Goal: Task Accomplishment & Management: Complete application form

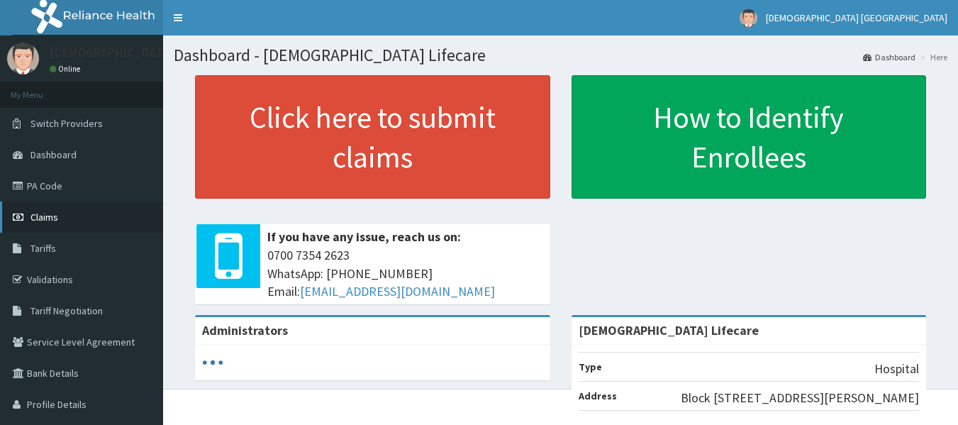
click at [51, 211] on span "Claims" at bounding box center [44, 217] width 28 height 13
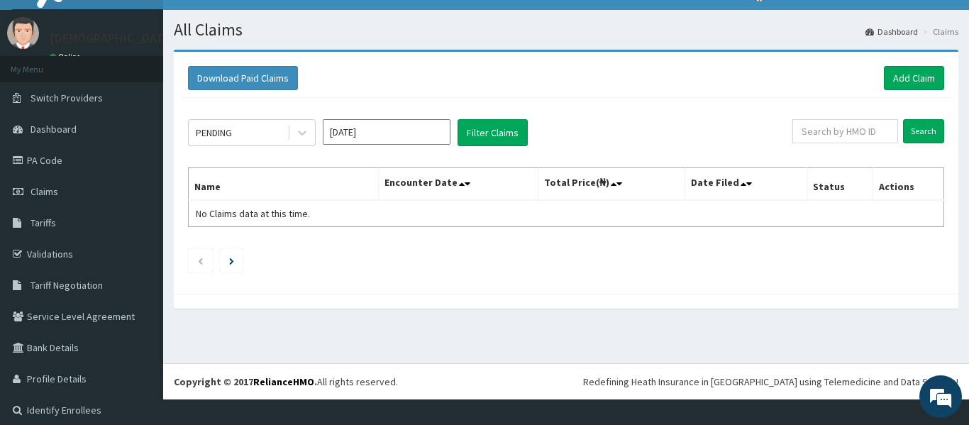
scroll to position [33, 0]
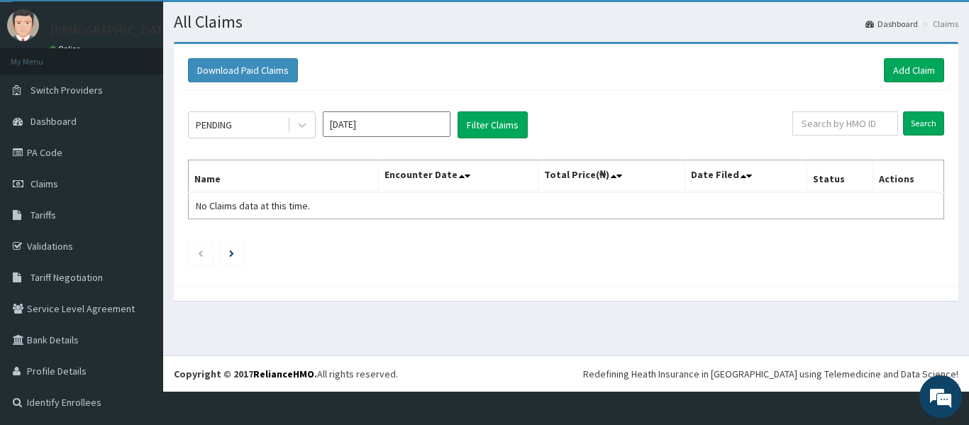
click at [379, 138] on div "[DATE]" at bounding box center [387, 124] width 128 height 27
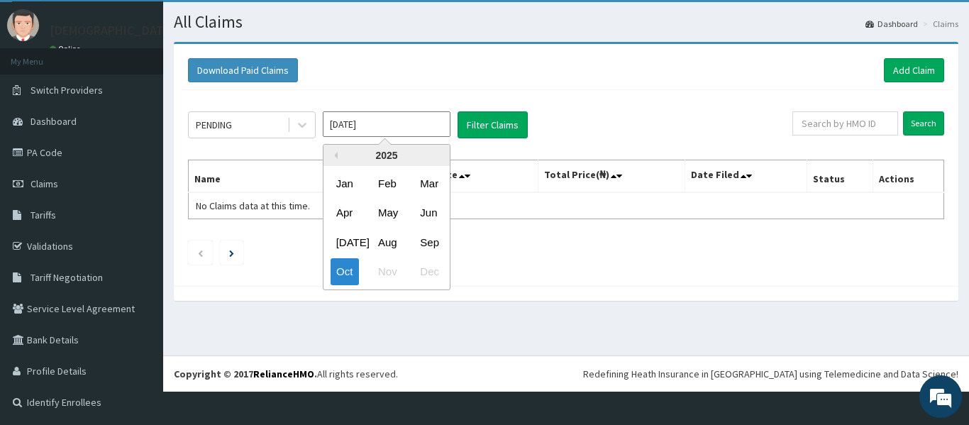
click at [383, 122] on input "[DATE]" at bounding box center [387, 124] width 128 height 26
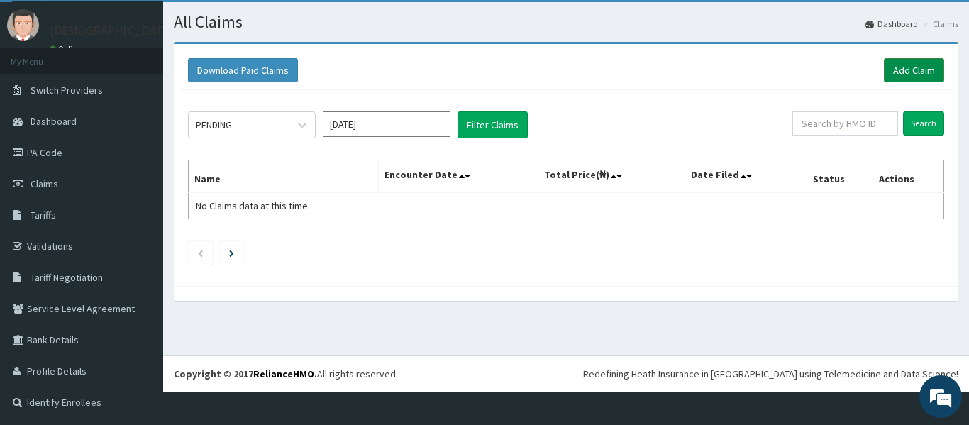
click at [901, 69] on link "Add Claim" at bounding box center [914, 70] width 60 height 24
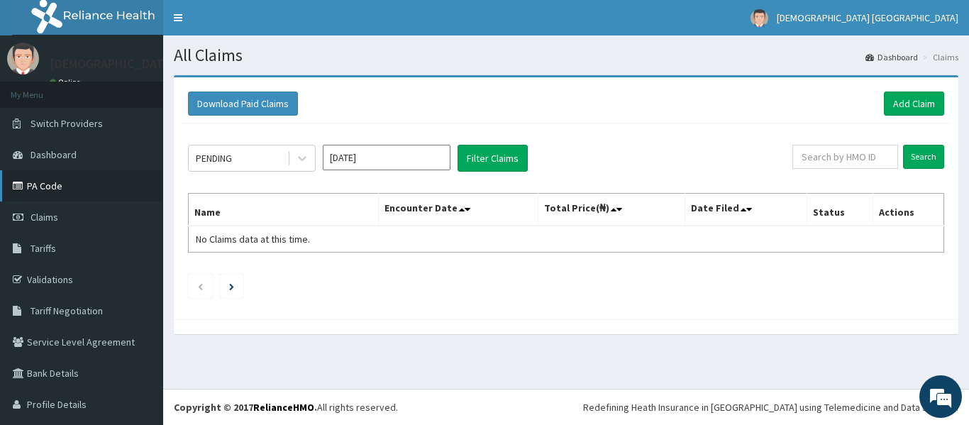
click at [46, 190] on link "PA Code" at bounding box center [81, 185] width 163 height 31
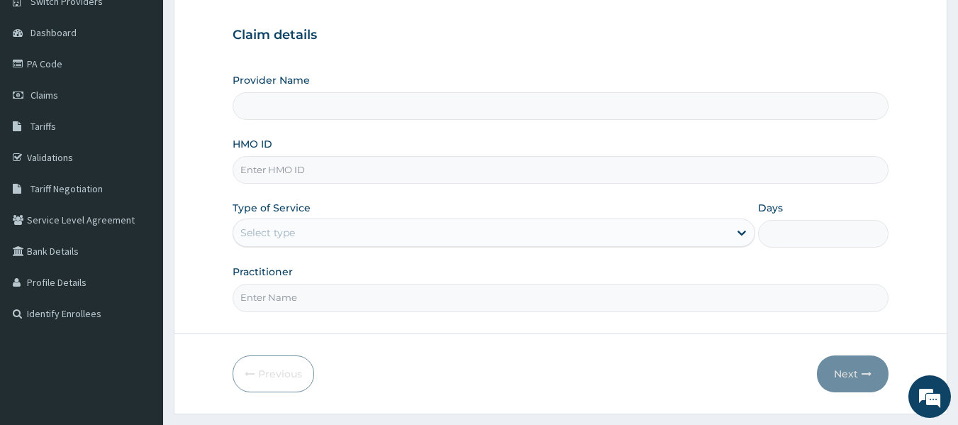
scroll to position [142, 0]
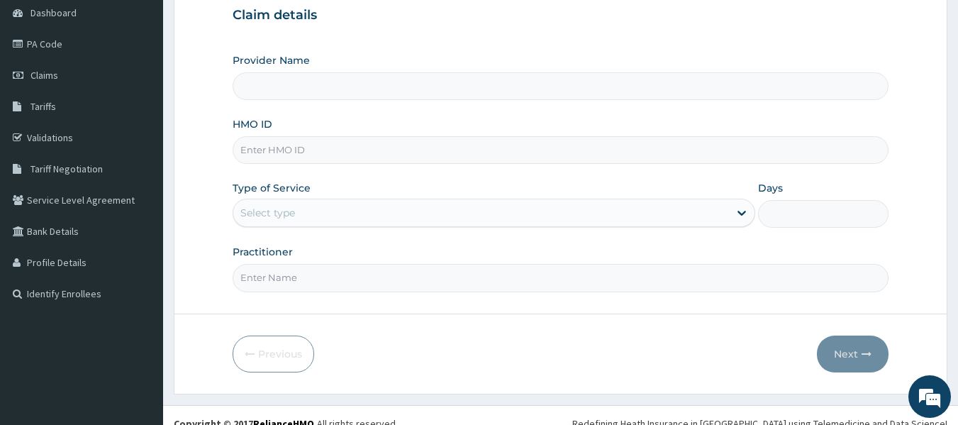
type input "Vedic Lifecare"
paste input "NPT/10047/A"
type input "NPT/10047/A"
click at [282, 259] on label "Practitioner" at bounding box center [263, 252] width 60 height 14
click at [282, 264] on input "Practitioner" at bounding box center [561, 278] width 657 height 28
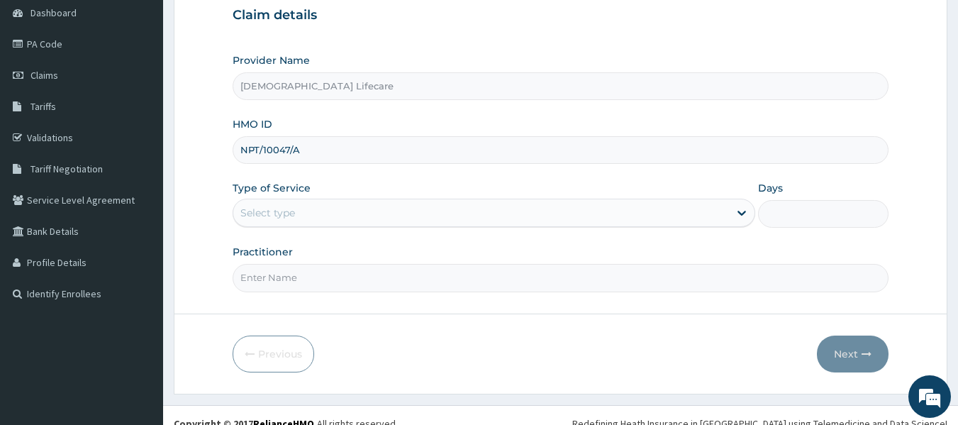
click at [295, 211] on div "Select type" at bounding box center [267, 213] width 55 height 14
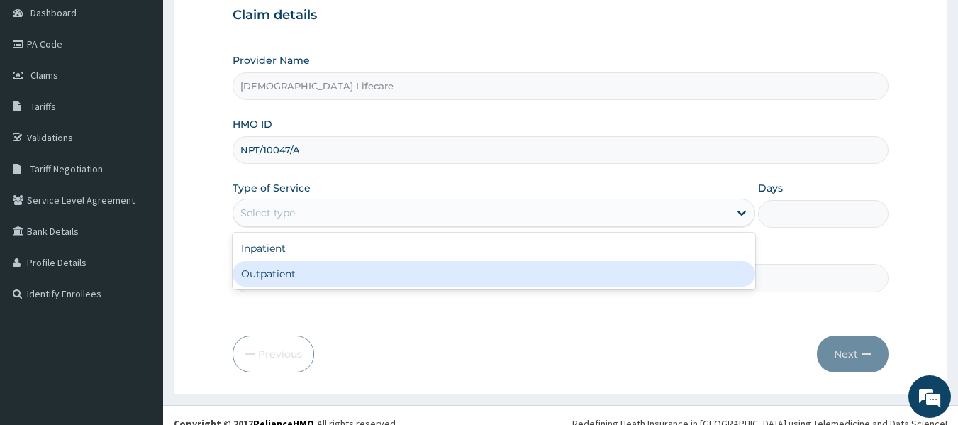
click at [285, 272] on div "Outpatient" at bounding box center [494, 274] width 523 height 26
type input "1"
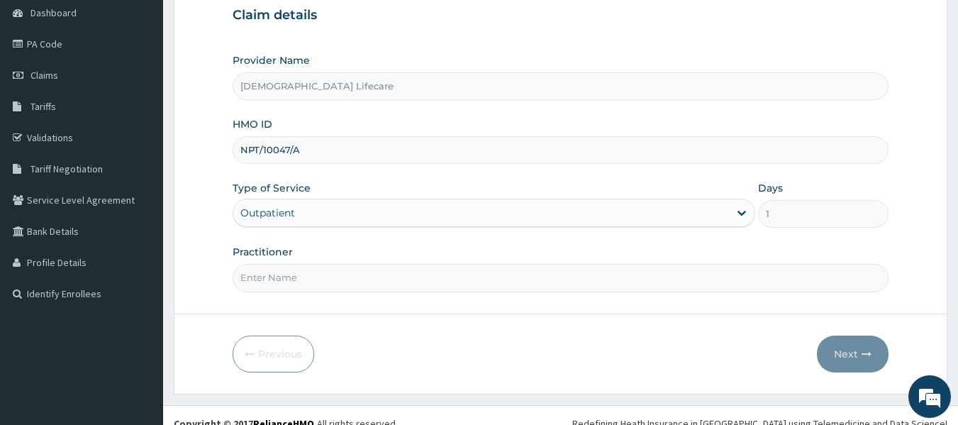
click at [283, 295] on form "Step 1 of 2 Claim details Provider Name Vedic Lifecare HMO ID NPT/10047/A Type …" at bounding box center [561, 163] width 774 height 460
click at [283, 281] on input "Practitioner" at bounding box center [561, 278] width 657 height 28
type input "DR CHISOM NWEKE"
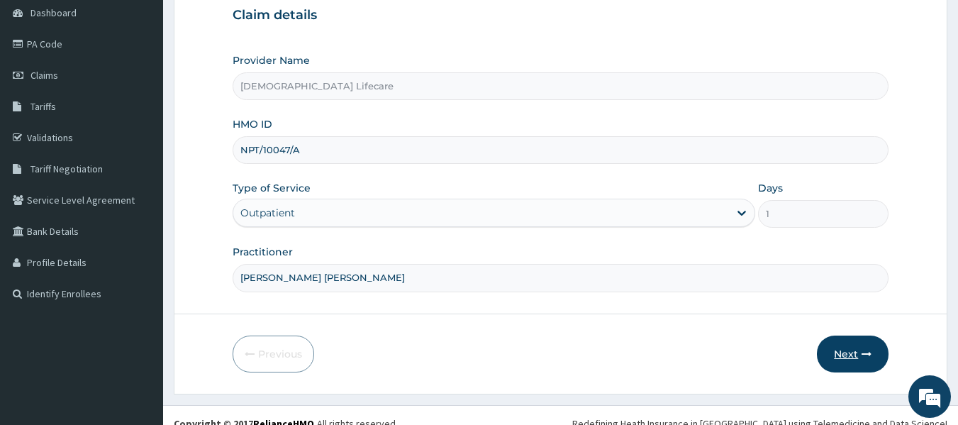
click at [857, 350] on button "Next" at bounding box center [853, 353] width 72 height 37
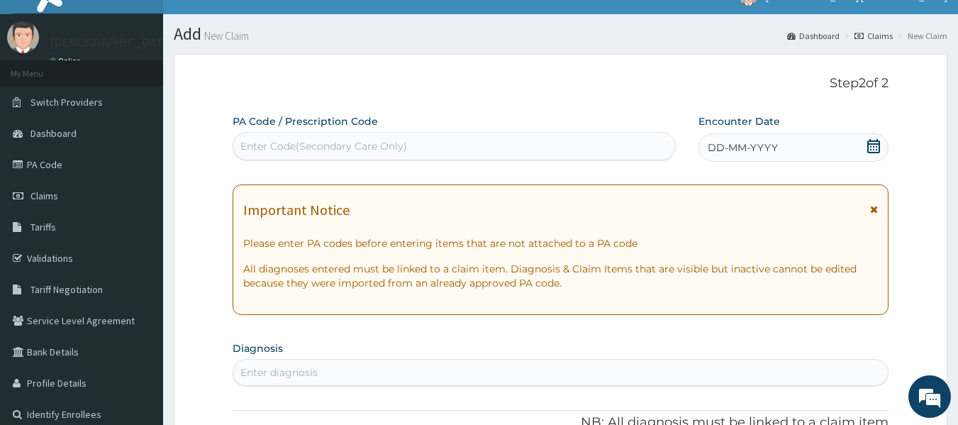
scroll to position [0, 0]
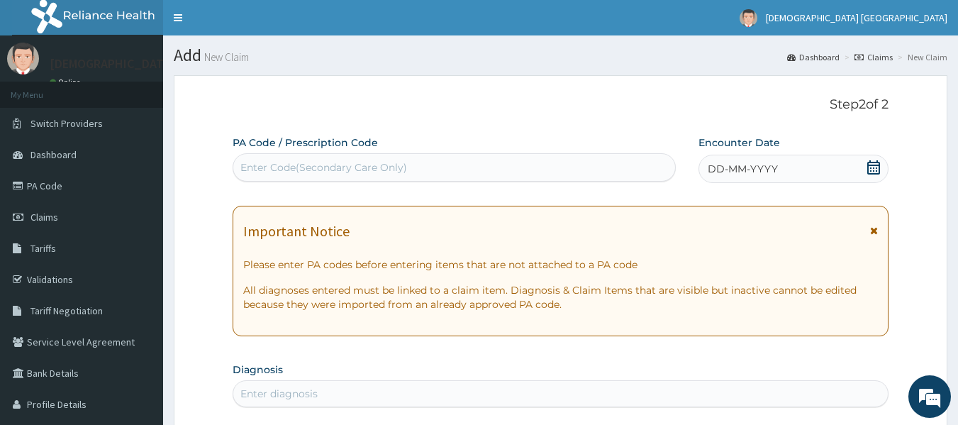
drag, startPoint x: 384, startPoint y: 159, endPoint x: 250, endPoint y: 164, distance: 134.1
click at [250, 164] on div "Enter Code(Secondary Care Only)" at bounding box center [323, 167] width 167 height 14
paste input "PA/BCFE2E"
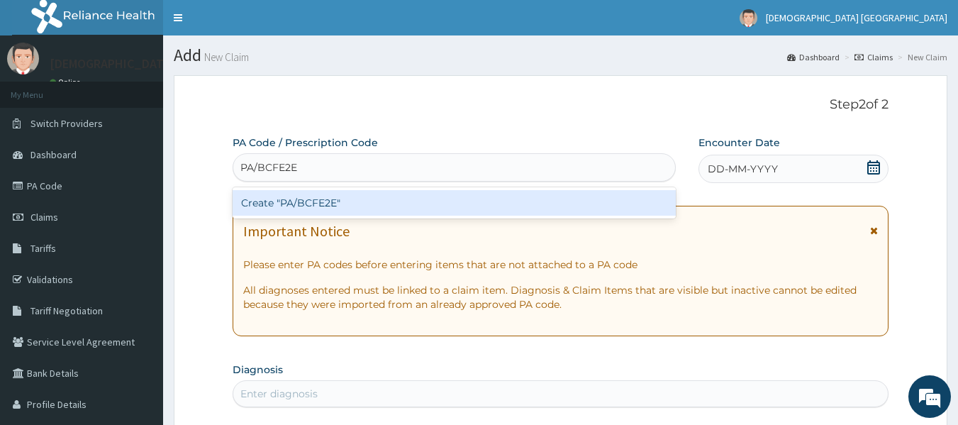
type input "PA/BCFE2E"
click at [318, 205] on div "Create "PA/BCFE2E"" at bounding box center [455, 203] width 444 height 26
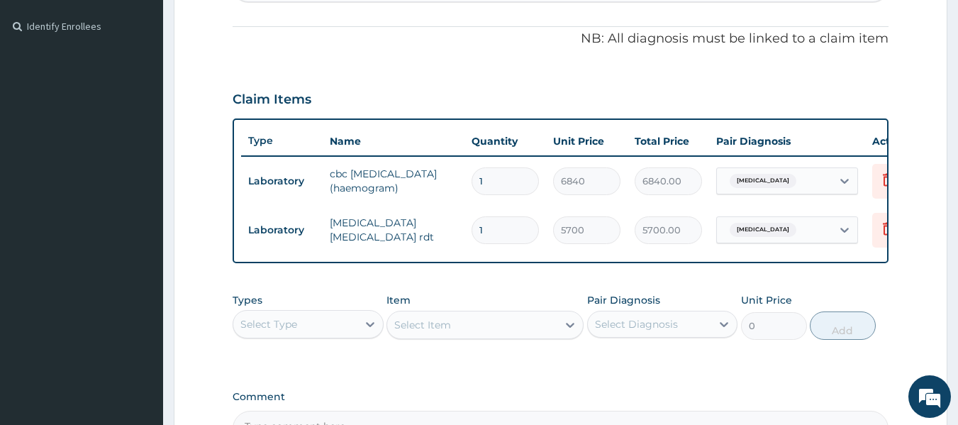
scroll to position [498, 0]
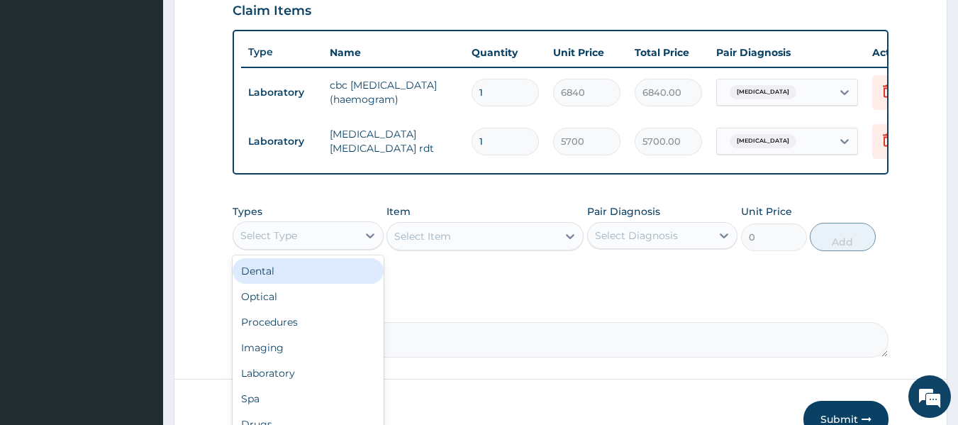
click at [284, 238] on div "Select Type" at bounding box center [295, 235] width 124 height 23
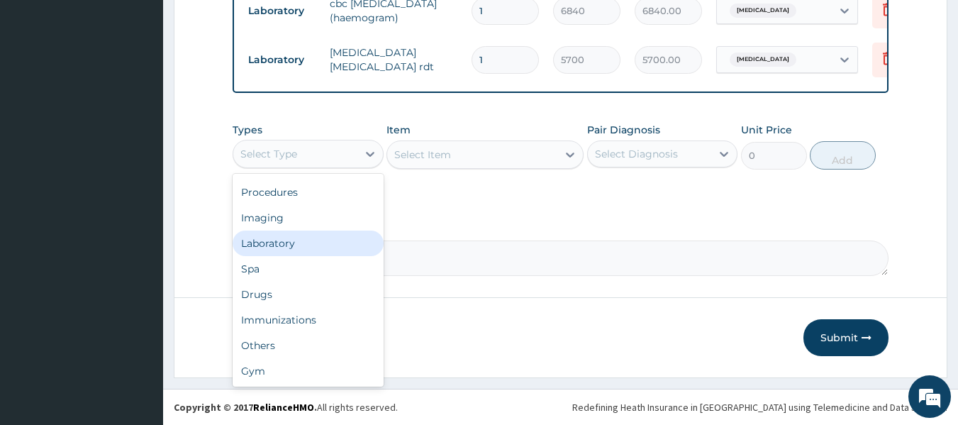
scroll to position [590, 0]
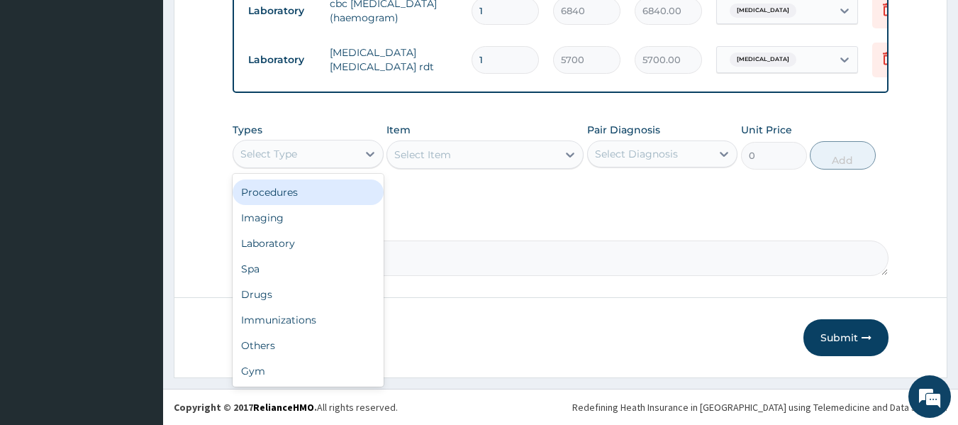
click at [338, 200] on div "Procedures" at bounding box center [308, 192] width 151 height 26
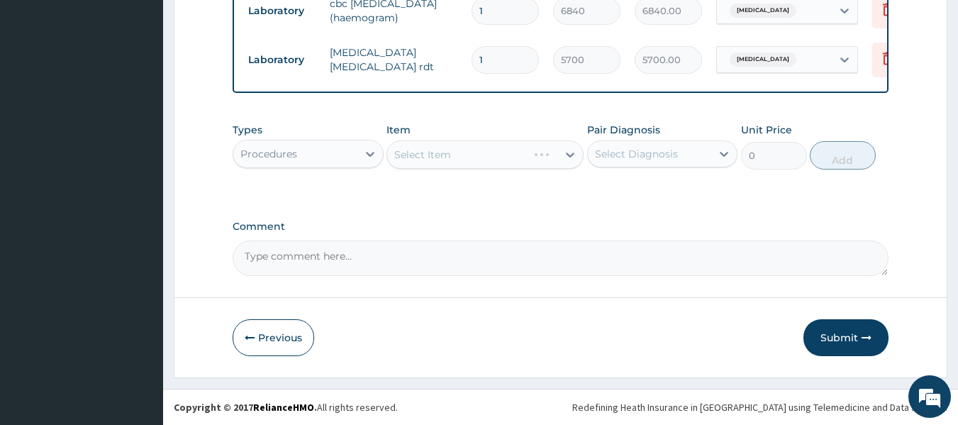
click at [524, 142] on div "Select Item" at bounding box center [484, 154] width 197 height 28
click at [533, 154] on div "Select Item" at bounding box center [472, 154] width 170 height 23
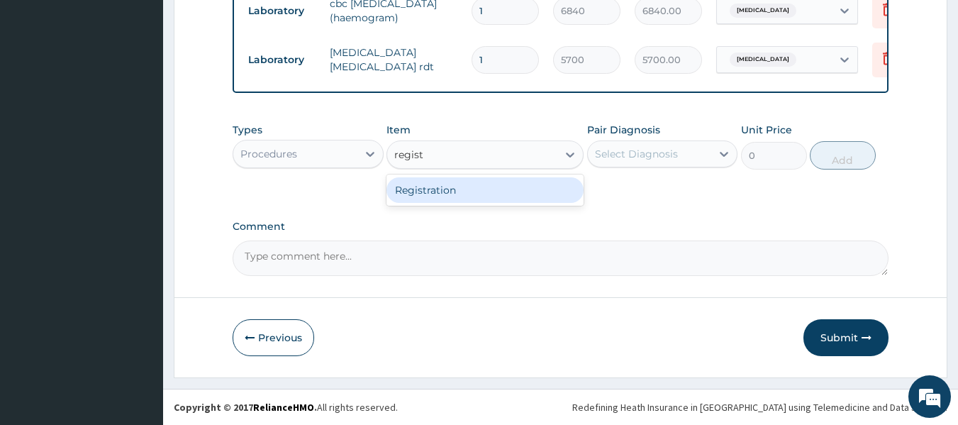
type input "registr"
click at [477, 199] on div "Registration" at bounding box center [484, 190] width 197 height 26
type input "3000"
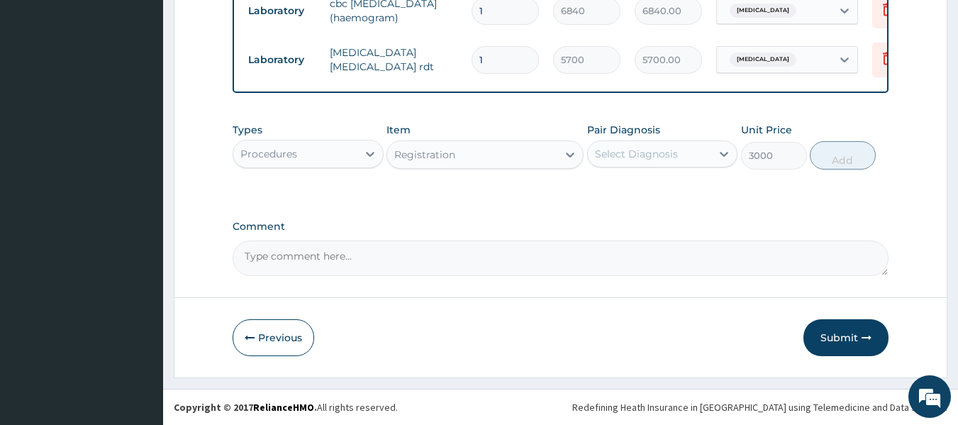
click at [607, 168] on div "Pair Diagnosis Select Diagnosis" at bounding box center [662, 146] width 151 height 47
click at [641, 157] on div "Select Diagnosis" at bounding box center [636, 154] width 83 height 14
click at [626, 193] on label "Malaria" at bounding box center [655, 189] width 88 height 14
checkbox input "true"
click at [814, 162] on button "Add" at bounding box center [843, 155] width 66 height 28
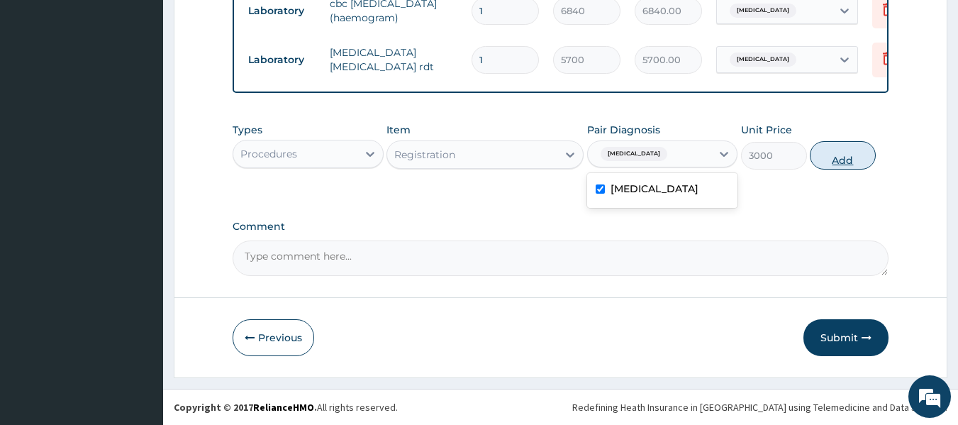
type input "0"
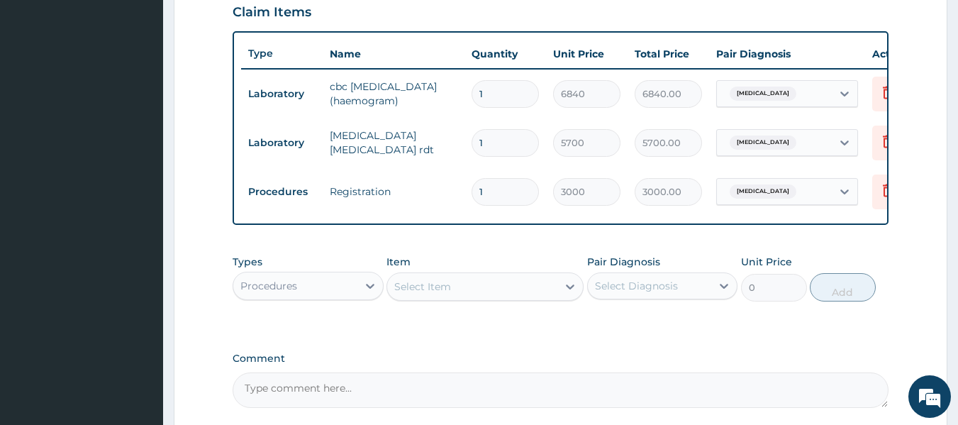
scroll to position [519, 0]
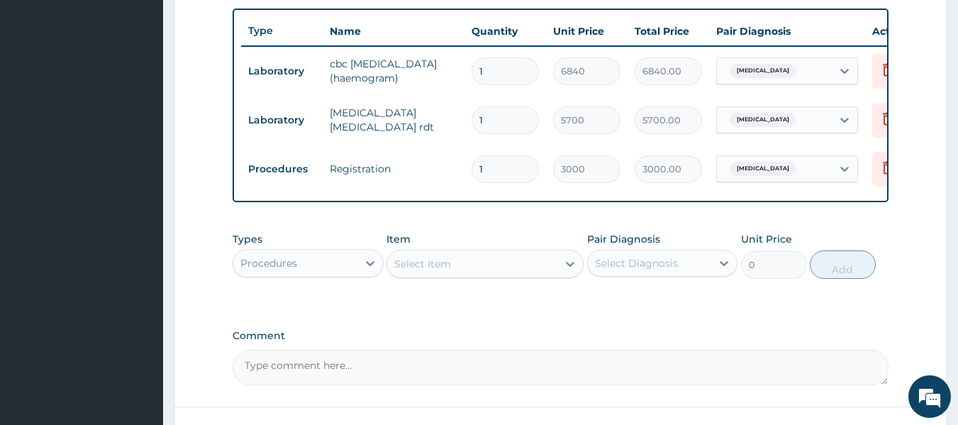
click at [427, 264] on div "Select Item" at bounding box center [472, 263] width 170 height 23
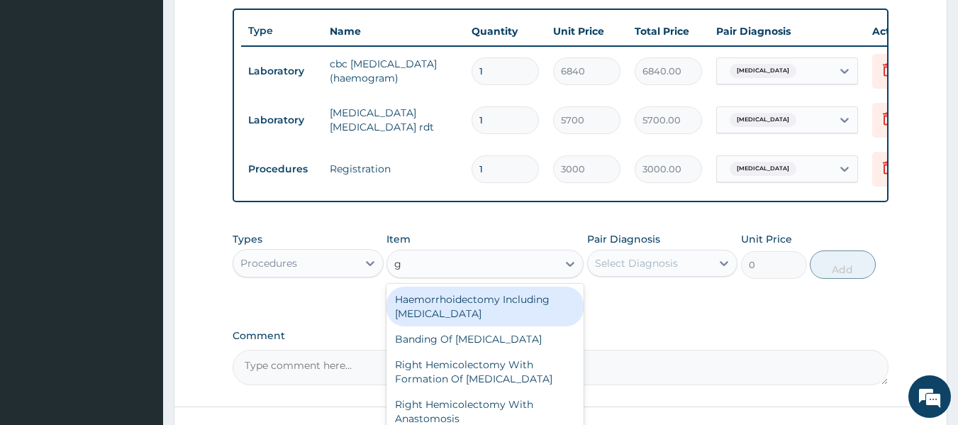
type input "gp"
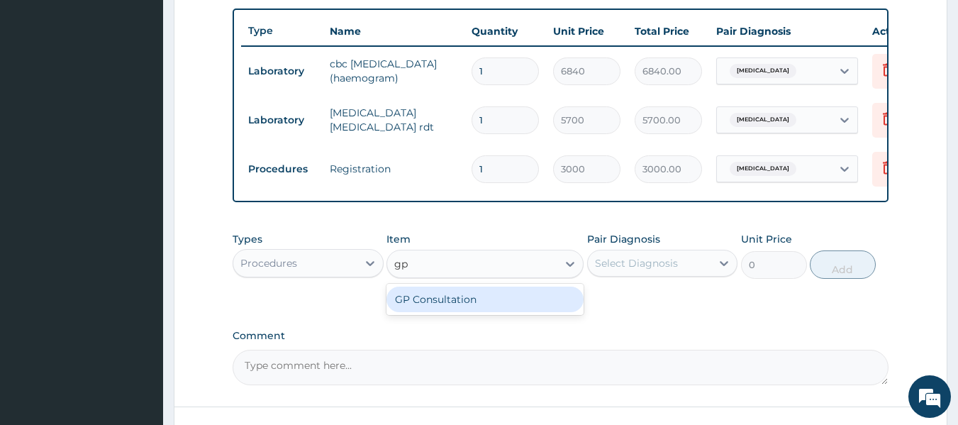
click at [476, 300] on div "GP Consultation" at bounding box center [484, 299] width 197 height 26
type input "10000"
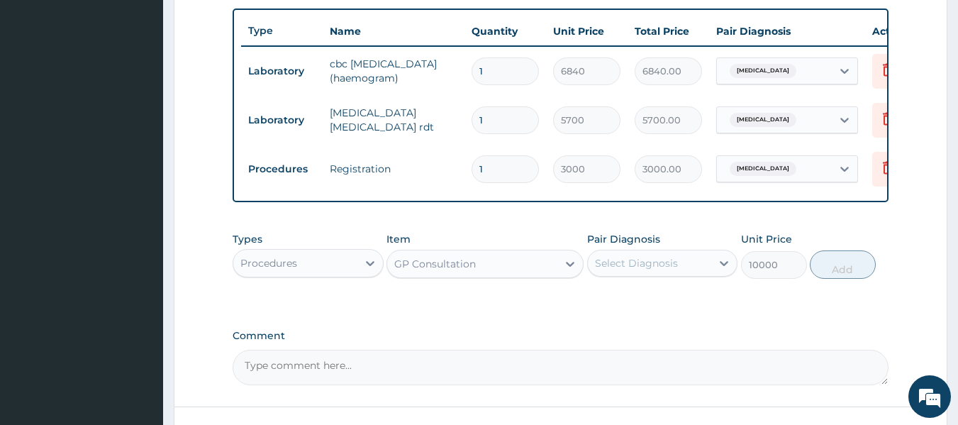
click at [709, 264] on div "Select Diagnosis" at bounding box center [650, 263] width 124 height 23
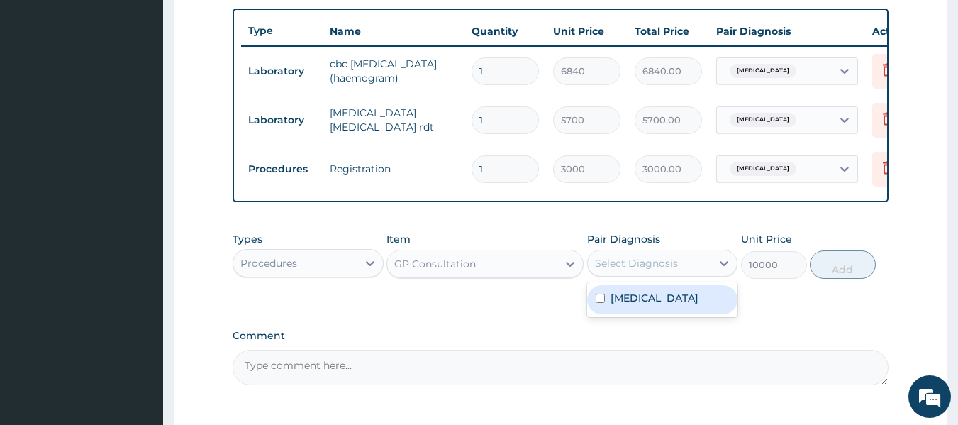
click at [658, 311] on div "Malaria" at bounding box center [662, 299] width 151 height 29
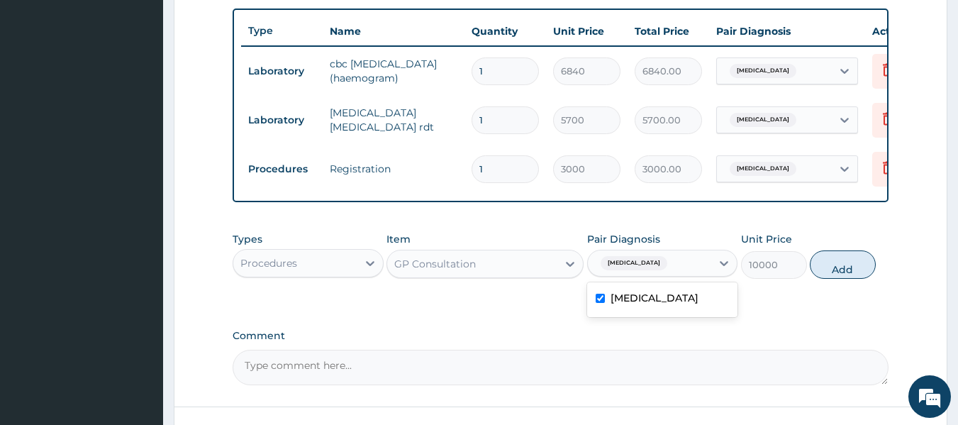
checkbox input "true"
drag, startPoint x: 829, startPoint y: 281, endPoint x: 836, endPoint y: 277, distance: 7.9
click at [830, 279] on button "Add" at bounding box center [843, 264] width 66 height 28
type input "0"
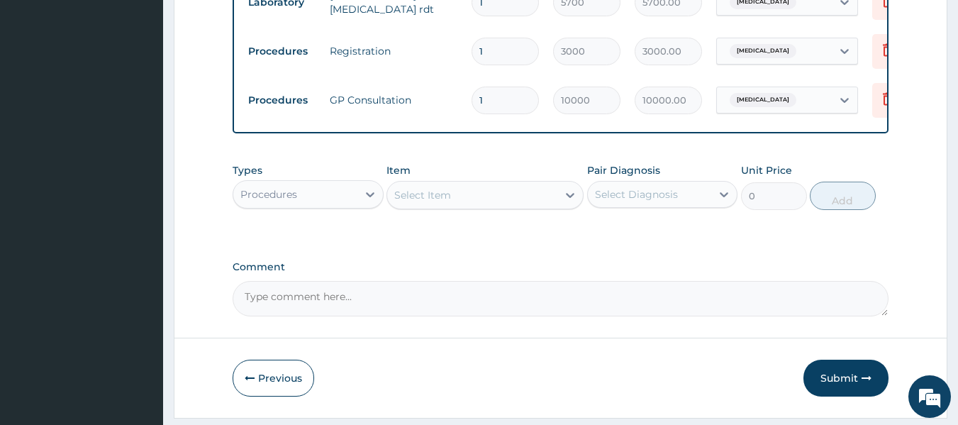
scroll to position [661, 0]
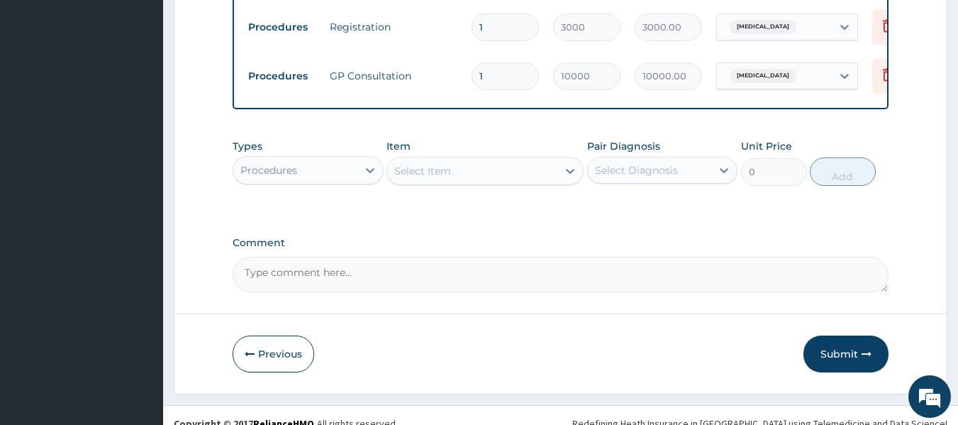
click at [299, 184] on div "Procedures" at bounding box center [308, 170] width 151 height 28
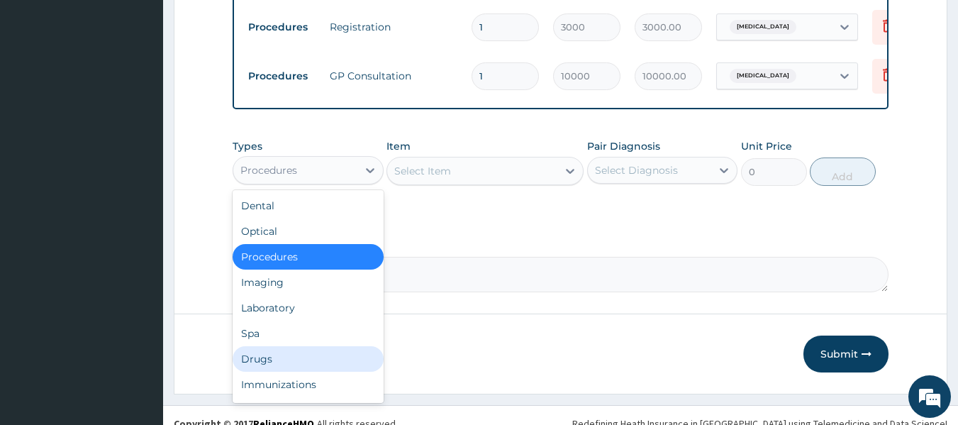
click at [283, 372] on div "Drugs" at bounding box center [308, 359] width 151 height 26
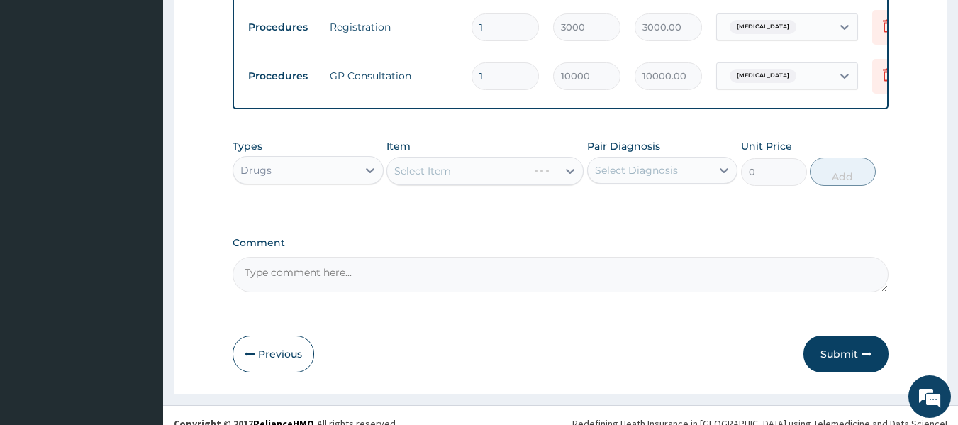
click at [465, 184] on div "Select Item" at bounding box center [484, 171] width 197 height 28
click at [460, 182] on div "Select Item" at bounding box center [472, 171] width 170 height 23
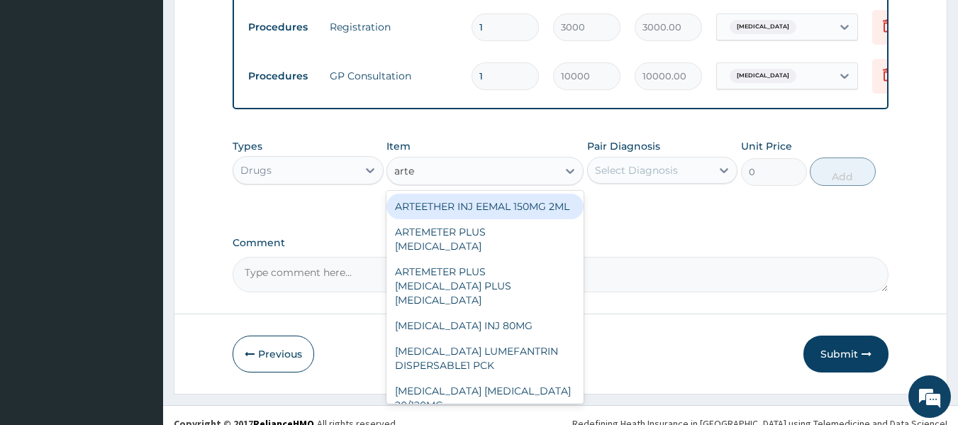
type input "artem"
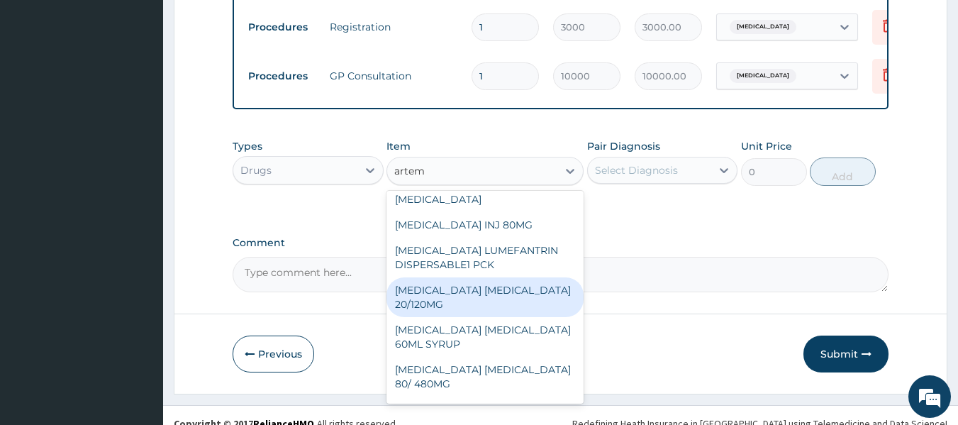
scroll to position [142, 0]
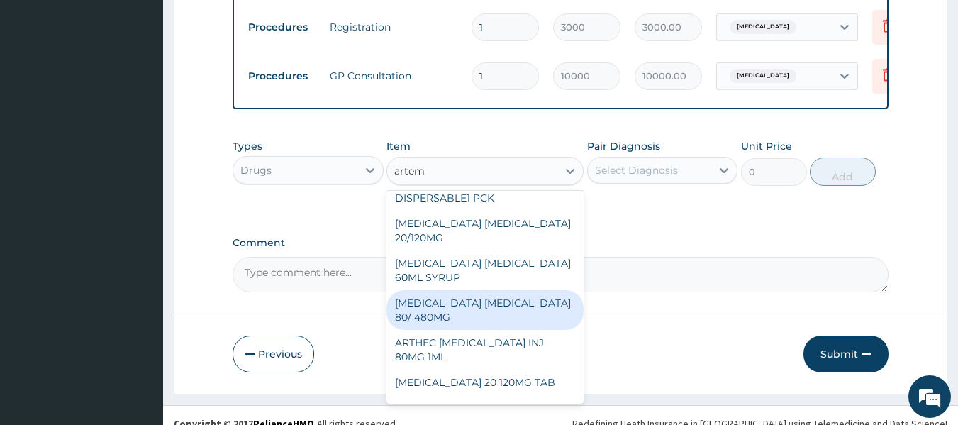
click at [502, 312] on div "ARTEMETHER LUMEFANTRINE 80/ 480MG" at bounding box center [484, 310] width 197 height 40
type input "1112.111"
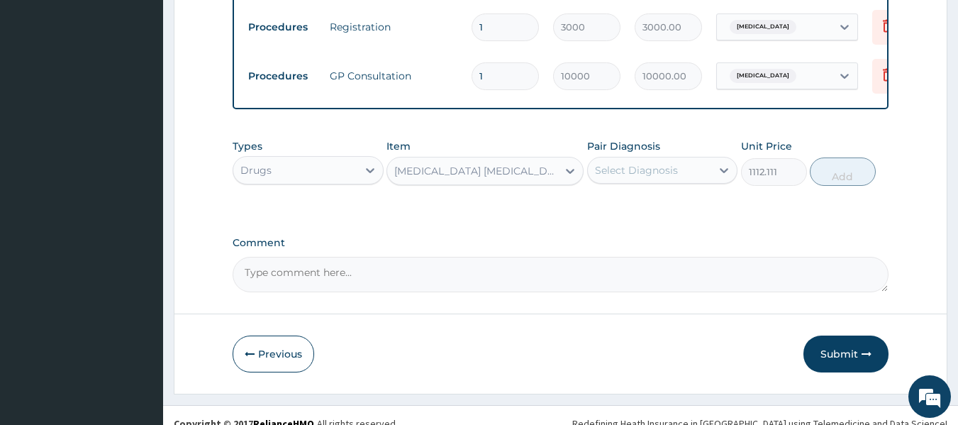
click at [628, 177] on div "Select Diagnosis" at bounding box center [636, 170] width 83 height 14
click at [632, 221] on div "Malaria" at bounding box center [662, 206] width 151 height 29
checkbox input "true"
click at [859, 182] on button "Add" at bounding box center [843, 171] width 66 height 28
type input "0"
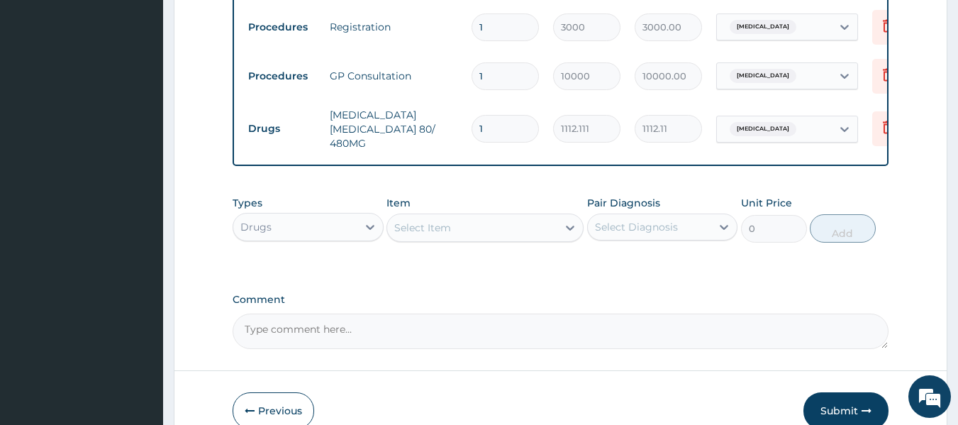
drag, startPoint x: 486, startPoint y: 138, endPoint x: 453, endPoint y: 143, distance: 32.9
click at [453, 143] on tr "Drugs ARTEMETHER LUMEFANTRINE 80/ 480MG 1 1112.111 1112.11 Malaria Delete" at bounding box center [588, 129] width 695 height 57
type input "6"
type input "6672.67"
type input "6"
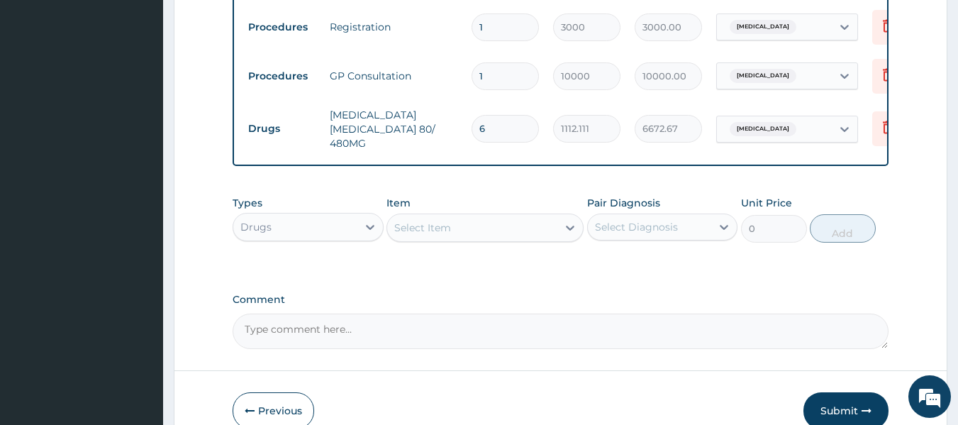
drag, startPoint x: 571, startPoint y: 328, endPoint x: 586, endPoint y: 313, distance: 21.1
click at [572, 325] on textarea "Comment" at bounding box center [561, 330] width 657 height 35
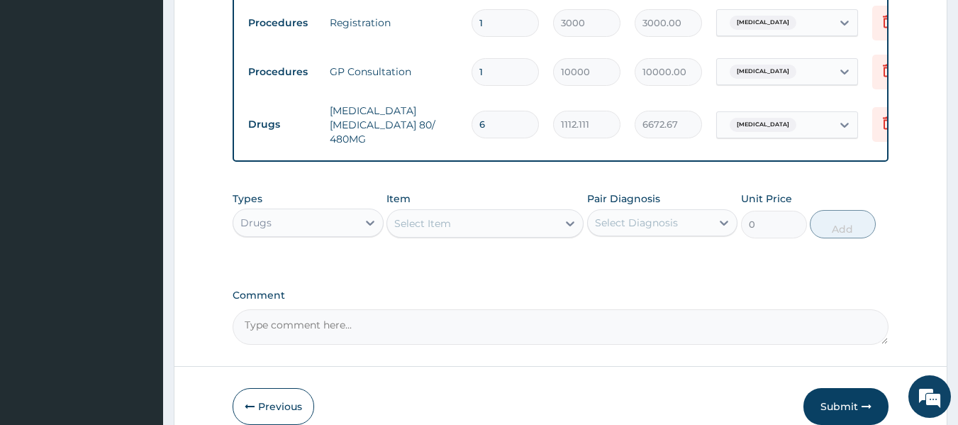
scroll to position [745, 0]
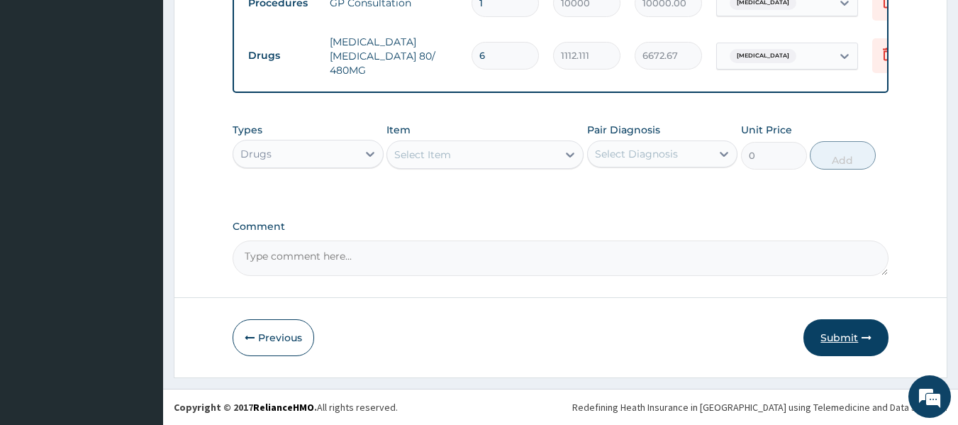
click at [851, 330] on button "Submit" at bounding box center [845, 337] width 85 height 37
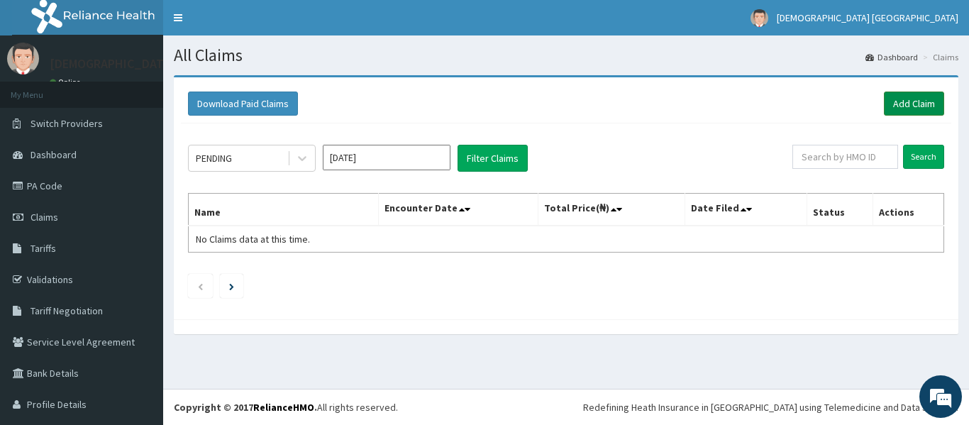
click at [915, 114] on link "Add Claim" at bounding box center [914, 103] width 60 height 24
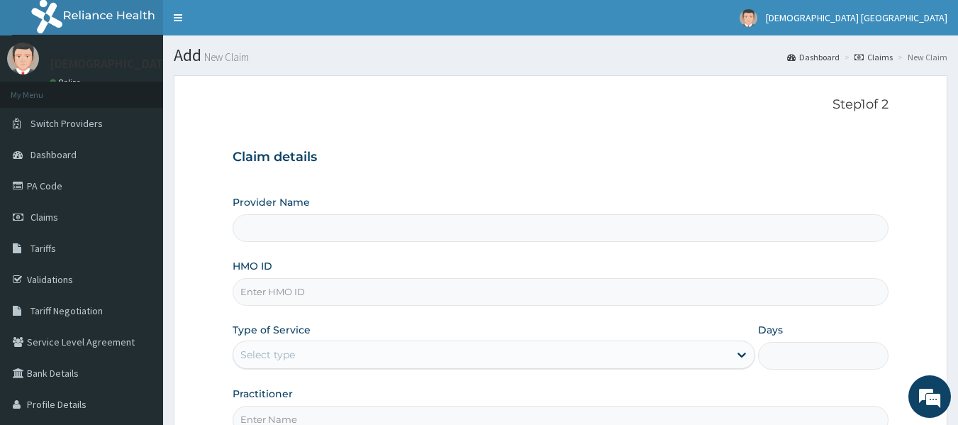
type input "[DEMOGRAPHIC_DATA] Lifecare"
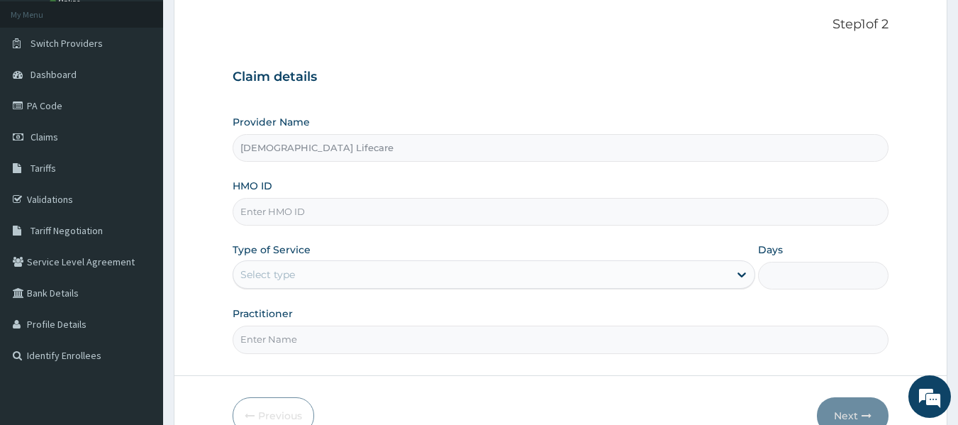
scroll to position [142, 0]
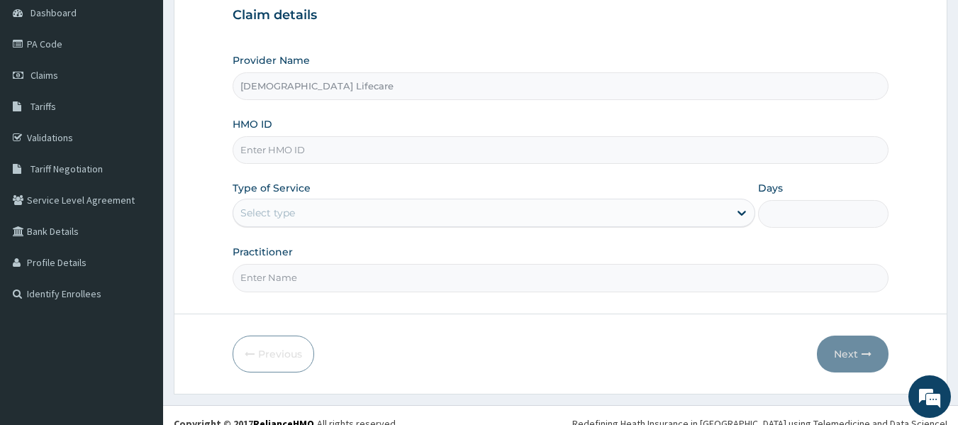
drag, startPoint x: 285, startPoint y: 228, endPoint x: 254, endPoint y: 152, distance: 81.4
paste input "GTB/10654/B"
type input "GTB/10654/B"
click at [200, 225] on form "Step 1 of 2 Claim details Provider Name Vedic Lifecare HMO ID GTB/10654/B Type …" at bounding box center [561, 163] width 774 height 460
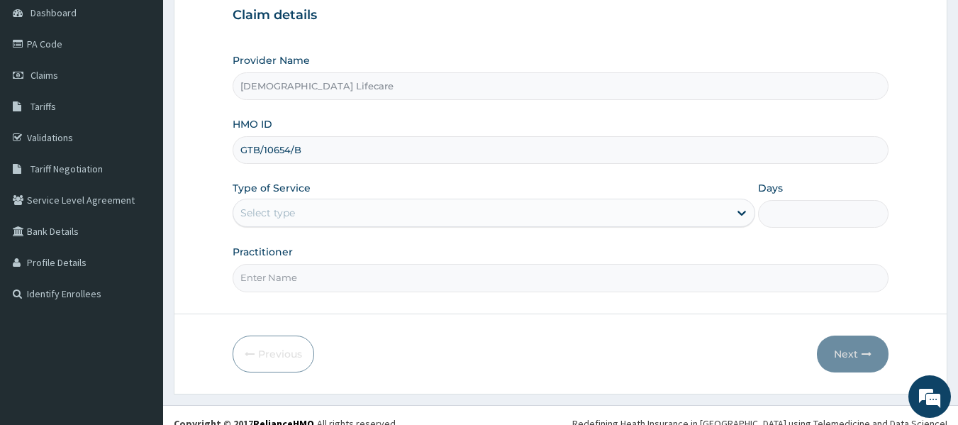
click at [310, 204] on div "Select type" at bounding box center [481, 212] width 496 height 23
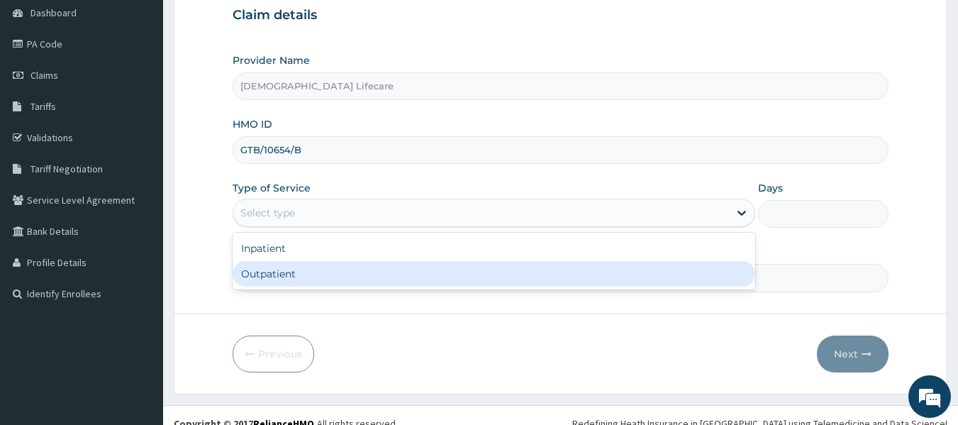
click at [280, 274] on div "Outpatient" at bounding box center [494, 274] width 523 height 26
type input "1"
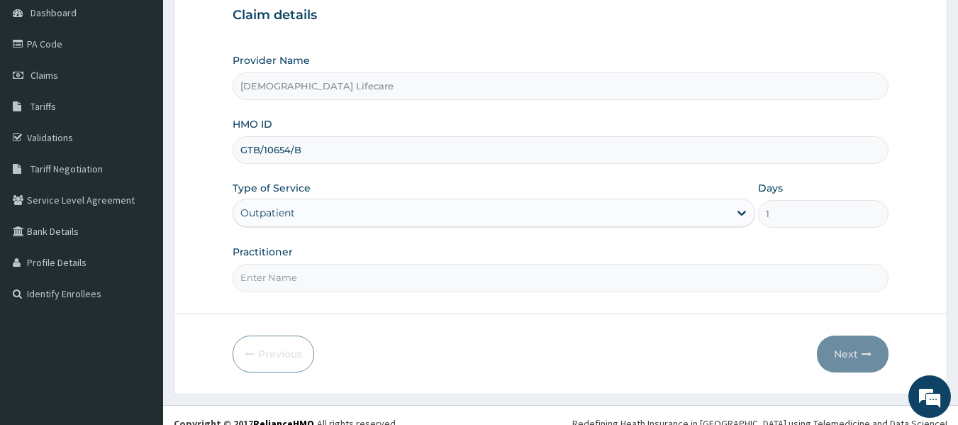
click at [281, 279] on input "Practitioner" at bounding box center [561, 278] width 657 height 28
type input "DR CHISOM NWEKE"
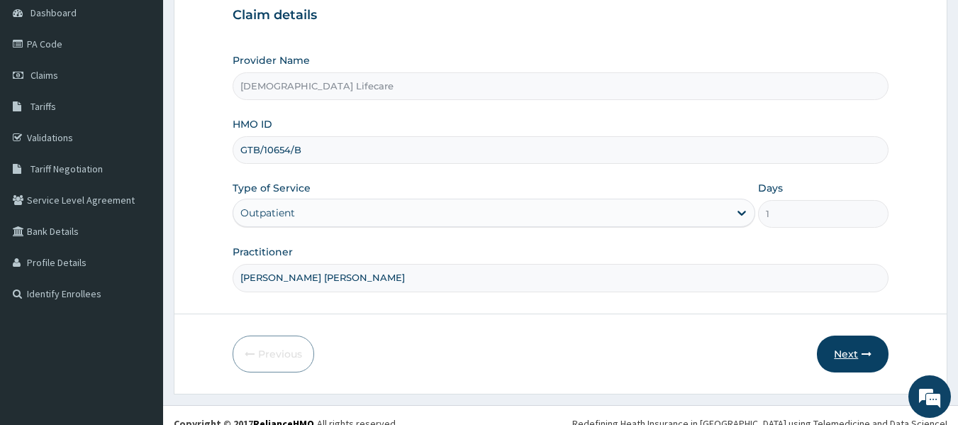
click at [877, 338] on button "Next" at bounding box center [853, 353] width 72 height 37
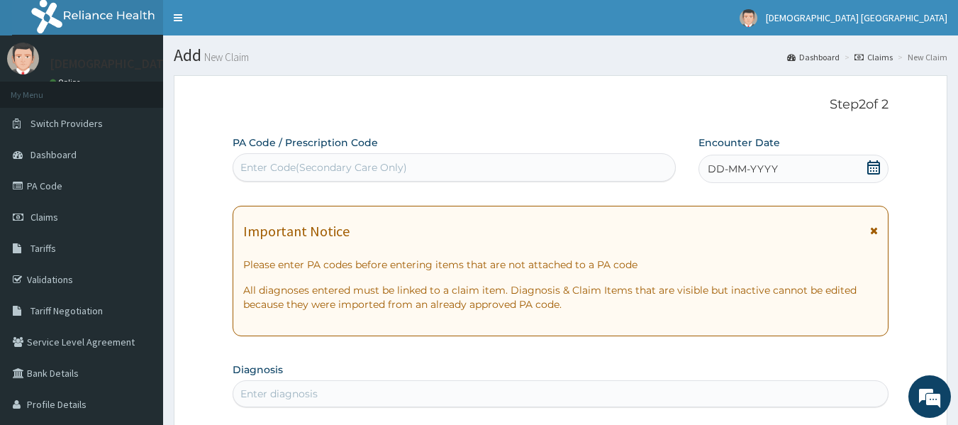
drag, startPoint x: 856, startPoint y: 176, endPoint x: 878, endPoint y: 170, distance: 22.7
click at [857, 176] on div "DD-MM-YYYY" at bounding box center [793, 169] width 190 height 28
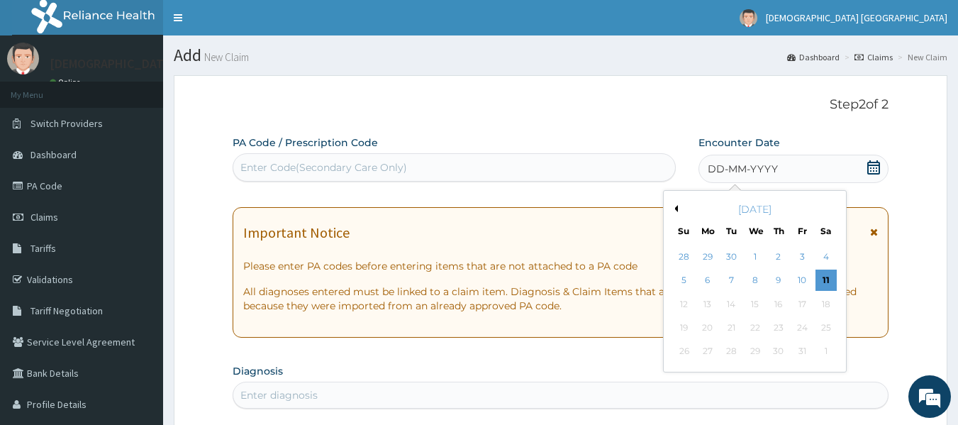
click at [879, 170] on icon at bounding box center [873, 167] width 14 height 14
click at [713, 260] on div "29" at bounding box center [707, 256] width 21 height 21
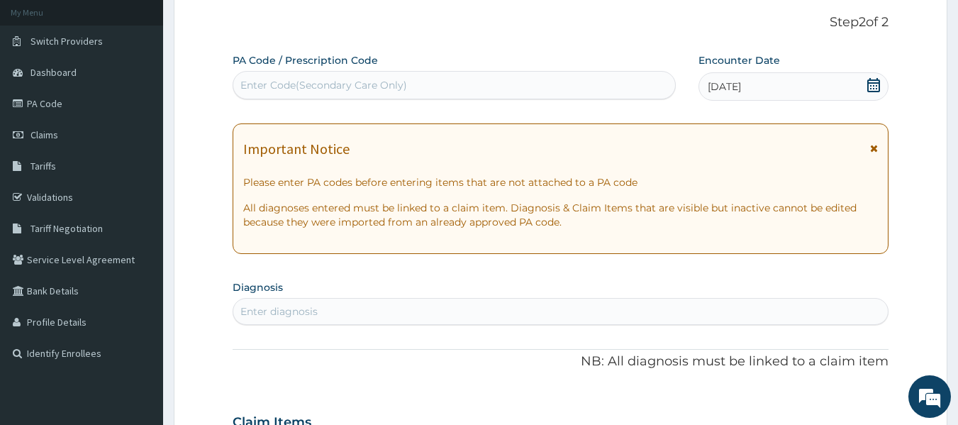
scroll to position [213, 0]
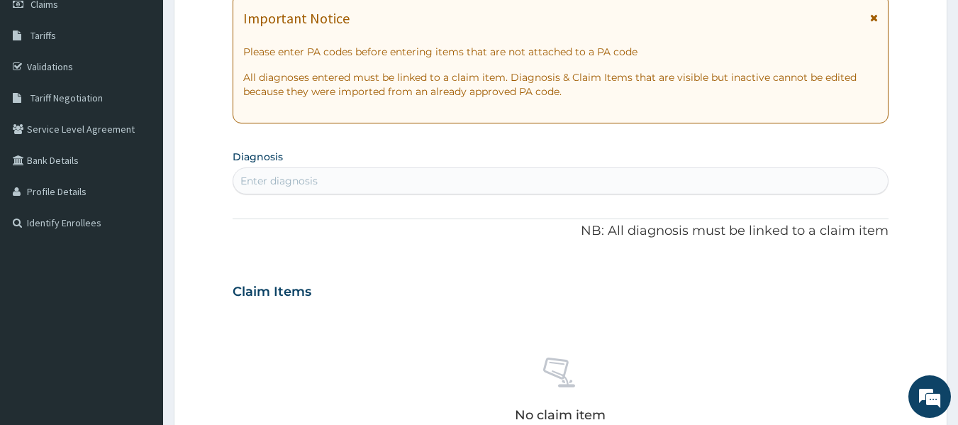
click at [321, 165] on section "Diagnosis Enter diagnosis" at bounding box center [561, 170] width 657 height 48
click at [323, 179] on div "Enter diagnosis" at bounding box center [560, 180] width 655 height 23
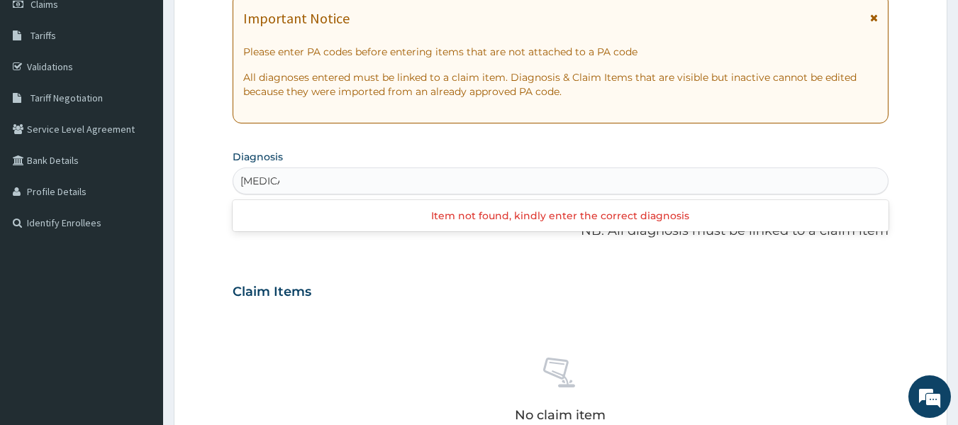
type input "malaria"
click at [277, 259] on div "PA Code / Prescription Code Enter Code(Secondary Care Only) Encounter Date 29-0…" at bounding box center [561, 290] width 657 height 734
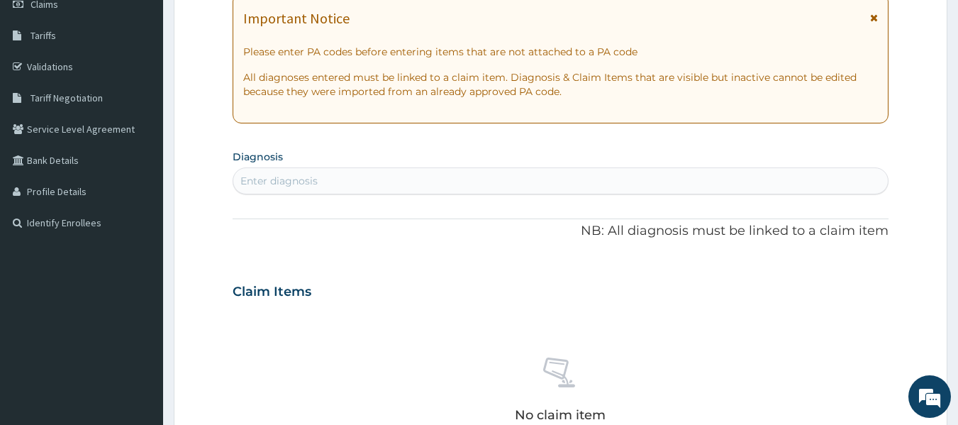
drag, startPoint x: 295, startPoint y: 193, endPoint x: 298, endPoint y: 186, distance: 7.6
click at [297, 188] on div "Enter diagnosis" at bounding box center [561, 180] width 657 height 27
click at [302, 175] on div "Enter diagnosis" at bounding box center [278, 181] width 77 height 14
type input "n"
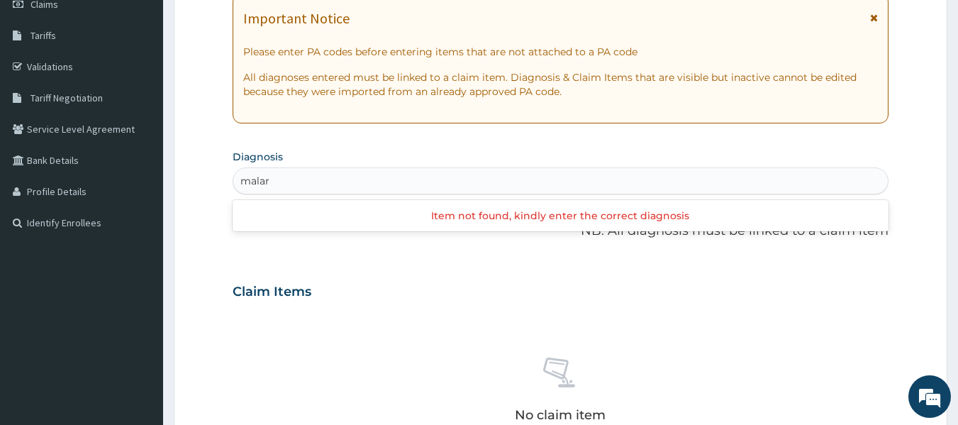
type input "malar"
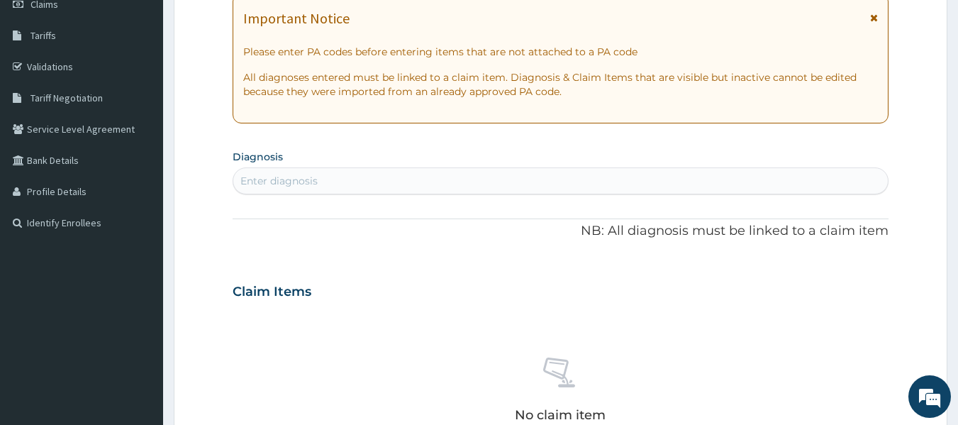
click at [389, 285] on div "Claim Items" at bounding box center [561, 288] width 657 height 37
click at [297, 174] on div "Enter diagnosis" at bounding box center [278, 181] width 77 height 14
click at [295, 181] on div "Enter diagnosis" at bounding box center [278, 181] width 77 height 14
click at [292, 178] on div "Enter diagnosis" at bounding box center [278, 181] width 77 height 14
click at [295, 178] on div "Enter diagnosis" at bounding box center [278, 181] width 77 height 14
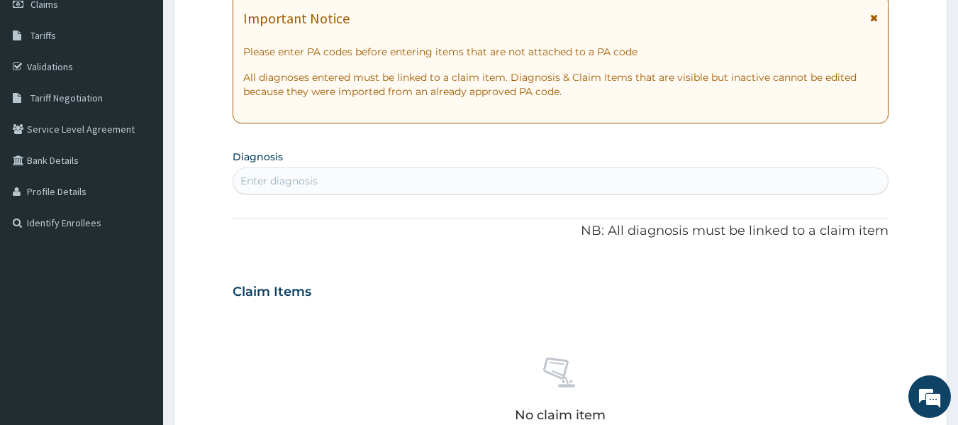
click at [295, 178] on div "Enter diagnosis" at bounding box center [278, 181] width 77 height 14
type input "x"
click at [360, 232] on p "NB: All diagnosis must be linked to a claim item" at bounding box center [561, 231] width 657 height 18
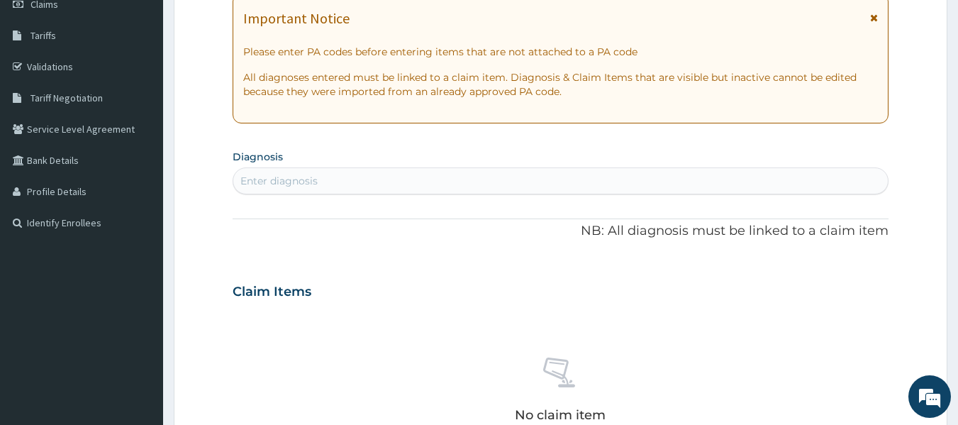
click at [366, 177] on div "Enter diagnosis" at bounding box center [560, 180] width 655 height 23
click at [365, 177] on div "Enter diagnosis" at bounding box center [560, 180] width 655 height 23
type input "m"
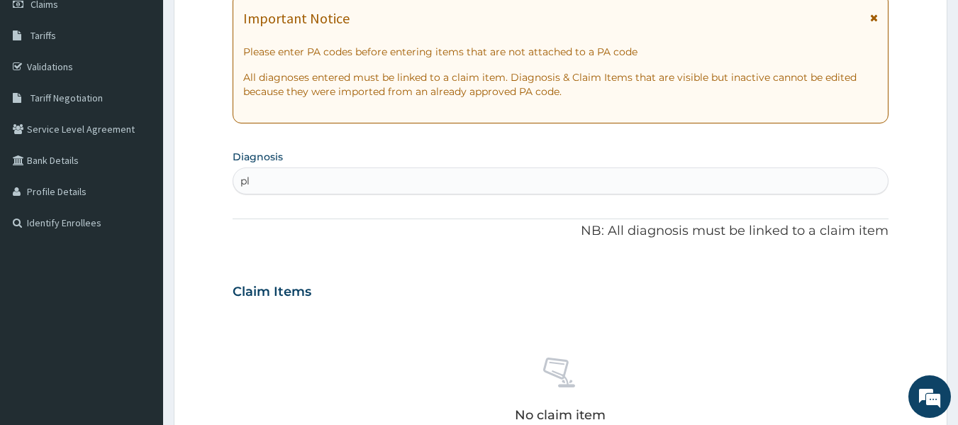
type input "p"
type input "upper"
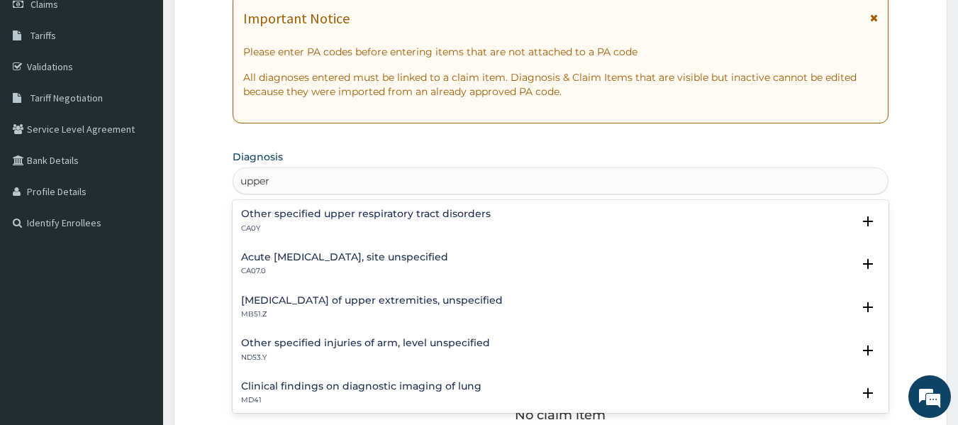
click at [312, 225] on p "CA0Y" at bounding box center [366, 228] width 250 height 10
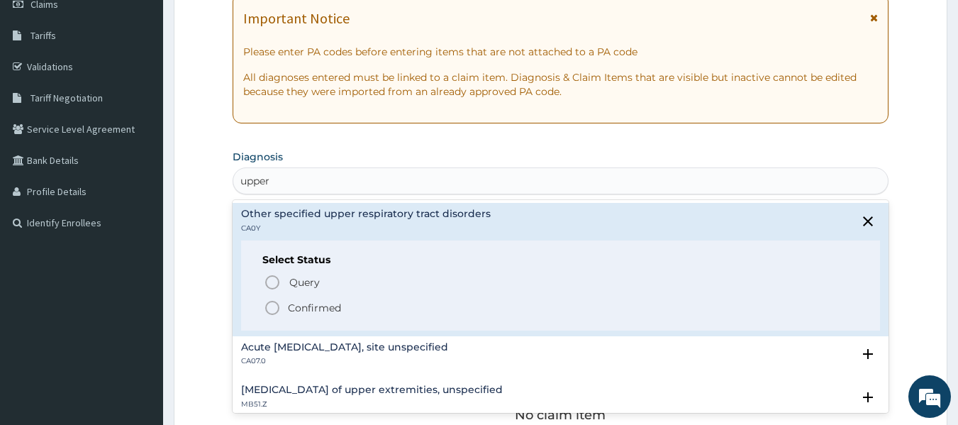
click at [277, 310] on icon "status option filled" at bounding box center [272, 307] width 17 height 17
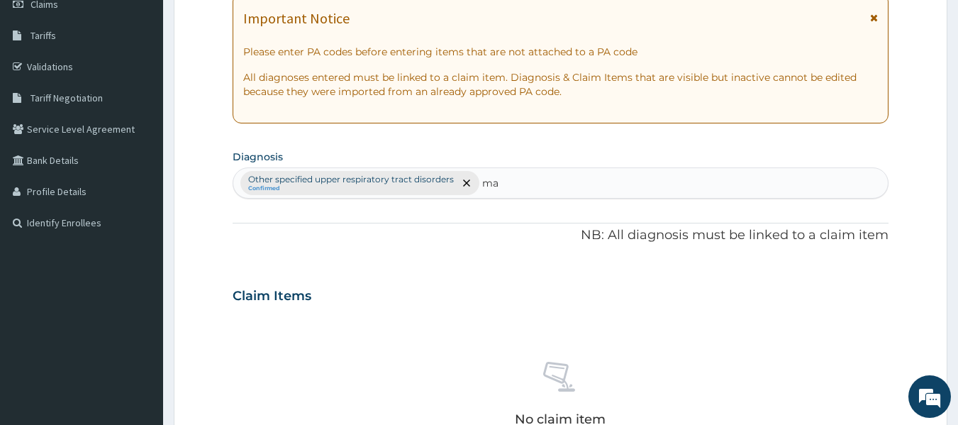
type input "mal"
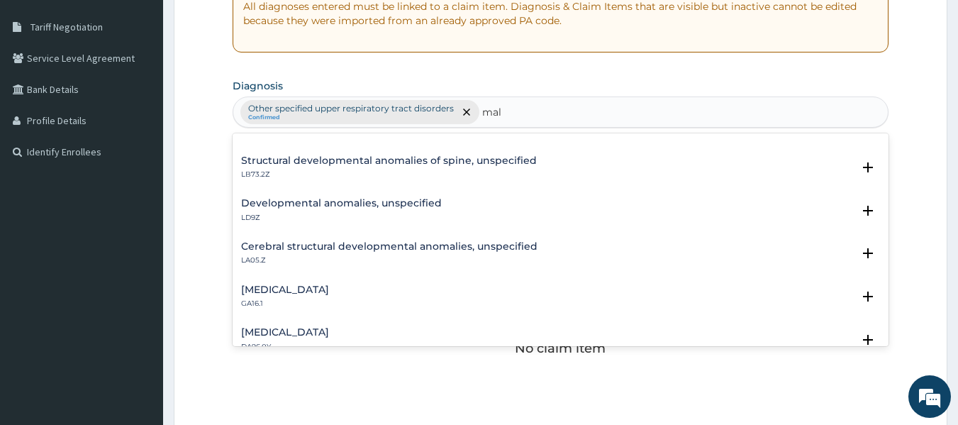
scroll to position [0, 0]
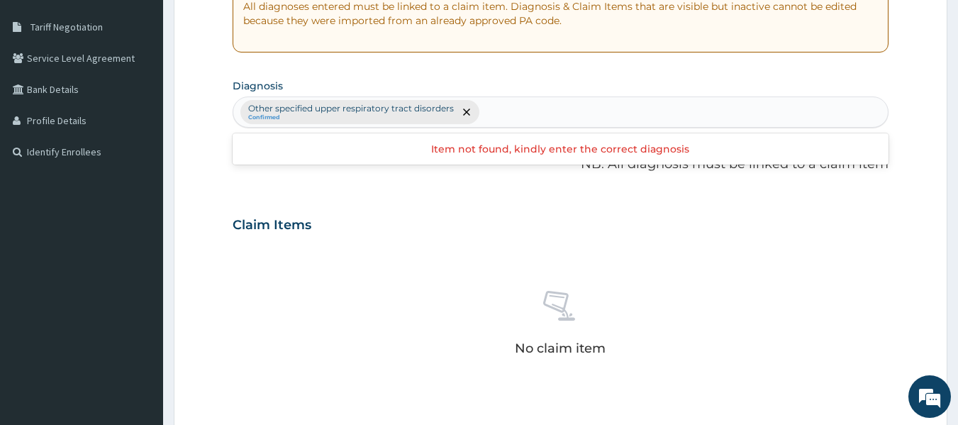
click at [508, 113] on div "Other specified upper respiratory tract disorders Confirmed" at bounding box center [560, 112] width 655 height 30
type input "plasm"
click at [449, 216] on div "Claim Items" at bounding box center [561, 222] width 657 height 37
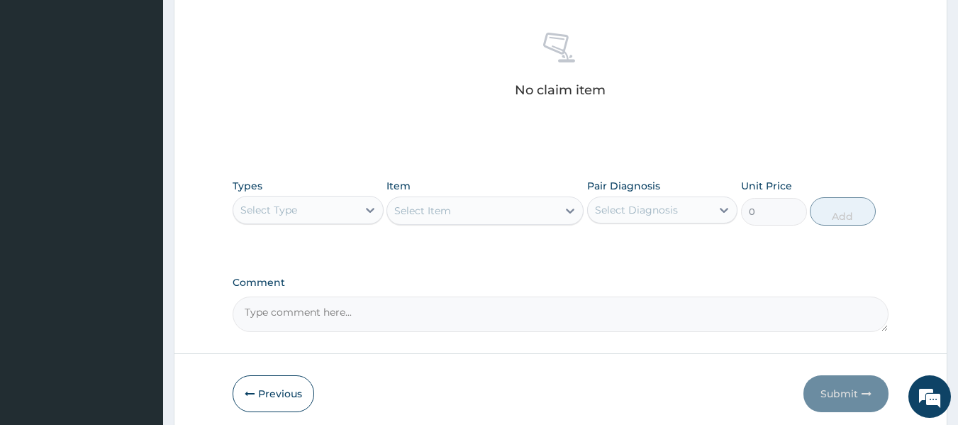
scroll to position [598, 0]
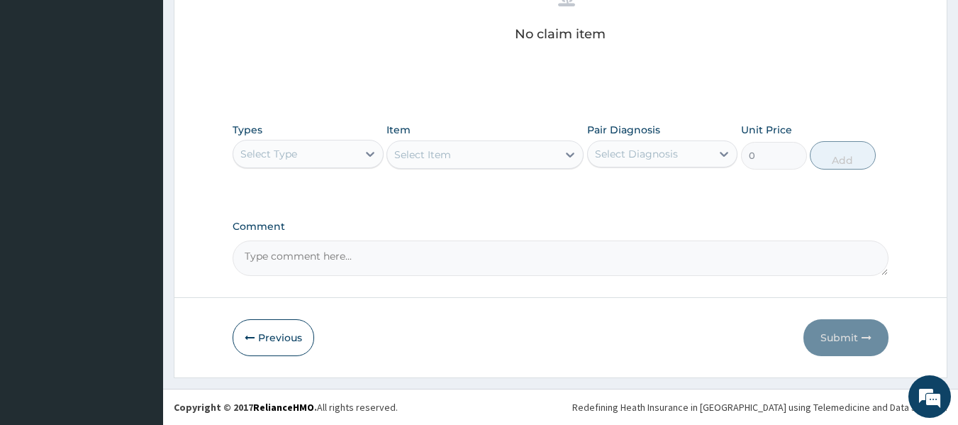
click at [313, 153] on div "Select Type" at bounding box center [295, 154] width 124 height 23
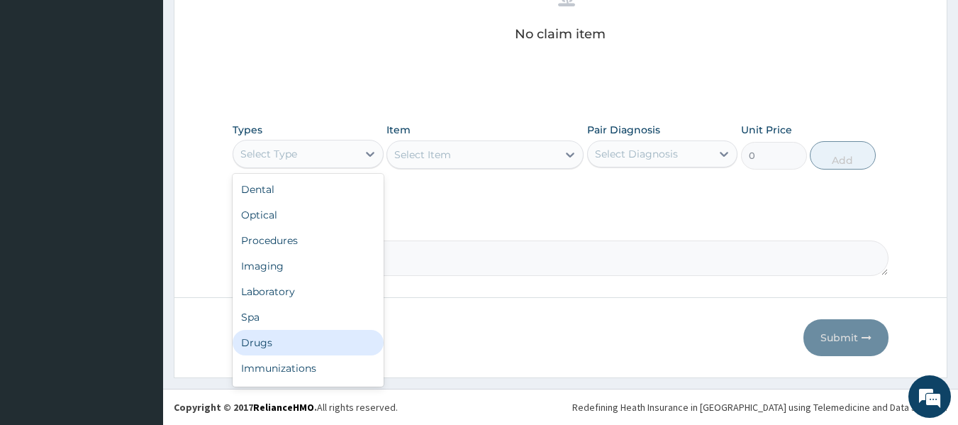
scroll to position [48, 0]
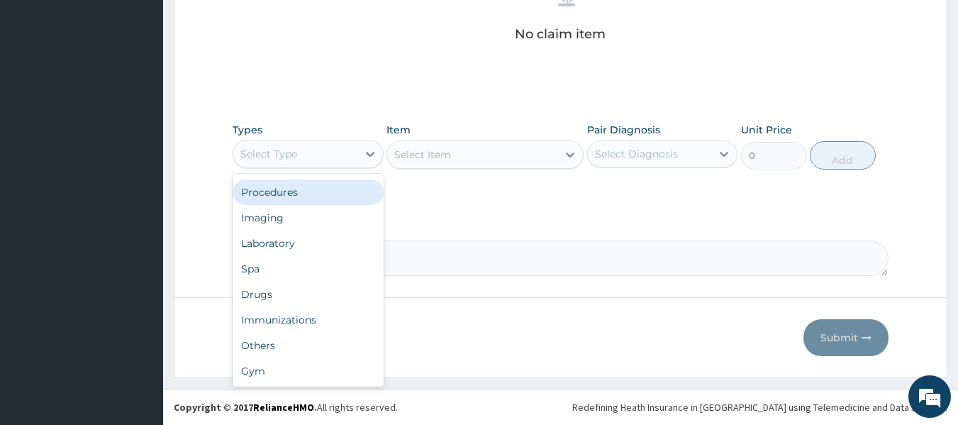
click at [313, 197] on div "Procedures" at bounding box center [308, 192] width 151 height 26
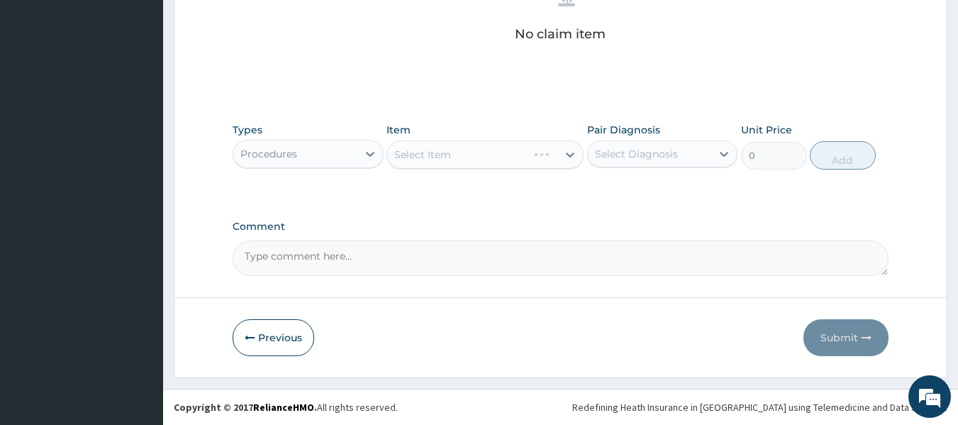
click at [455, 147] on div "Select Item" at bounding box center [484, 154] width 197 height 28
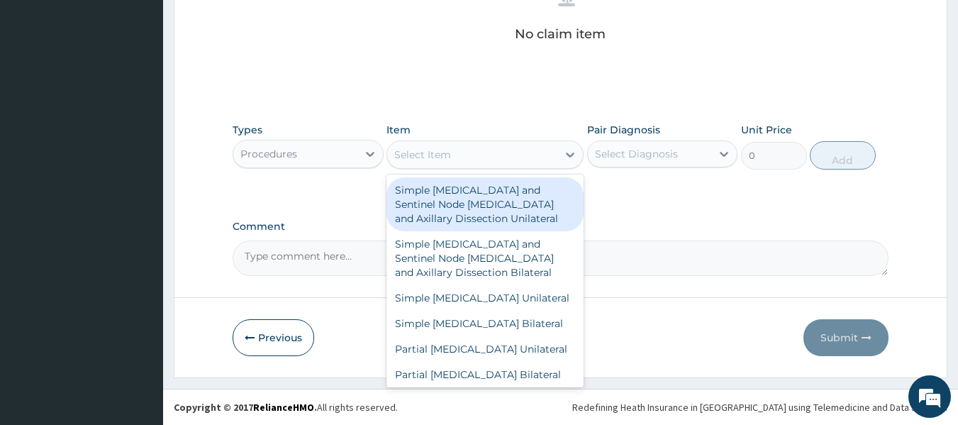
click at [455, 150] on div "Select Item" at bounding box center [472, 154] width 170 height 23
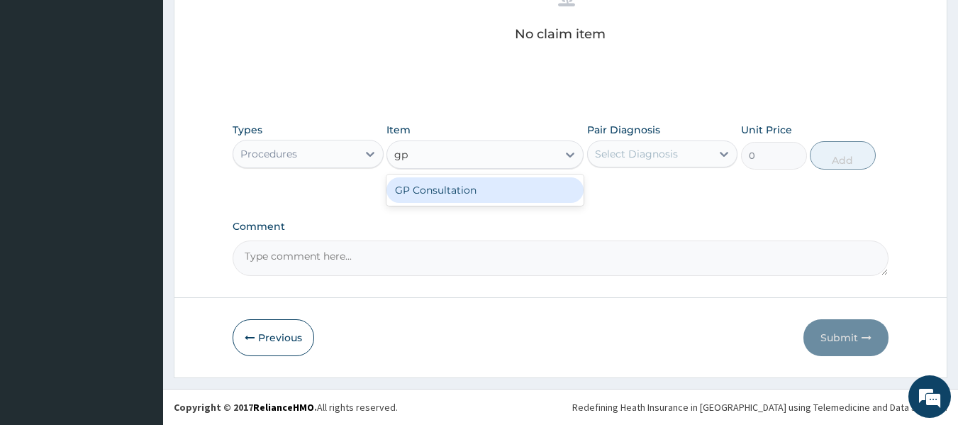
type input "gp"
click at [529, 191] on div "GP Consultation" at bounding box center [484, 190] width 197 height 26
type input "10000"
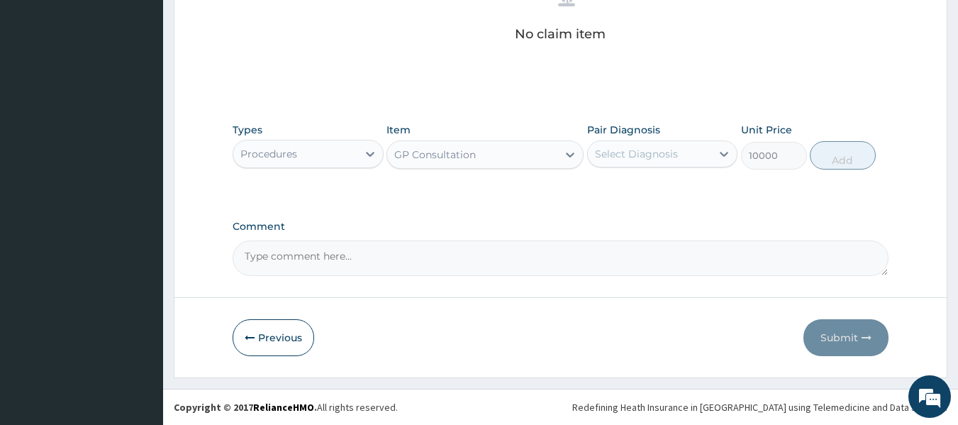
click at [622, 145] on div "Select Diagnosis" at bounding box center [650, 154] width 124 height 23
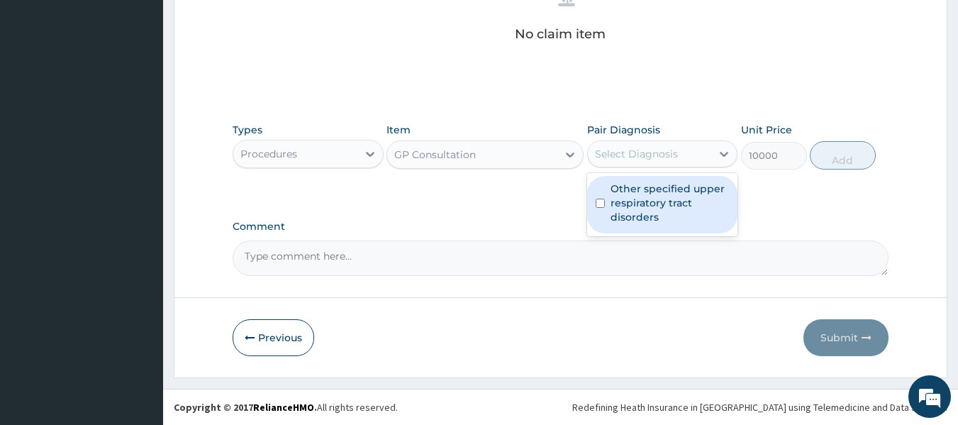
click at [613, 188] on label "Other specified upper respiratory tract disorders" at bounding box center [670, 203] width 119 height 43
checkbox input "true"
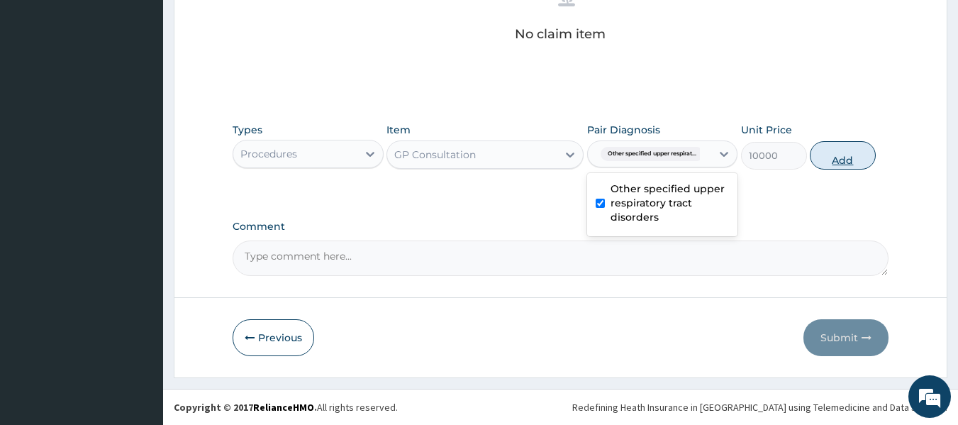
click at [838, 152] on button "Add" at bounding box center [843, 155] width 66 height 28
type input "0"
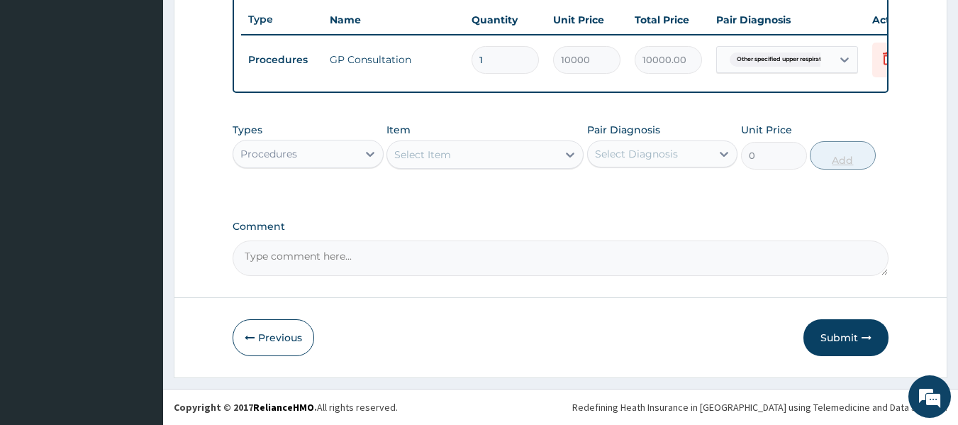
scroll to position [541, 0]
click at [478, 154] on div "Select Item" at bounding box center [472, 154] width 170 height 23
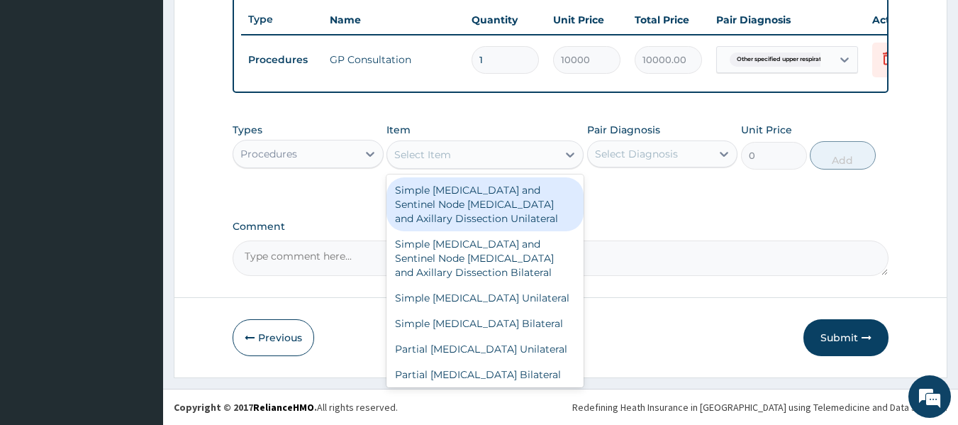
click at [284, 155] on div "Procedures" at bounding box center [268, 154] width 57 height 14
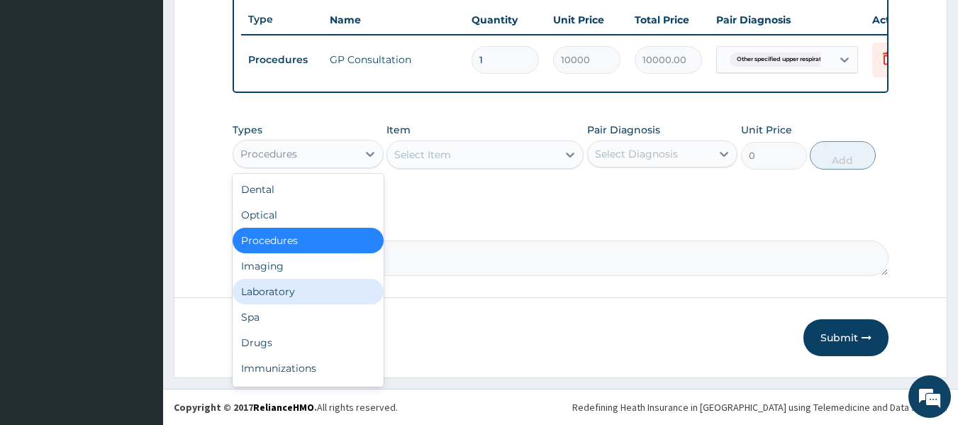
click at [273, 286] on div "Laboratory" at bounding box center [308, 292] width 151 height 26
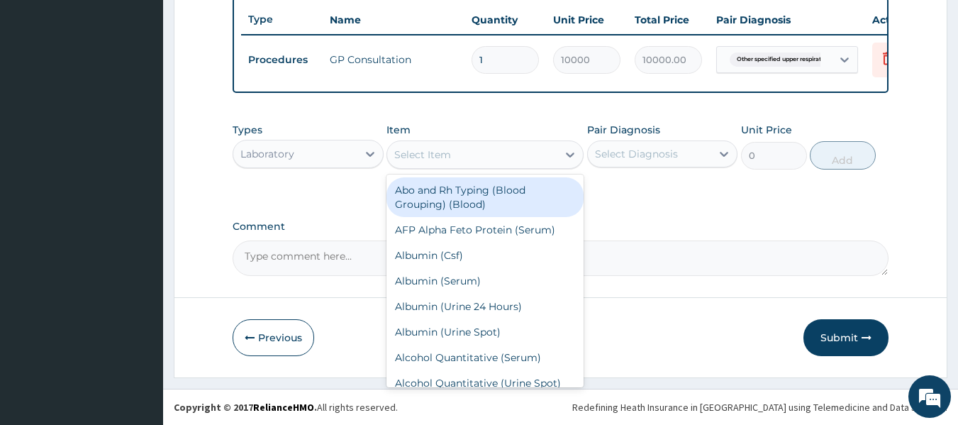
click at [479, 155] on div "Select Item" at bounding box center [472, 154] width 170 height 23
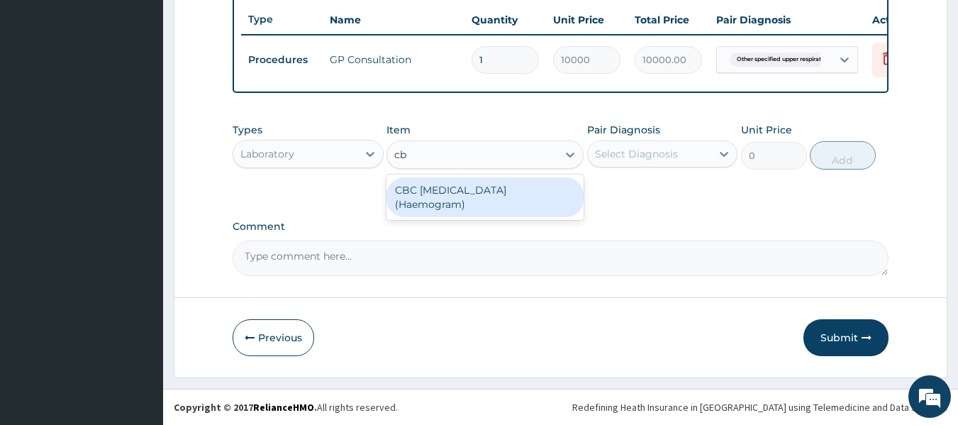
type input "cb"
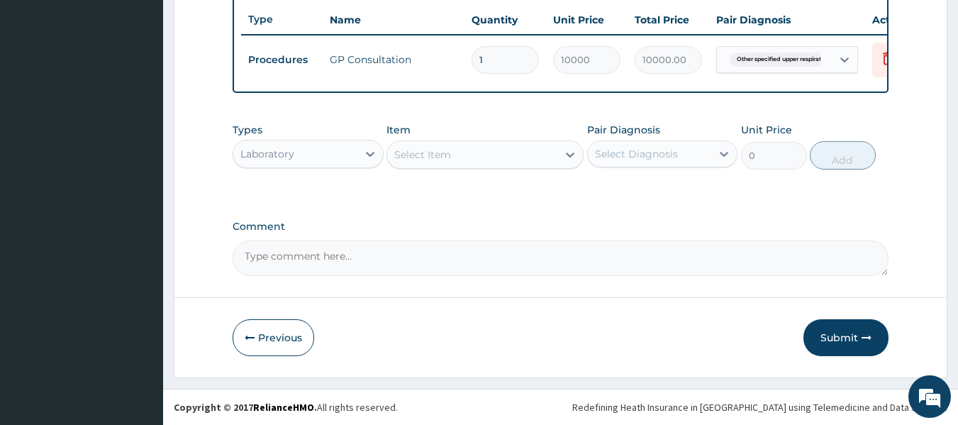
click at [480, 170] on div "Types Laboratory Item Select Item Pair Diagnosis Select Diagnosis Unit Price 0 …" at bounding box center [561, 146] width 657 height 61
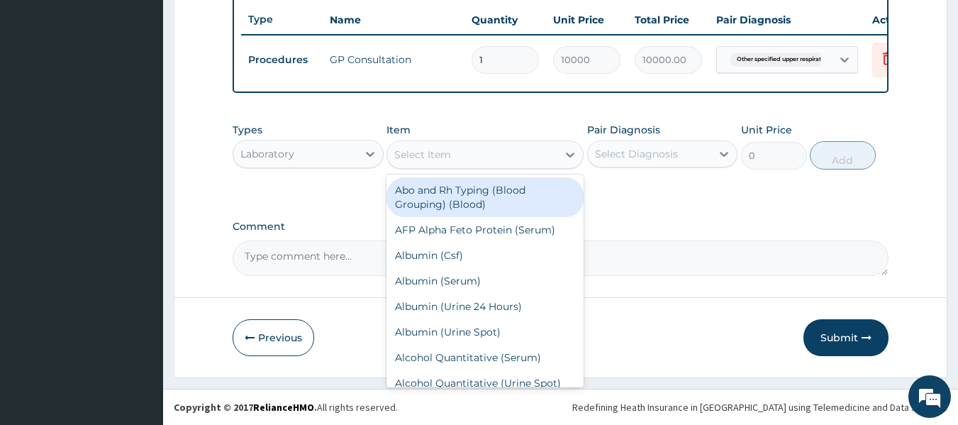
click at [489, 152] on div "Select Item" at bounding box center [472, 154] width 170 height 23
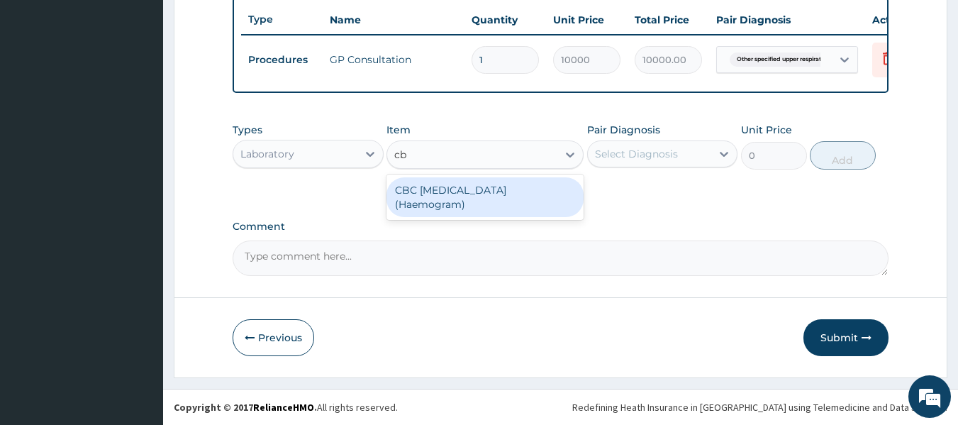
type input "cbc"
click at [518, 205] on div "CBC Complete Blood Count (Haemogram)" at bounding box center [484, 197] width 197 height 40
type input "6840"
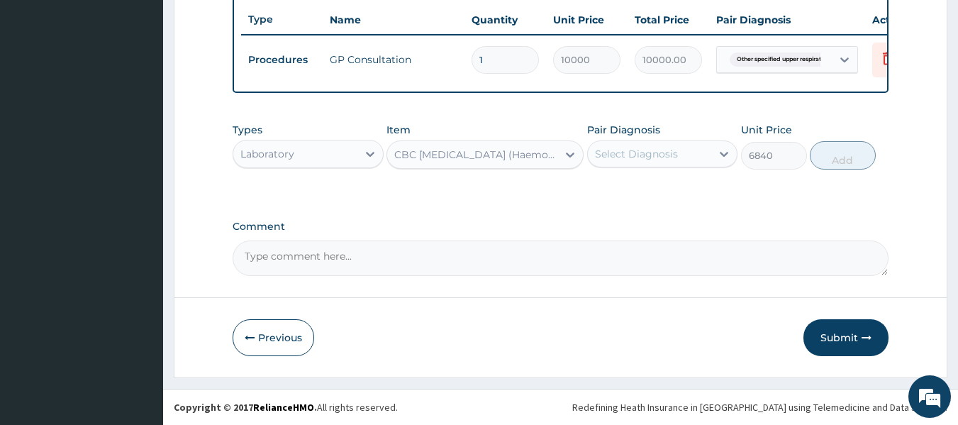
click at [662, 135] on div "Pair Diagnosis Select Diagnosis" at bounding box center [662, 146] width 151 height 47
click at [657, 143] on div "Select Diagnosis" at bounding box center [650, 154] width 124 height 23
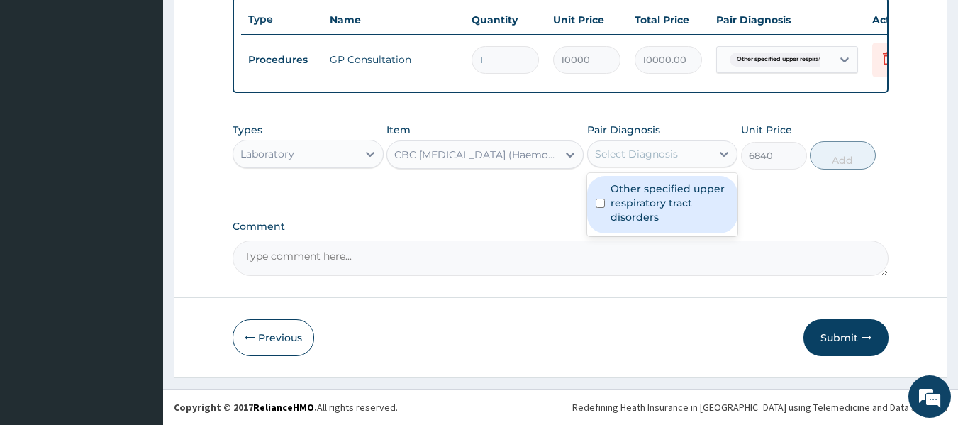
click at [647, 197] on label "Other specified upper respiratory tract disorders" at bounding box center [670, 203] width 119 height 43
checkbox input "true"
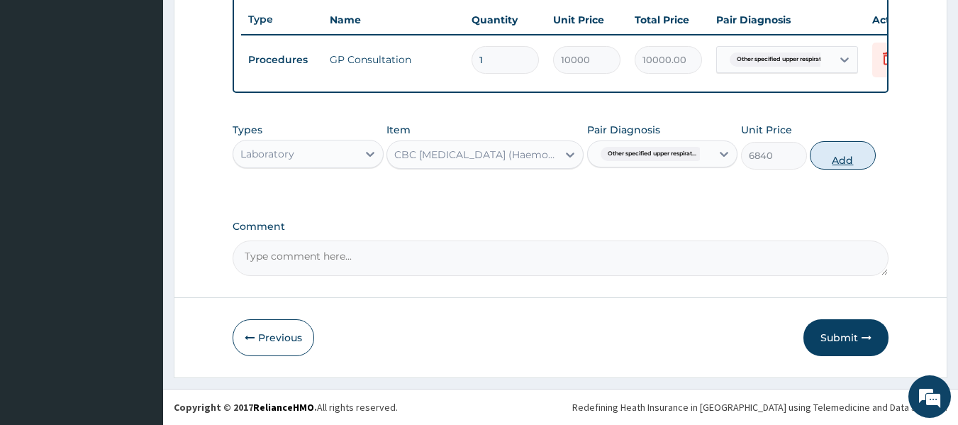
click at [834, 165] on button "Add" at bounding box center [843, 155] width 66 height 28
type input "0"
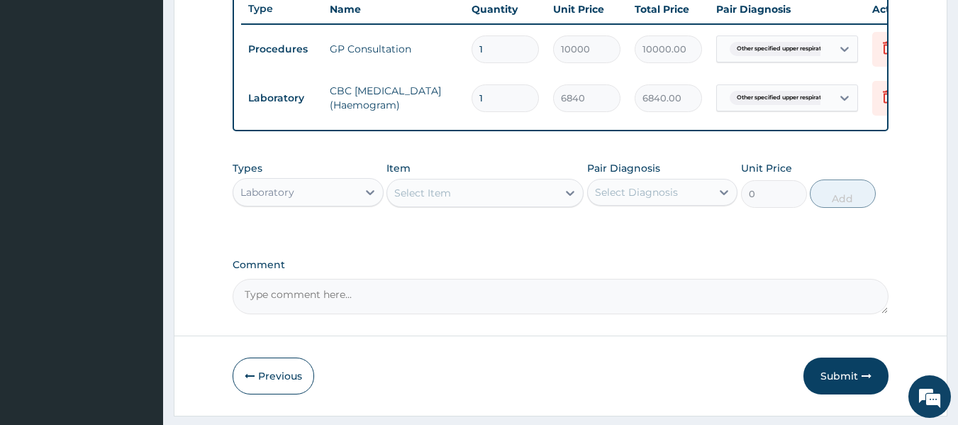
click at [497, 201] on div "Select Item" at bounding box center [472, 193] width 170 height 23
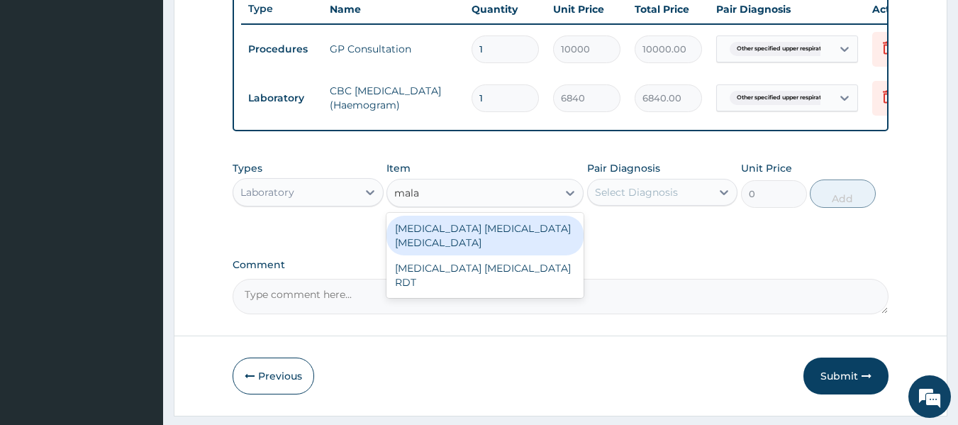
type input "malar"
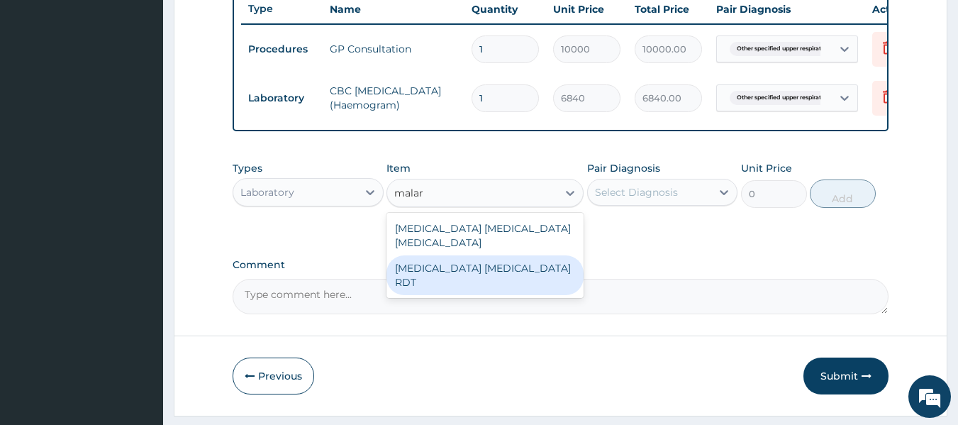
click at [489, 262] on div "Malaria Parasite RDT" at bounding box center [484, 275] width 197 height 40
type input "5700"
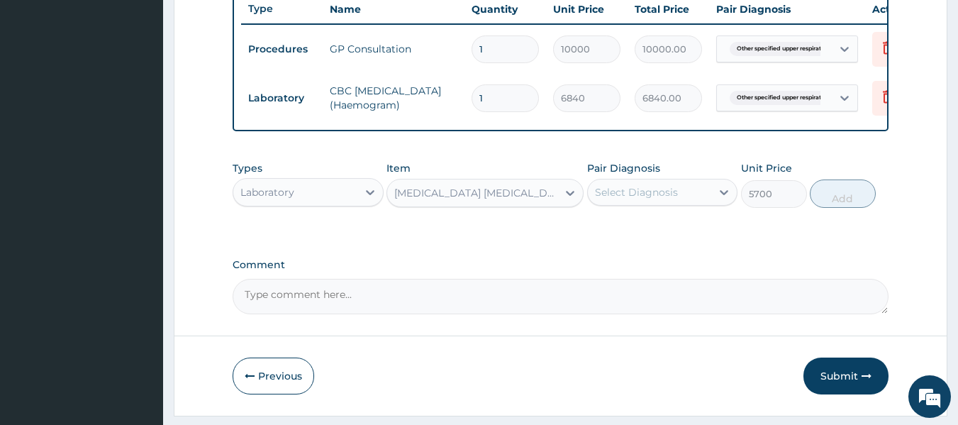
click at [597, 204] on div "Select Diagnosis" at bounding box center [650, 192] width 124 height 23
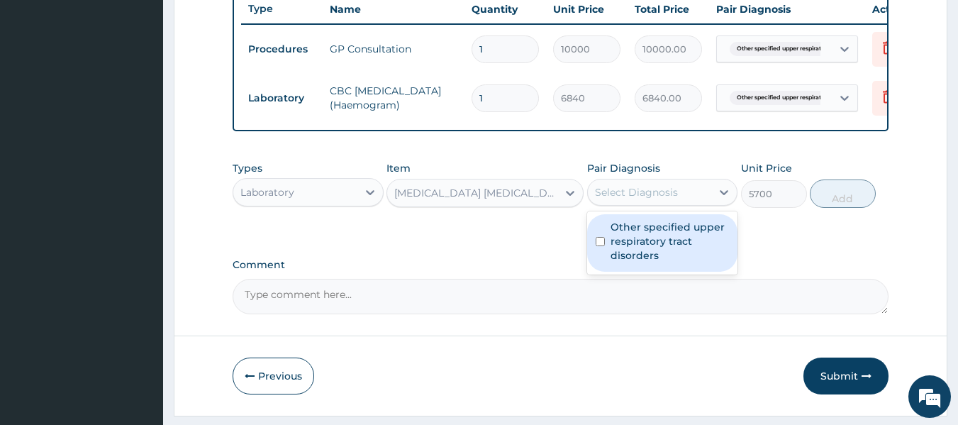
click at [605, 250] on div "Other specified upper respiratory tract disorders" at bounding box center [662, 242] width 151 height 57
checkbox input "true"
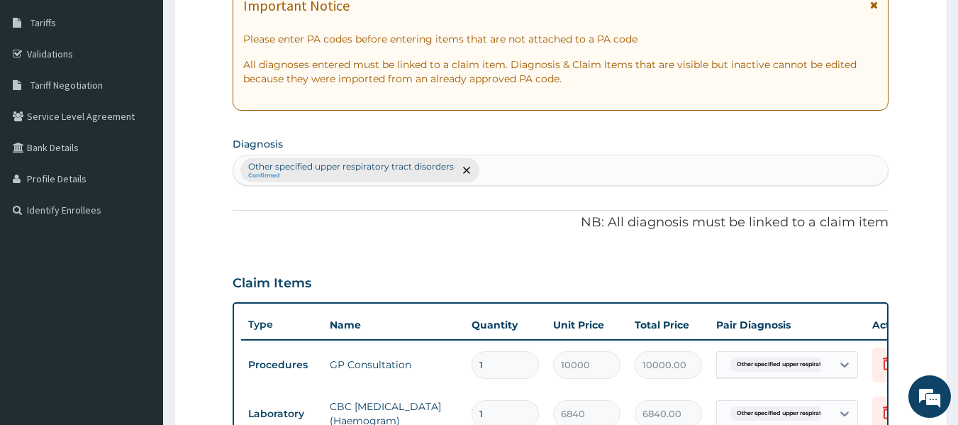
scroll to position [186, 0]
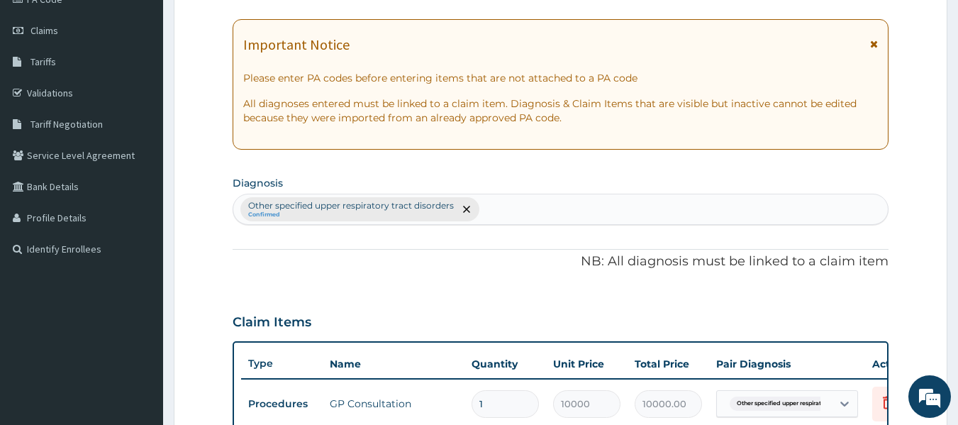
click at [512, 215] on div "Other specified upper respiratory tract disorders Confirmed" at bounding box center [560, 209] width 655 height 30
type input "p"
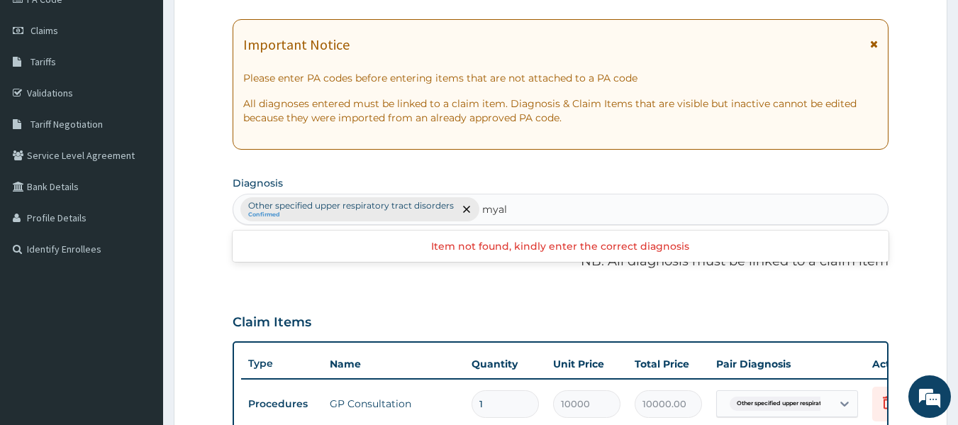
scroll to position [257, 0]
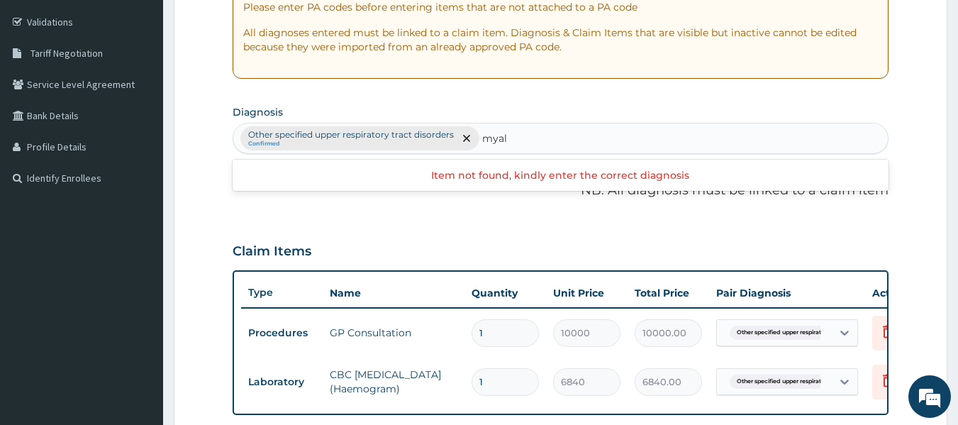
type input "myal"
drag, startPoint x: 557, startPoint y: 235, endPoint x: 558, endPoint y: 225, distance: 10.0
click at [556, 235] on div "Claim Items" at bounding box center [561, 248] width 657 height 37
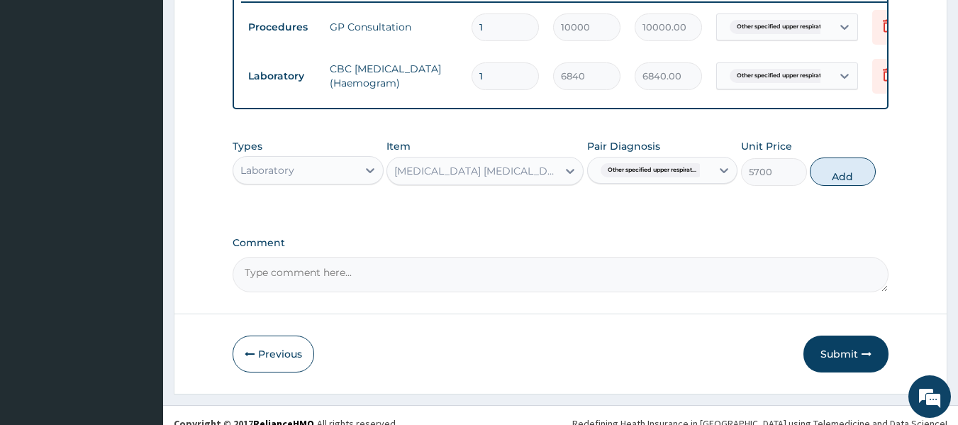
scroll to position [590, 0]
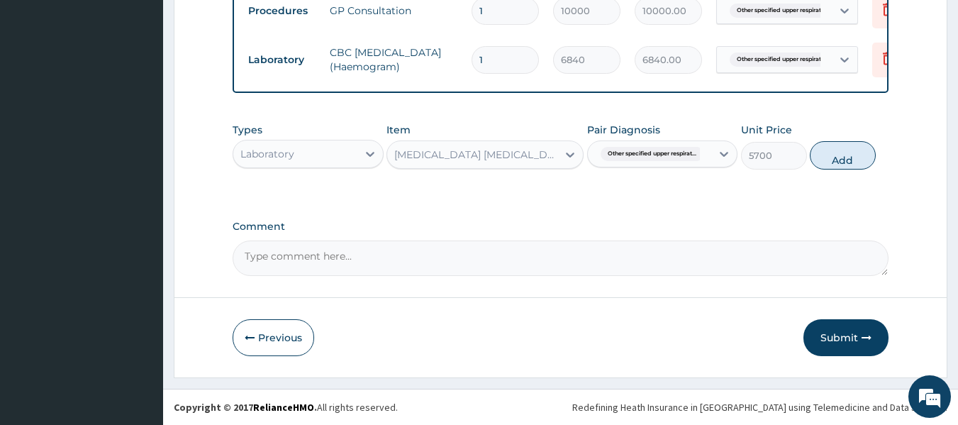
drag, startPoint x: 856, startPoint y: 160, endPoint x: 832, endPoint y: 158, distance: 24.2
click at [857, 160] on button "Add" at bounding box center [843, 155] width 66 height 28
type input "0"
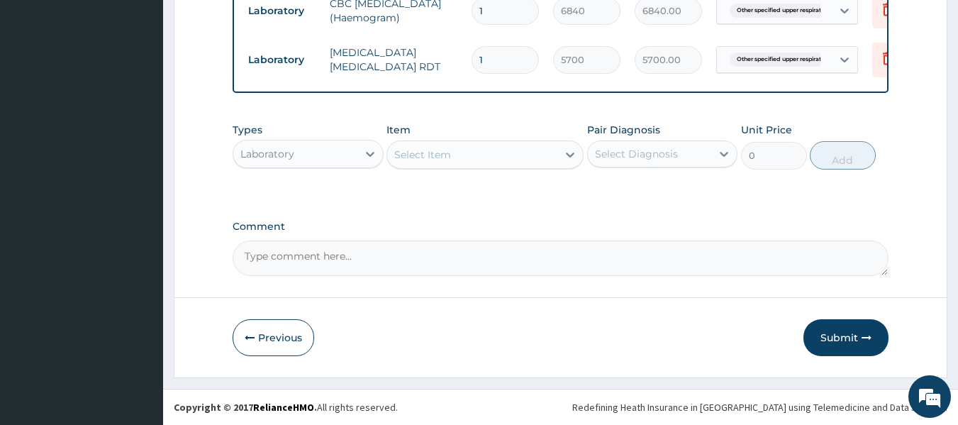
scroll to position [639, 0]
click at [447, 147] on div "Select Item" at bounding box center [422, 154] width 57 height 14
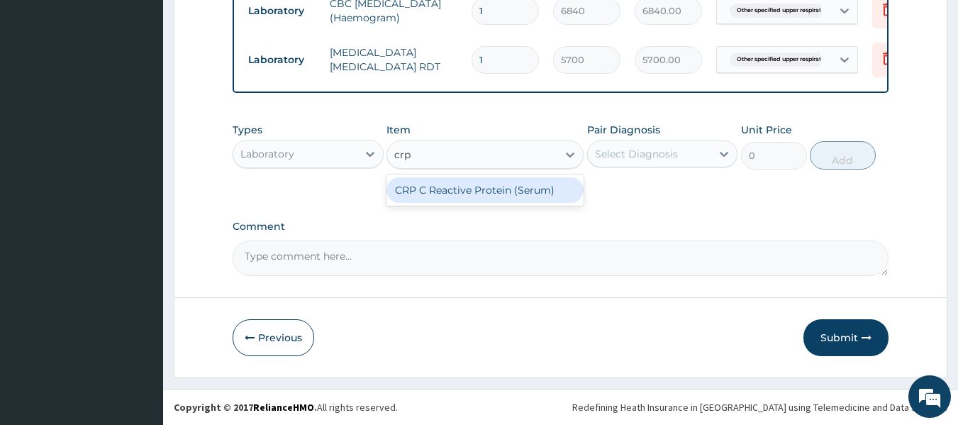
drag, startPoint x: 524, startPoint y: 197, endPoint x: 545, endPoint y: 204, distance: 21.5
click at [525, 203] on div "CRP C Reactive Protein (Serum)" at bounding box center [484, 189] width 197 height 31
type input "crp"
click at [640, 154] on div "Select Diagnosis" at bounding box center [636, 154] width 83 height 14
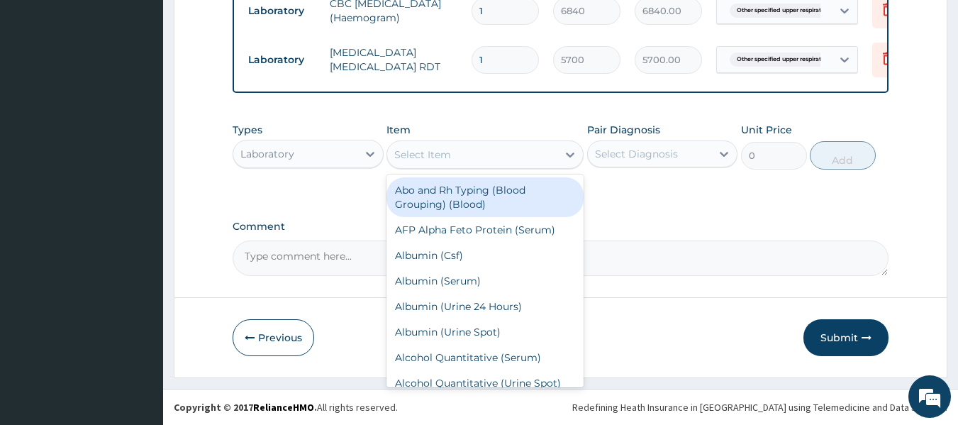
drag, startPoint x: 495, startPoint y: 147, endPoint x: 460, endPoint y: 162, distance: 37.8
click at [495, 146] on div "Select Item" at bounding box center [472, 154] width 170 height 23
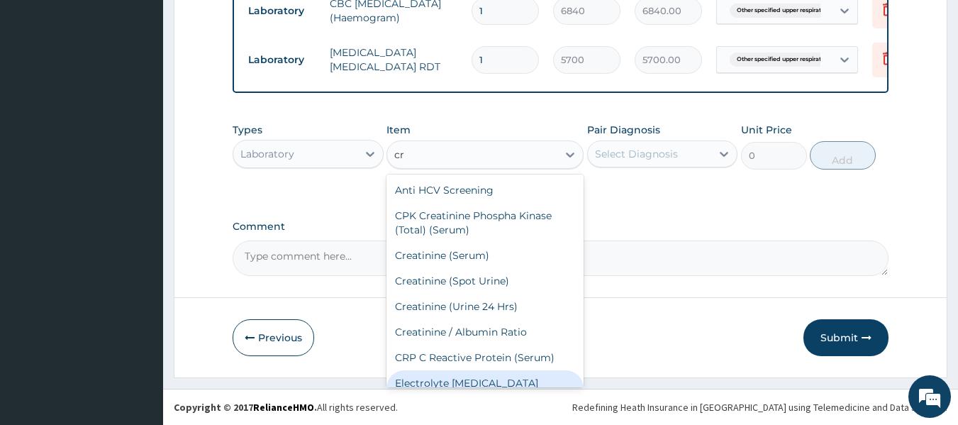
type input "crp"
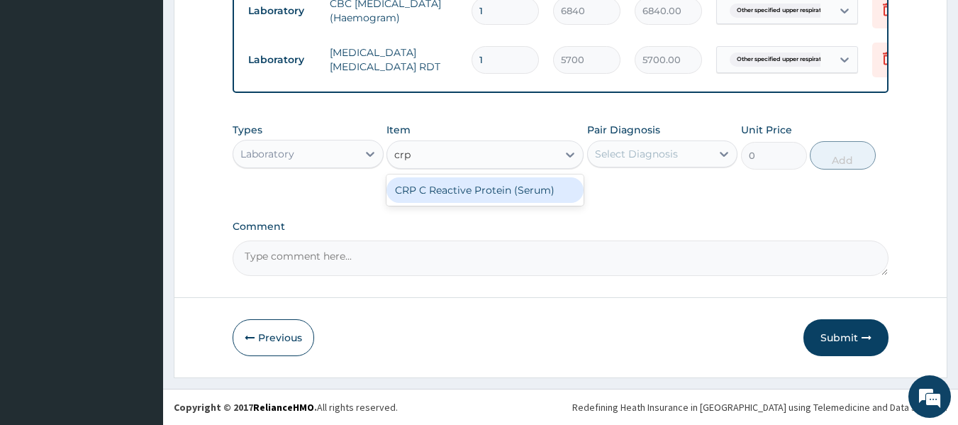
click at [491, 191] on div "CRP C Reactive Protein (Serum)" at bounding box center [484, 190] width 197 height 26
type input "6840"
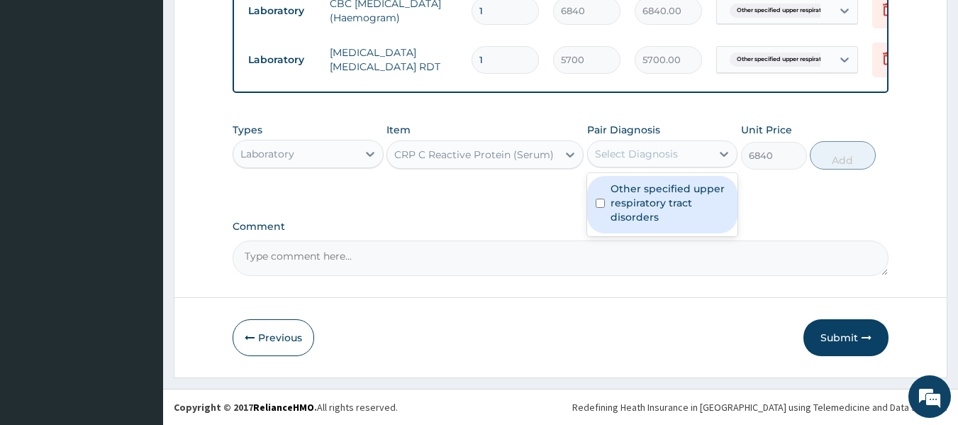
click at [596, 159] on div "Select Diagnosis" at bounding box center [636, 154] width 83 height 14
click at [606, 212] on div "Other specified upper respiratory tract disorders" at bounding box center [662, 204] width 151 height 57
checkbox input "true"
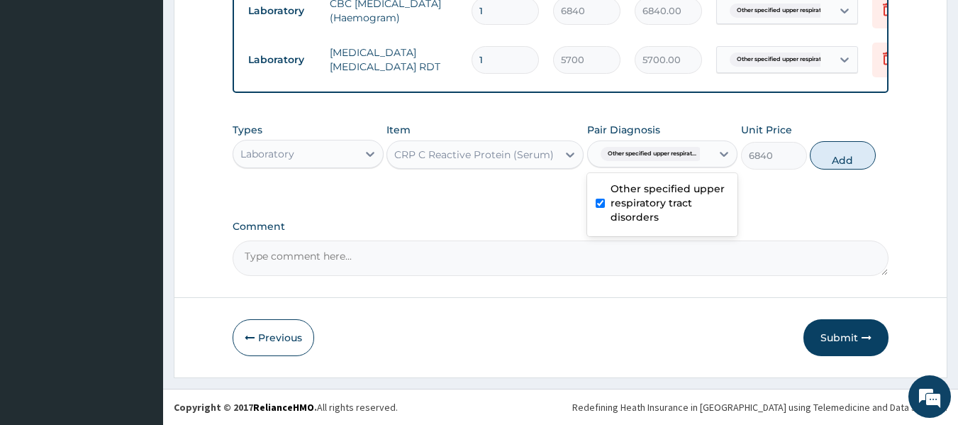
click at [844, 157] on button "Add" at bounding box center [843, 155] width 66 height 28
type input "0"
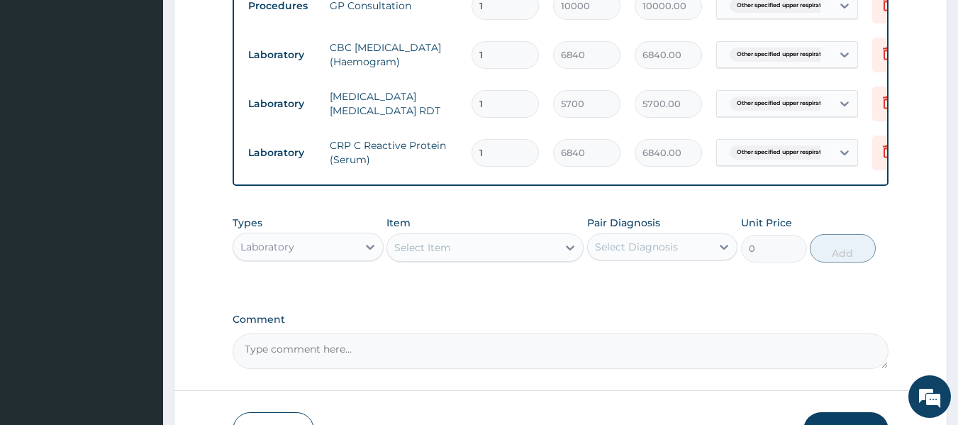
scroll to position [688, 0]
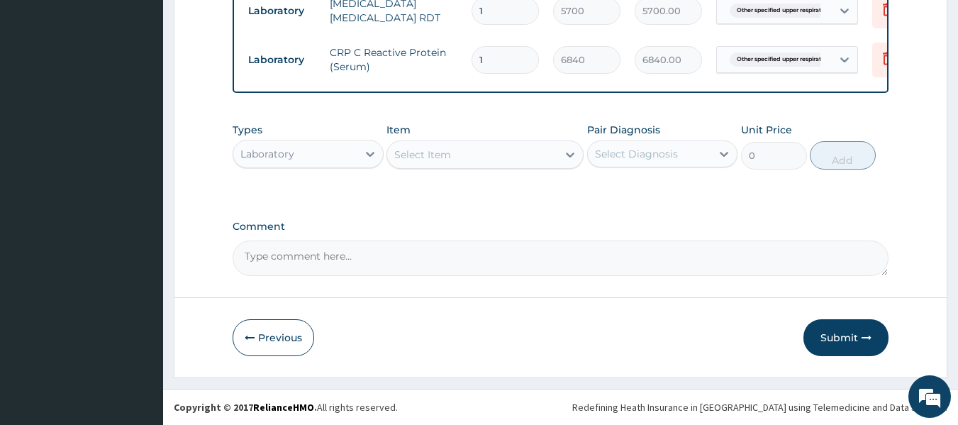
click at [316, 152] on div "Laboratory" at bounding box center [295, 154] width 124 height 23
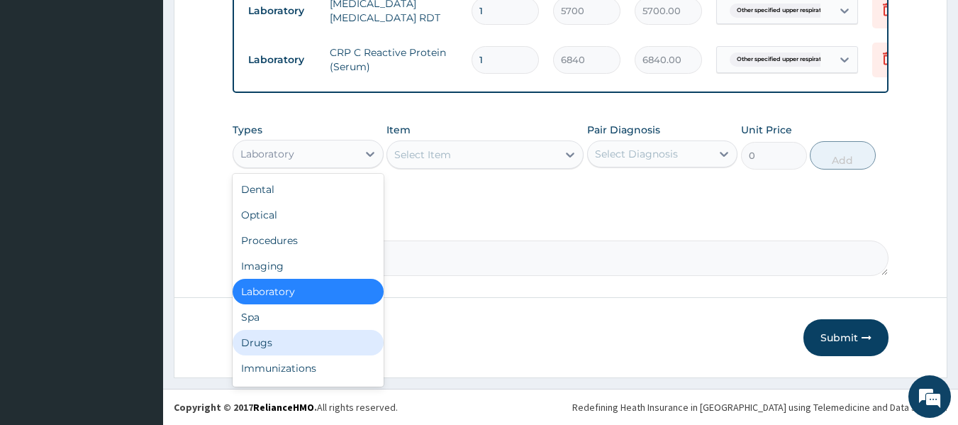
click at [280, 347] on div "Drugs" at bounding box center [308, 343] width 151 height 26
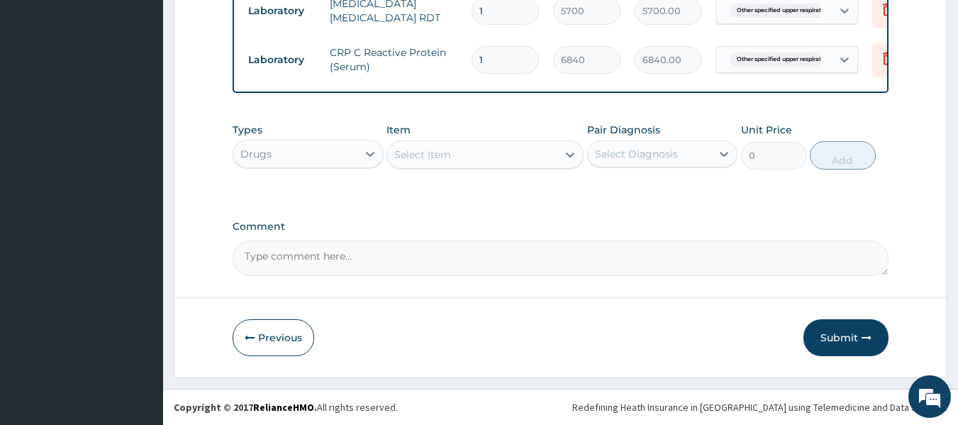
click at [419, 165] on div "Select Item" at bounding box center [472, 154] width 170 height 23
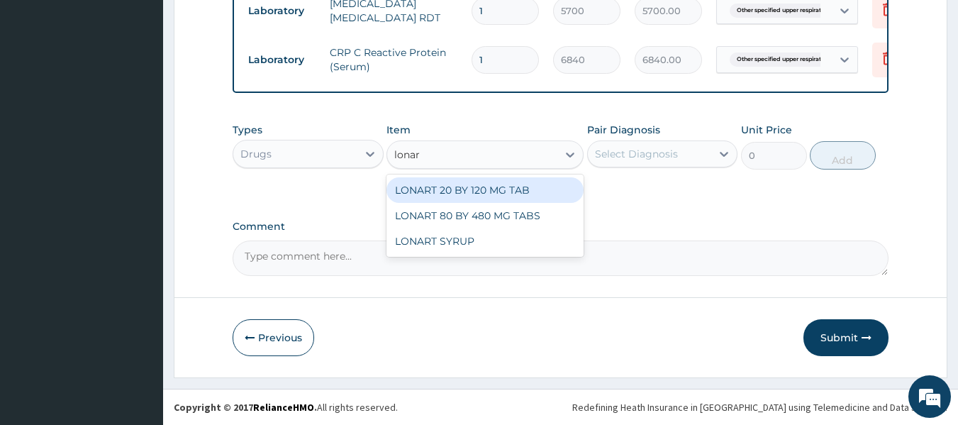
type input "lonart"
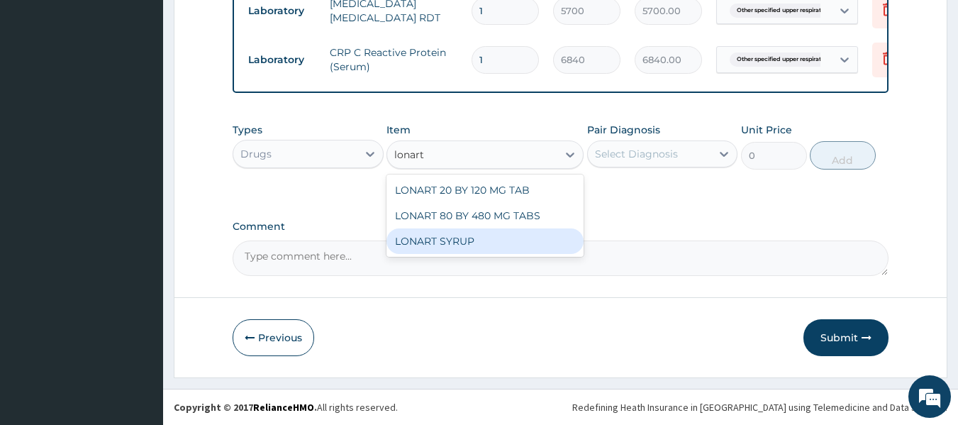
click at [462, 243] on div "LONART SYRUP" at bounding box center [484, 241] width 197 height 26
type input "2642.64"
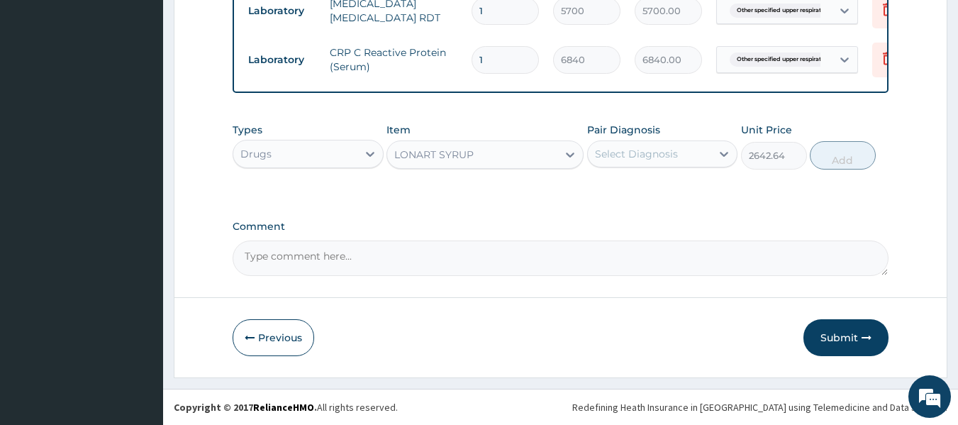
click at [586, 171] on div "Types Drugs Item option LONART SYRUP, selected. Select is focused ,type to refi…" at bounding box center [561, 146] width 657 height 61
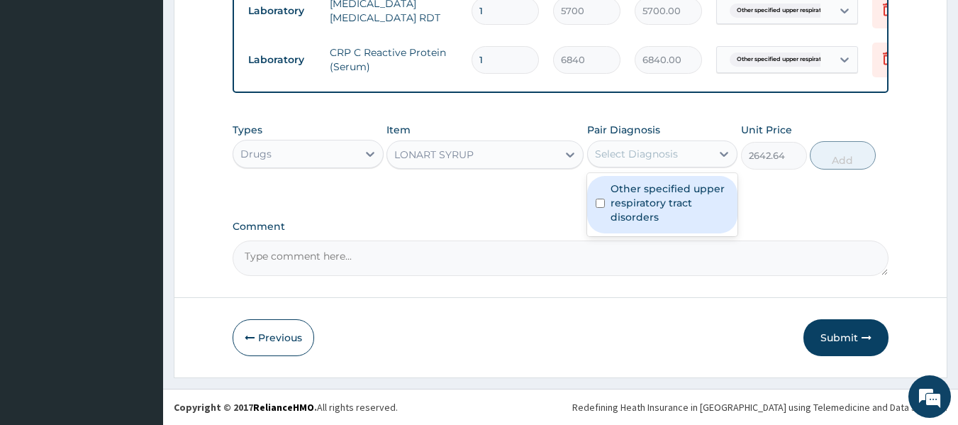
drag, startPoint x: 623, startPoint y: 155, endPoint x: 623, endPoint y: 196, distance: 41.1
click at [623, 154] on div "Select Diagnosis" at bounding box center [636, 154] width 83 height 14
click at [607, 220] on div "Other specified upper respiratory tract disorders" at bounding box center [662, 204] width 151 height 57
checkbox input "true"
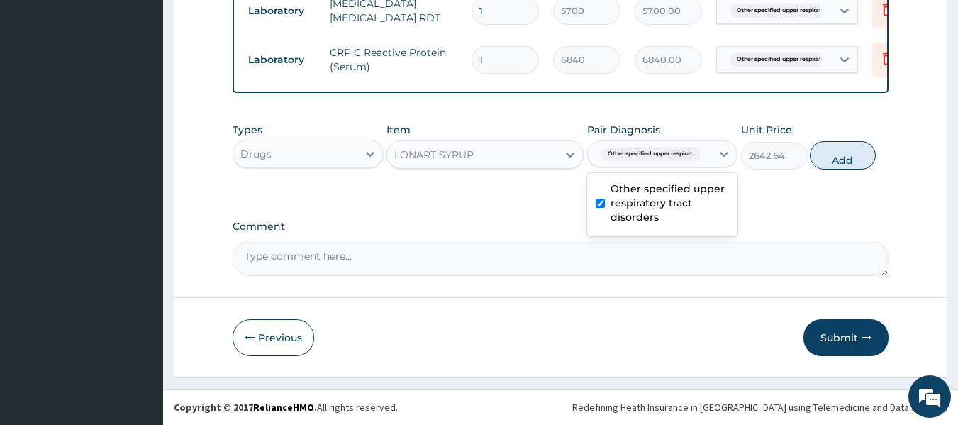
click at [863, 172] on div "Types Drugs Item LONART SYRUP Pair Diagnosis option Other specified upper respi…" at bounding box center [561, 146] width 657 height 61
click at [842, 155] on button "Add" at bounding box center [843, 155] width 66 height 28
type input "0"
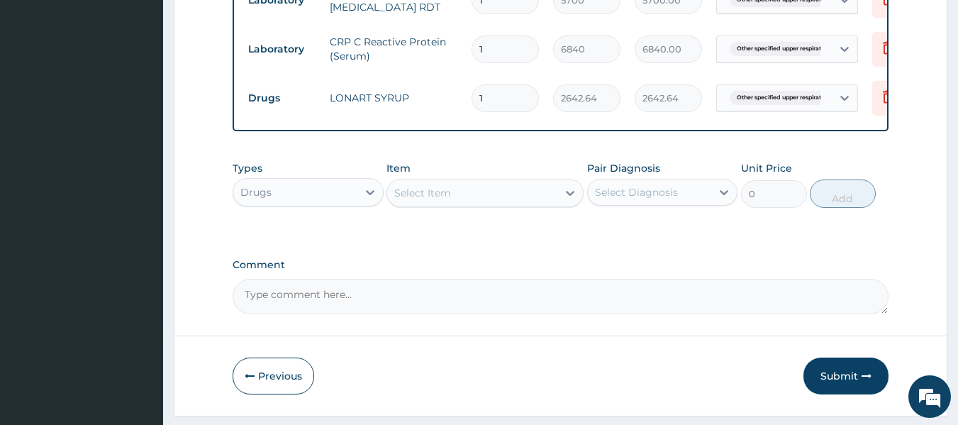
click at [447, 200] on div "Select Item" at bounding box center [422, 193] width 57 height 14
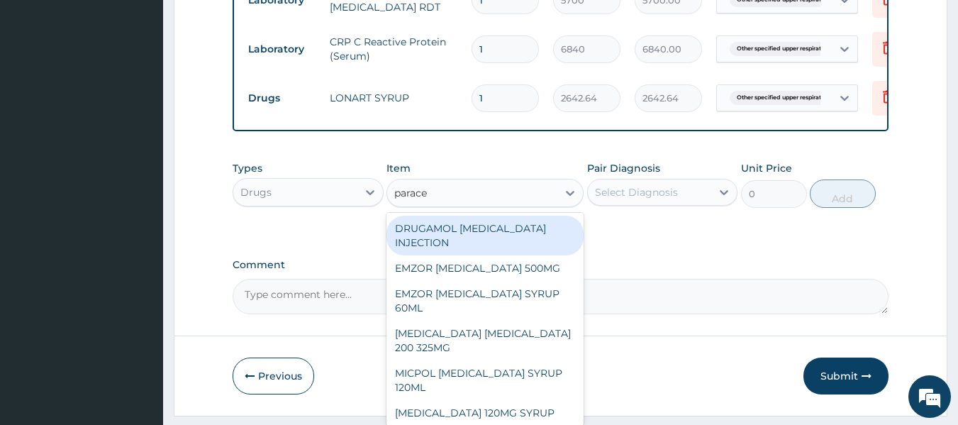
type input "paracet"
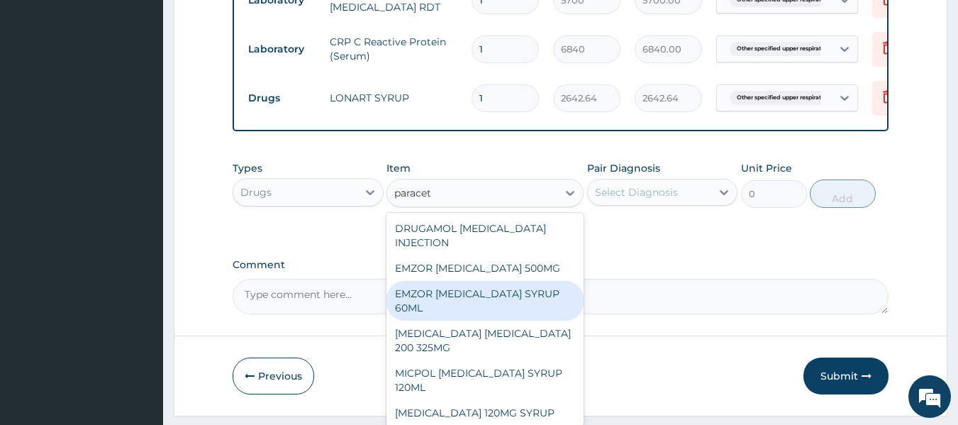
click at [494, 303] on div "EMZOR PARACETAMOL SYRUP 60ML" at bounding box center [484, 301] width 197 height 40
type input "383.1828"
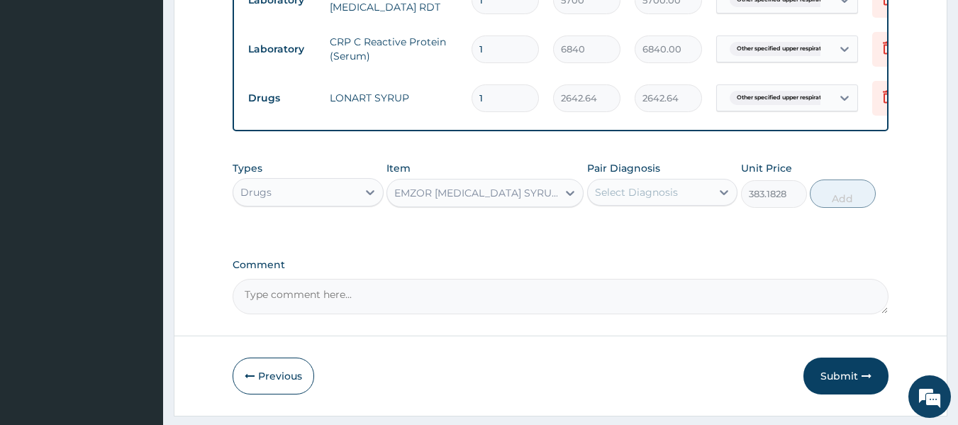
click at [491, 200] on div "EMZOR PARACETAMOL SYRUP 60ML" at bounding box center [476, 193] width 165 height 14
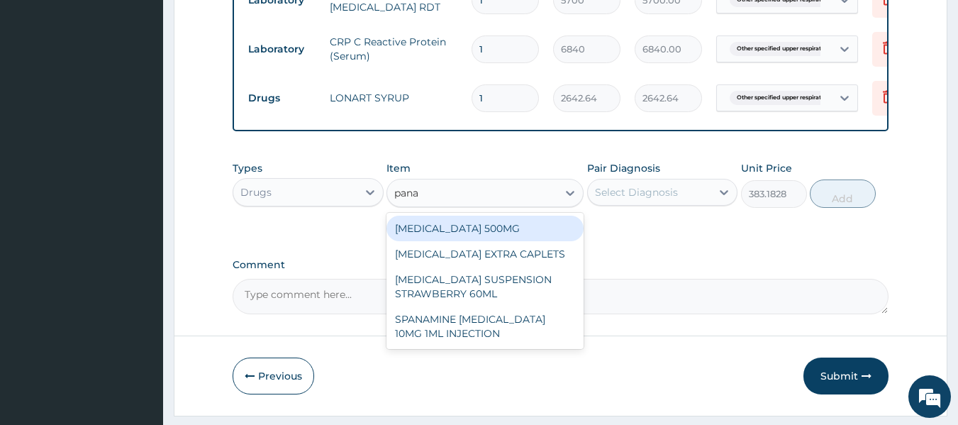
scroll to position [0, 0]
type input "panad"
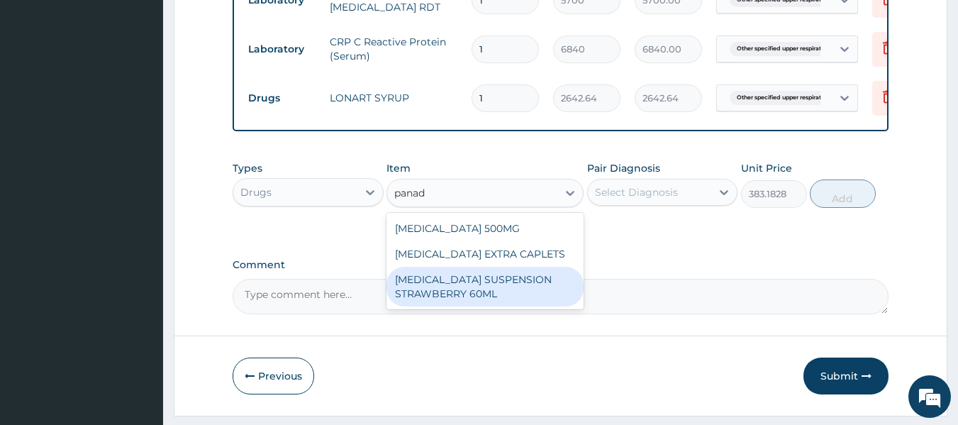
click at [449, 299] on div "PANADOL SUSPENSION STRAWBERRY 60ML" at bounding box center [484, 287] width 197 height 40
type input "814.814"
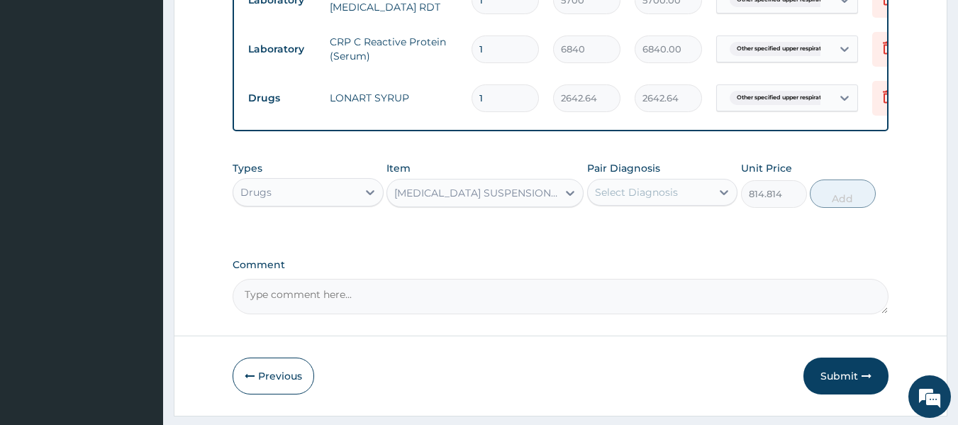
click at [618, 193] on div "Select Diagnosis" at bounding box center [650, 192] width 124 height 23
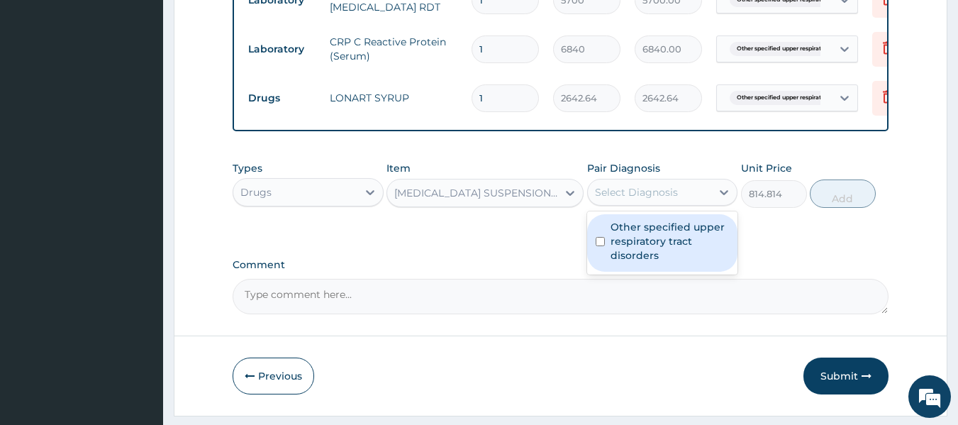
drag, startPoint x: 650, startPoint y: 252, endPoint x: 839, endPoint y: 229, distance: 190.8
click at [649, 252] on label "Other specified upper respiratory tract disorders" at bounding box center [670, 241] width 119 height 43
checkbox input "true"
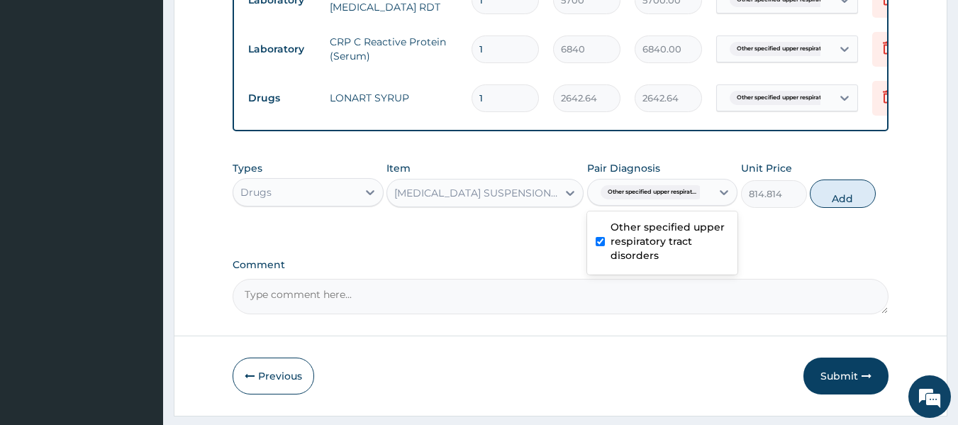
click at [832, 200] on button "Add" at bounding box center [843, 193] width 66 height 28
type input "0"
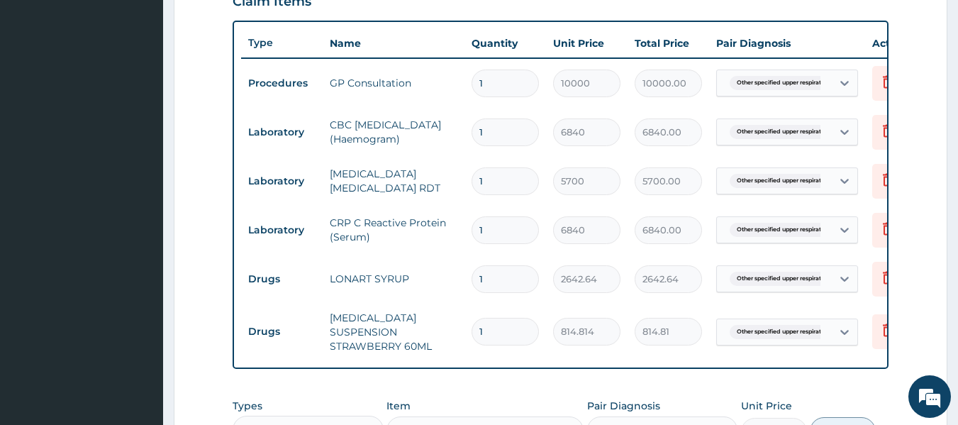
scroll to position [475, 0]
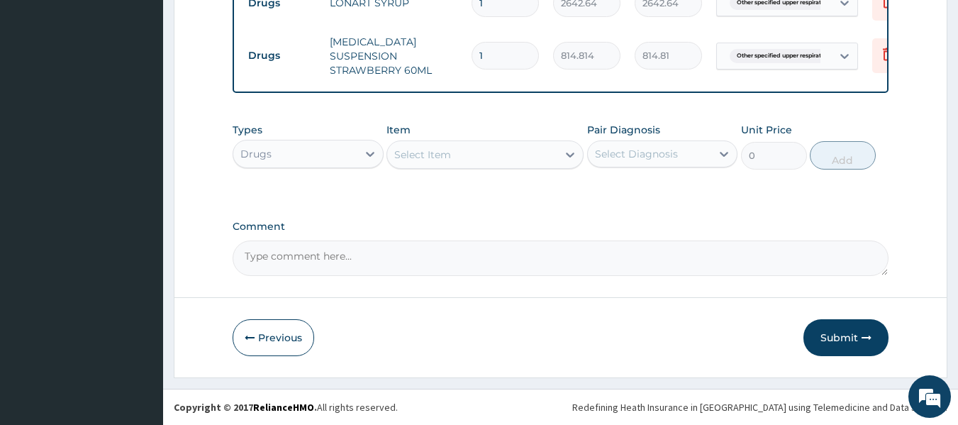
drag, startPoint x: 850, startPoint y: 325, endPoint x: 859, endPoint y: 318, distance: 11.6
click at [850, 325] on button "Submit" at bounding box center [845, 337] width 85 height 37
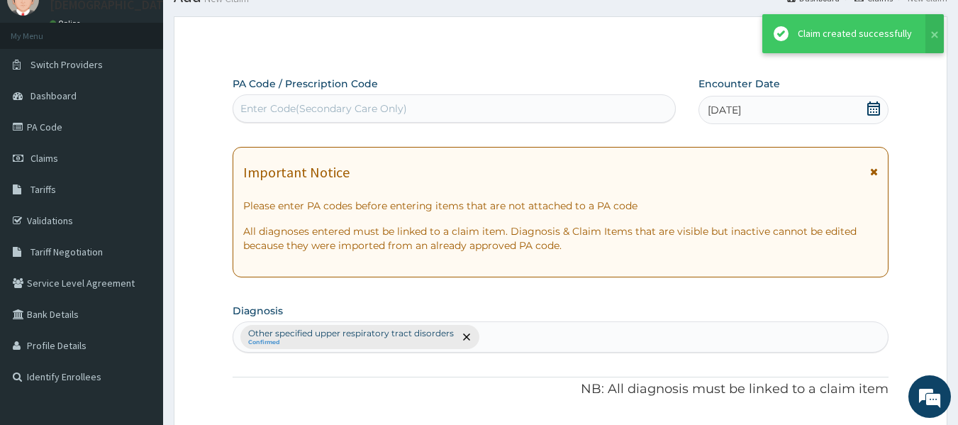
scroll to position [786, 0]
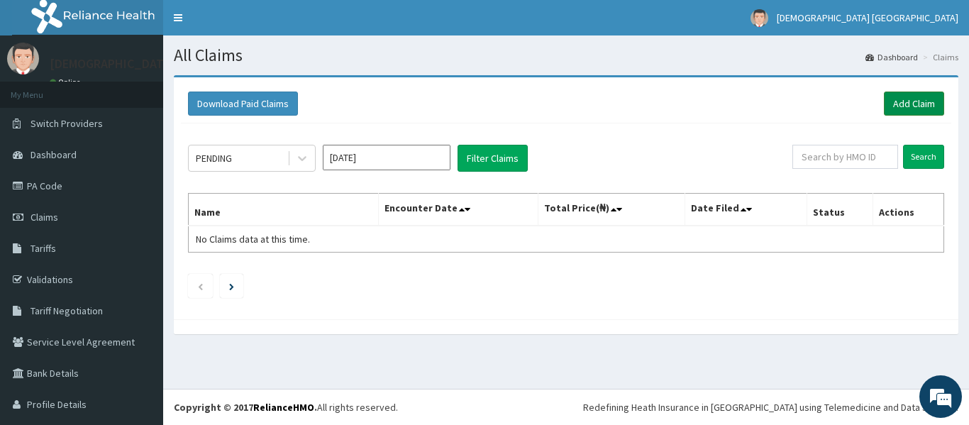
click at [912, 91] on link "Add Claim" at bounding box center [914, 103] width 60 height 24
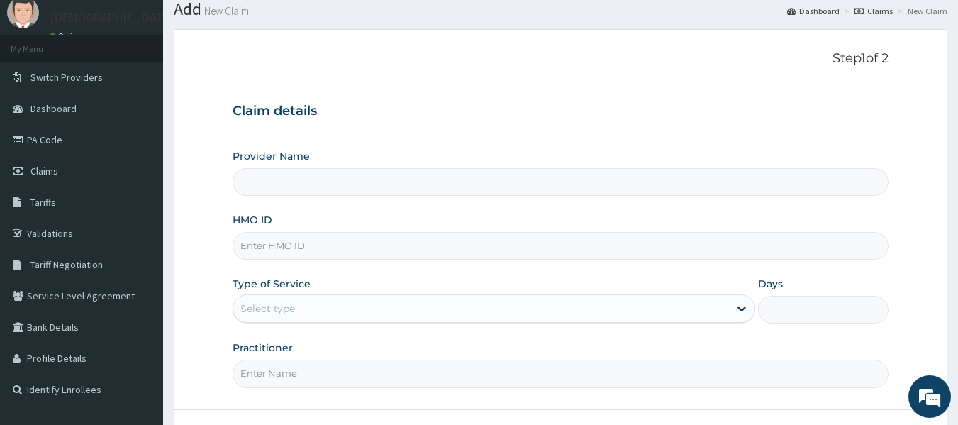
scroll to position [71, 0]
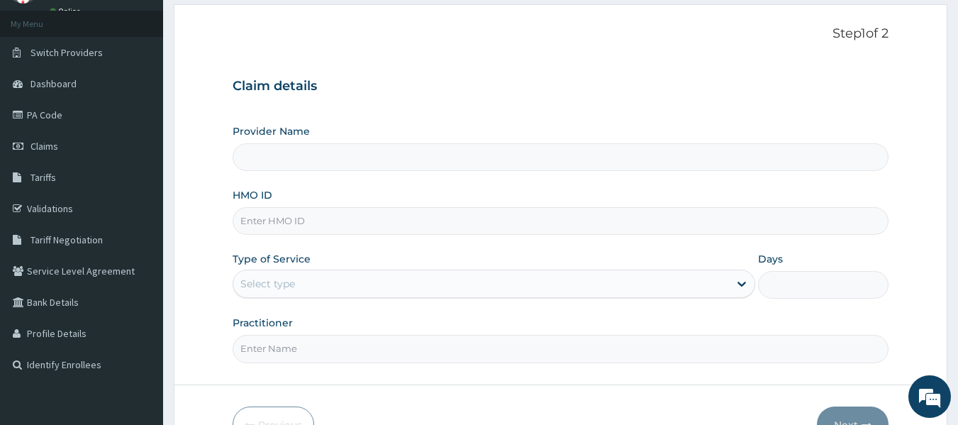
type input "Vedic Lifecare"
paste input "SLB/10029/A"
type input "SLB/10029/A"
click at [359, 267] on div "Type of Service Select type" at bounding box center [494, 275] width 523 height 47
click at [330, 290] on div "Select type" at bounding box center [481, 283] width 496 height 23
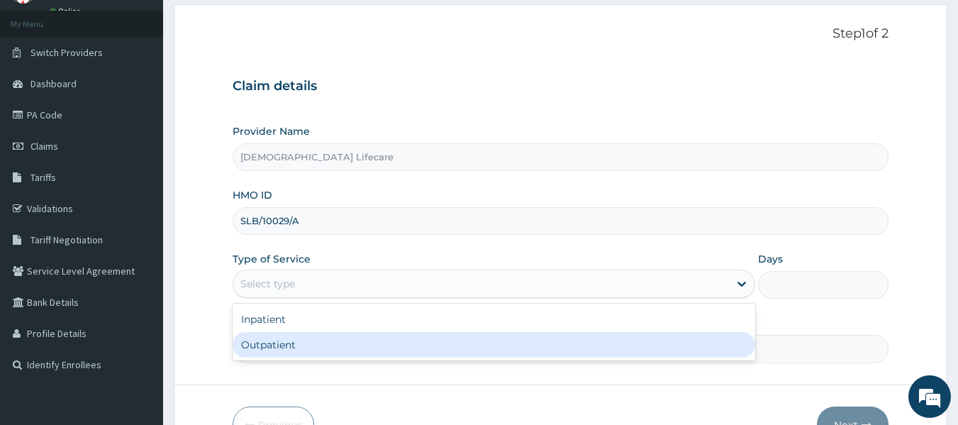
drag, startPoint x: 314, startPoint y: 340, endPoint x: 315, endPoint y: 332, distance: 7.8
click at [313, 340] on div "Outpatient" at bounding box center [494, 345] width 523 height 26
type input "1"
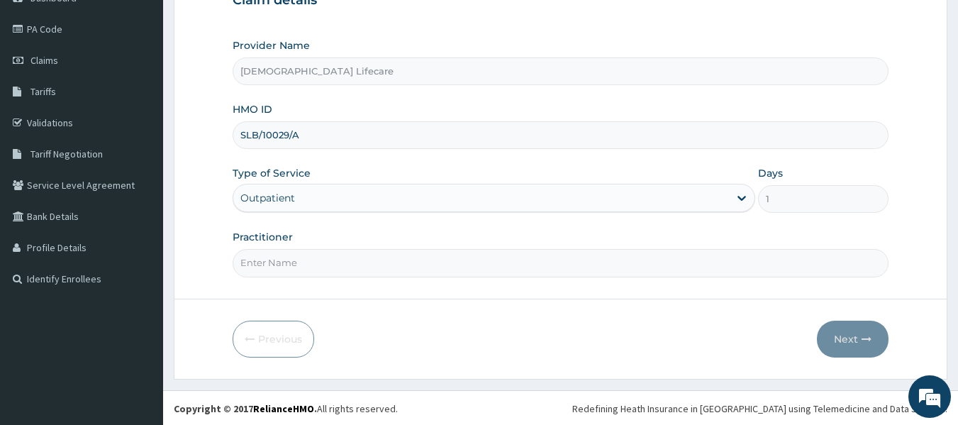
scroll to position [158, 0]
click at [324, 269] on input "Practitioner" at bounding box center [561, 261] width 657 height 28
type input "DR CHISOM NWEKE"
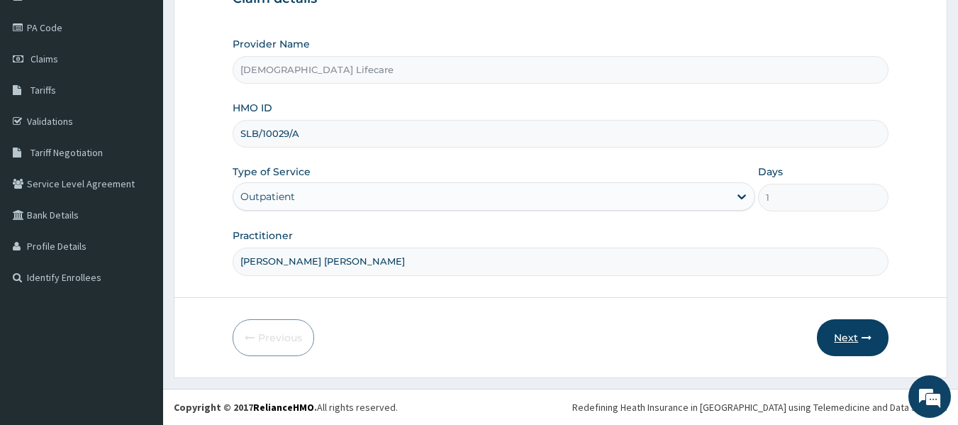
click at [838, 337] on button "Next" at bounding box center [853, 337] width 72 height 37
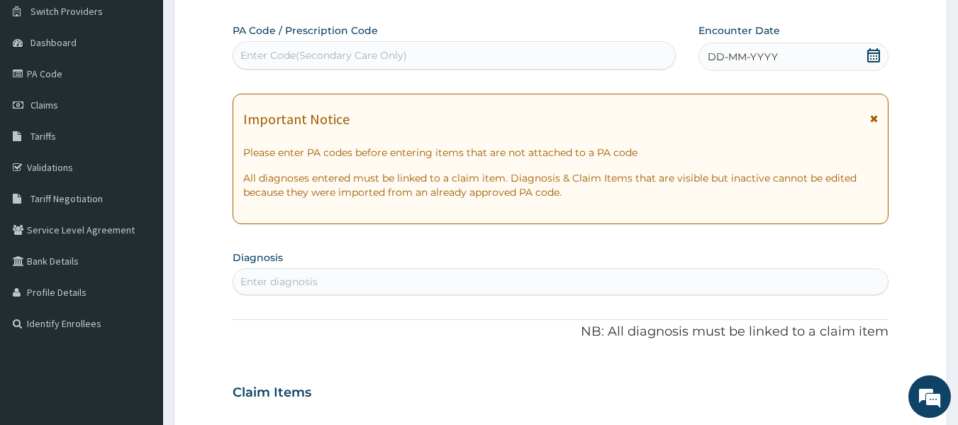
scroll to position [87, 0]
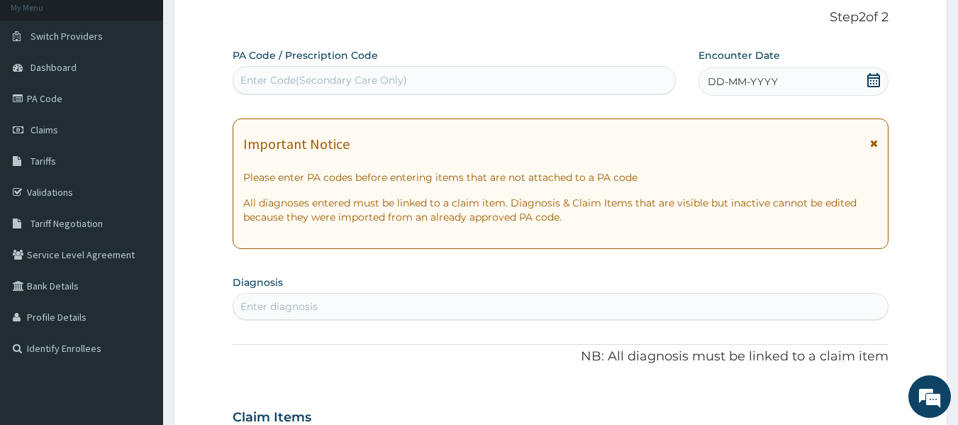
click at [874, 81] on icon at bounding box center [873, 80] width 13 height 14
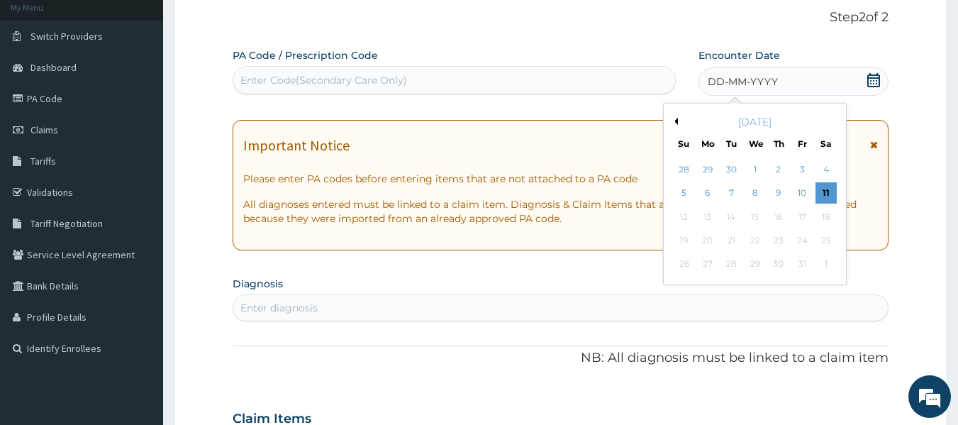
click at [674, 120] on button "Previous Month" at bounding box center [674, 121] width 7 height 7
click at [803, 168] on div "5" at bounding box center [801, 169] width 21 height 21
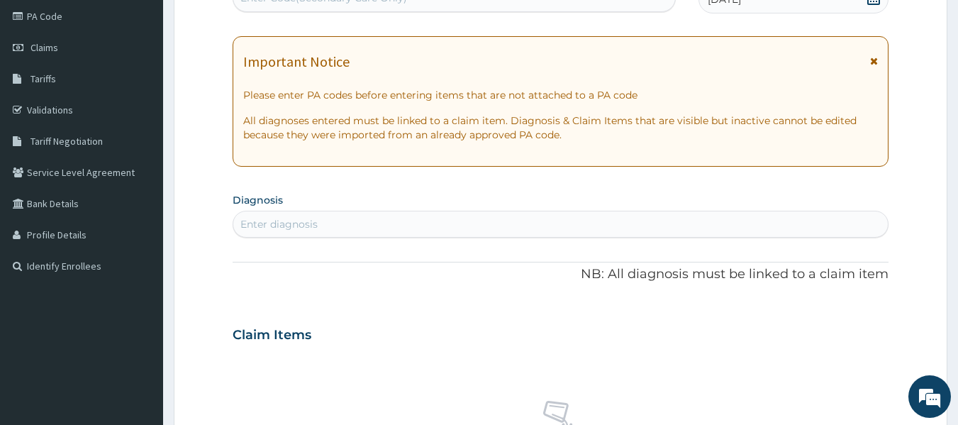
scroll to position [229, 0]
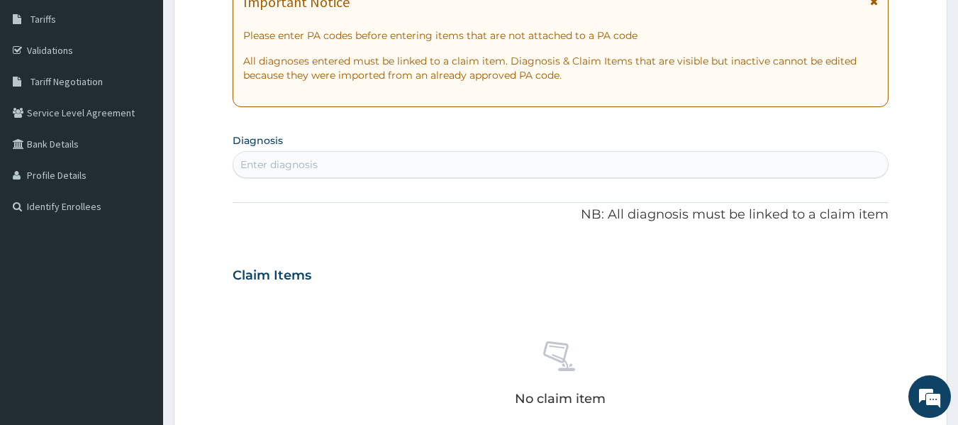
click at [386, 170] on div "Enter diagnosis" at bounding box center [560, 164] width 655 height 23
type input "cyesis"
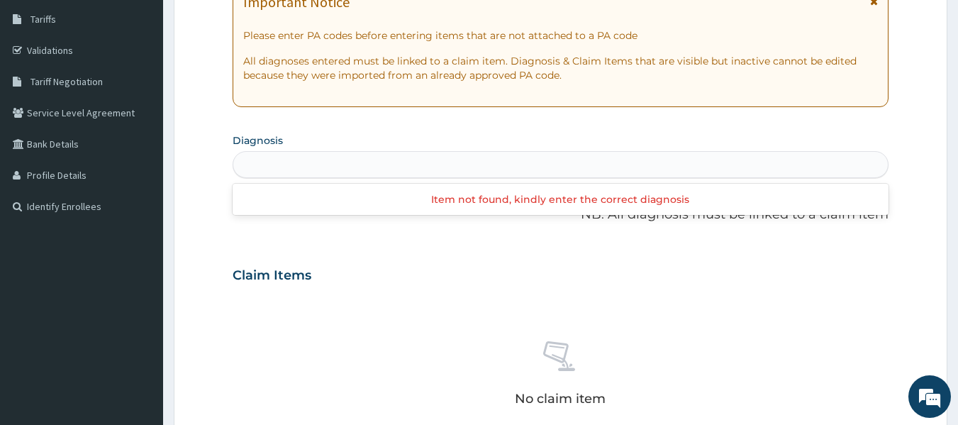
click at [299, 162] on div "cyesis" at bounding box center [560, 164] width 655 height 23
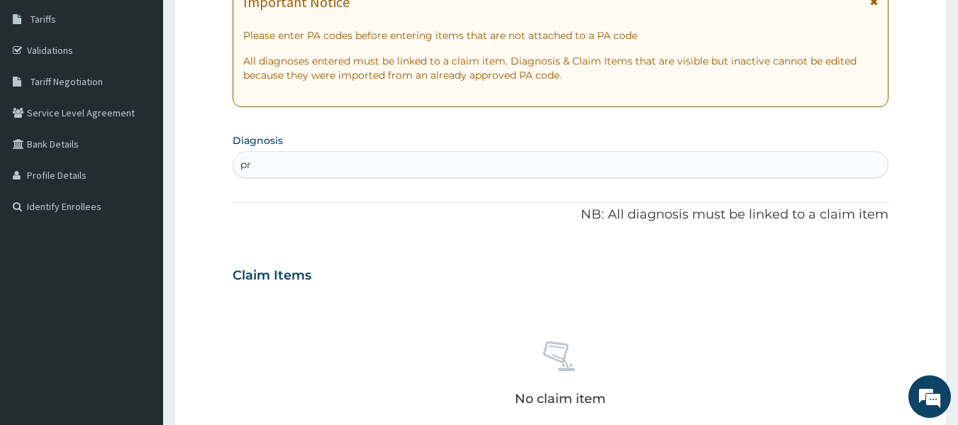
type input "p"
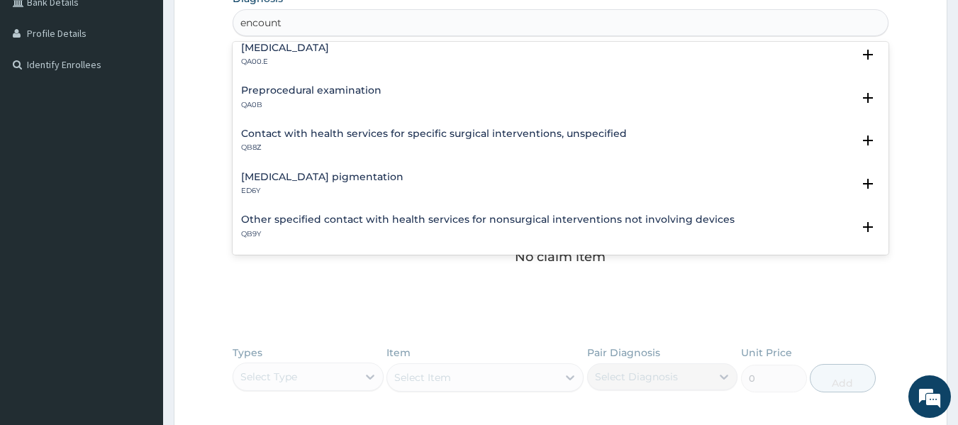
scroll to position [282, 0]
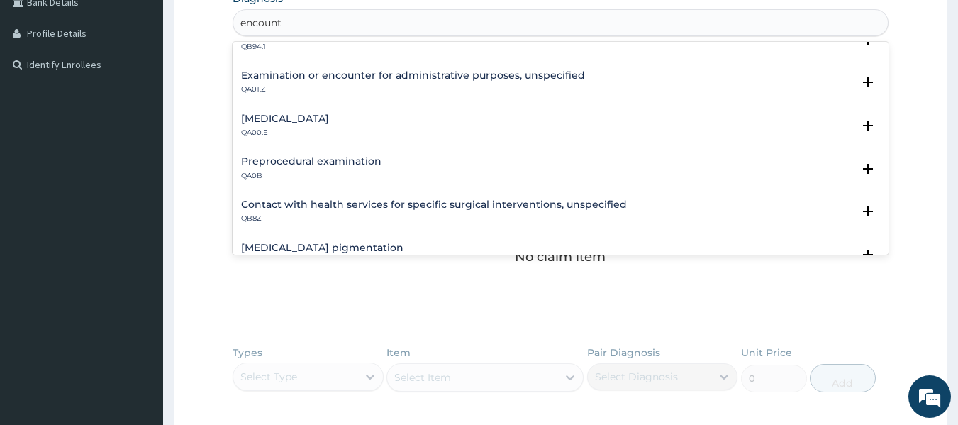
type input "encount"
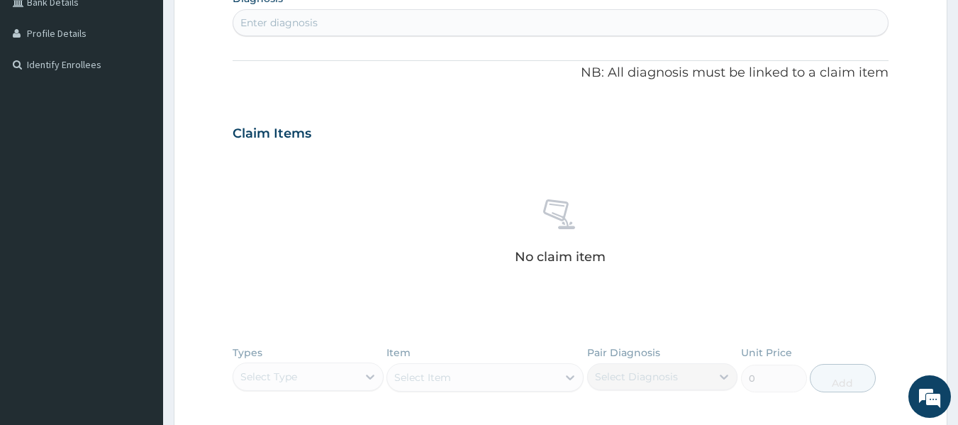
click at [306, 291] on div "No claim item" at bounding box center [561, 233] width 657 height 163
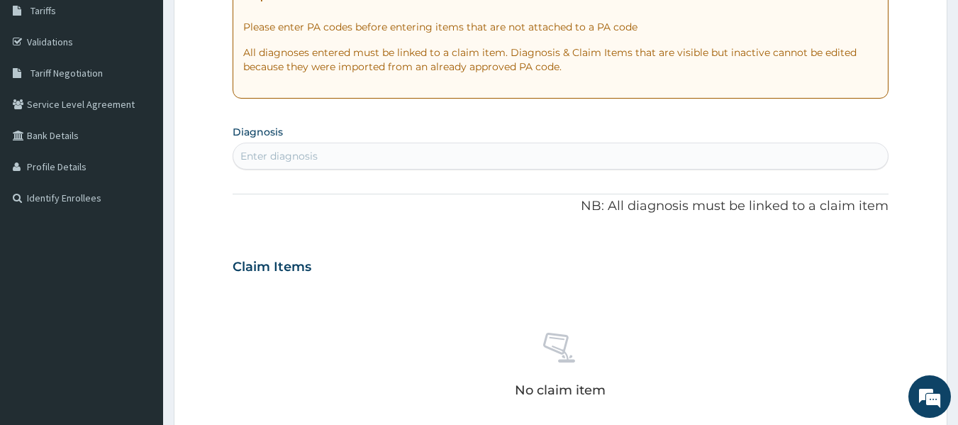
scroll to position [229, 0]
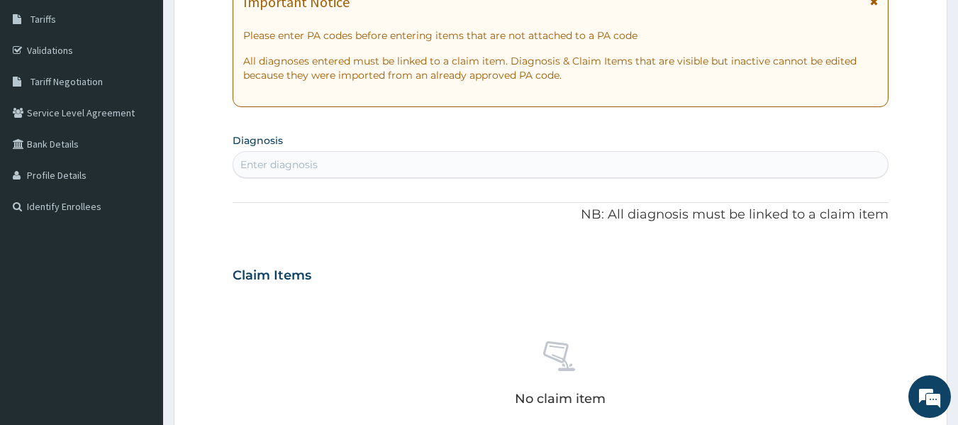
click at [321, 184] on div "PA Code / Prescription Code Enter Code(Secondary Care Only) Encounter Date 05-0…" at bounding box center [561, 273] width 657 height 734
click at [321, 174] on div "Enter diagnosis" at bounding box center [560, 164] width 655 height 23
type input "p"
type input "cyes"
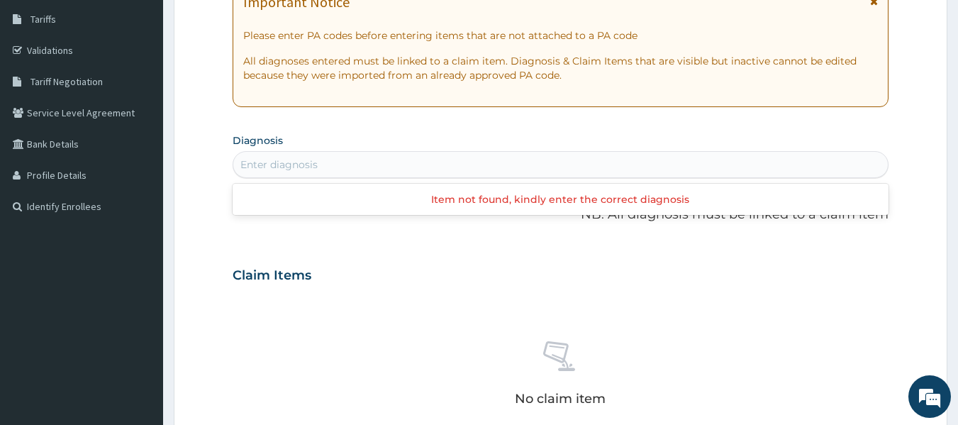
click at [306, 160] on div "Enter diagnosis" at bounding box center [560, 164] width 655 height 23
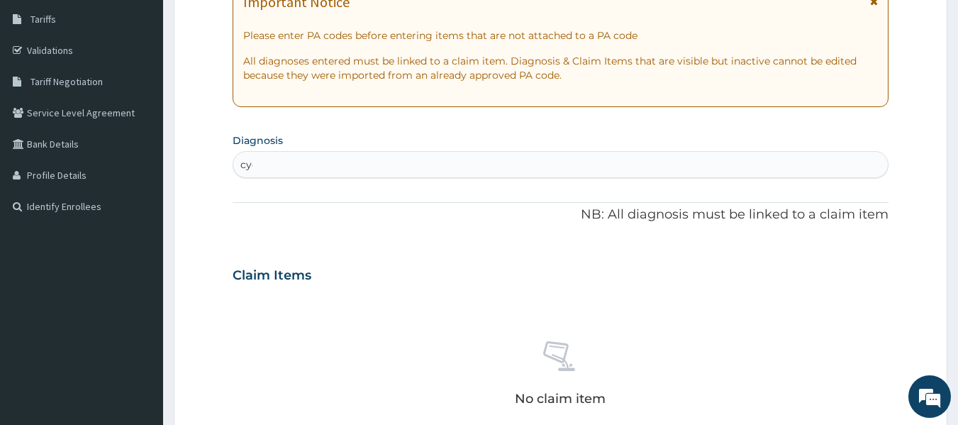
type input "cyes"
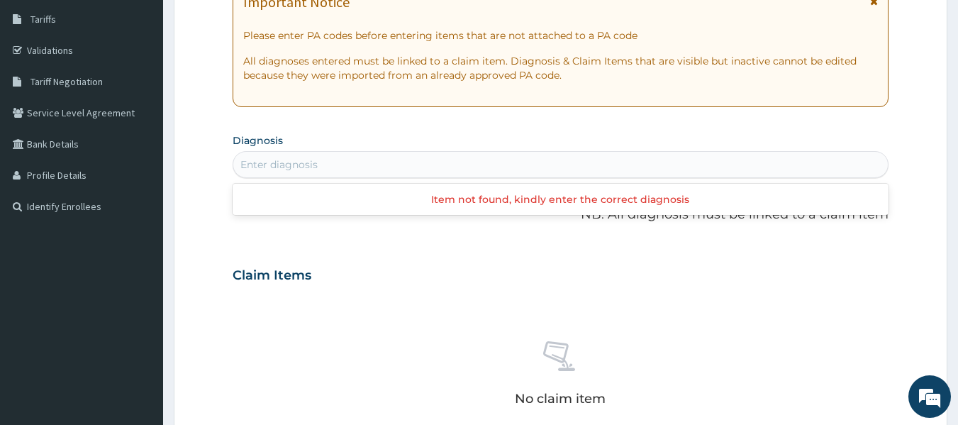
click at [347, 174] on div "Enter diagnosis" at bounding box center [560, 164] width 655 height 23
click at [344, 172] on div "Enter diagnosis" at bounding box center [560, 164] width 655 height 23
type input "preg"
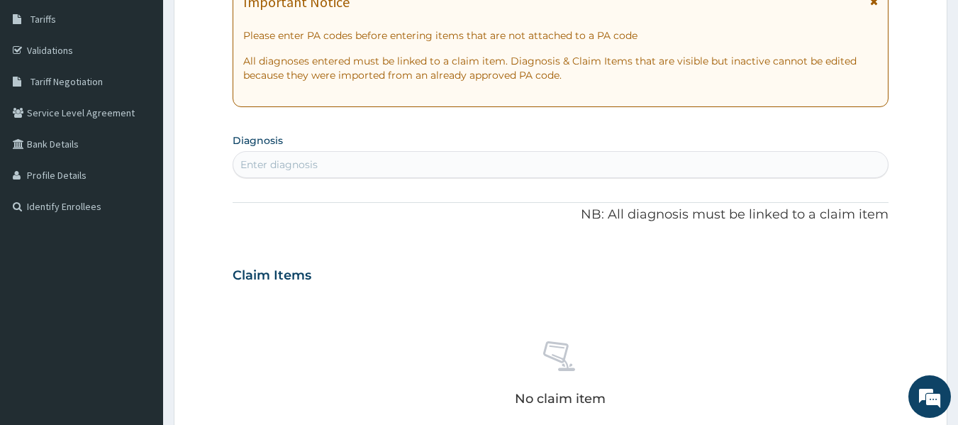
click at [284, 163] on div "Enter diagnosis" at bounding box center [278, 164] width 77 height 14
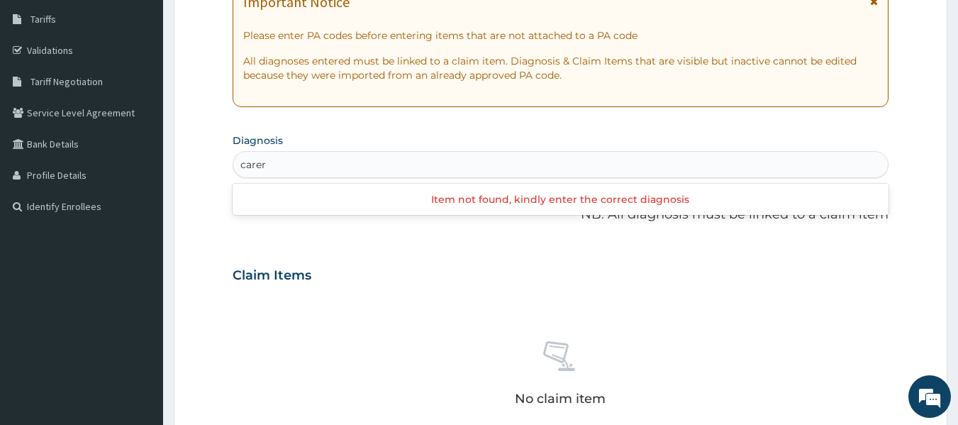
type input "care"
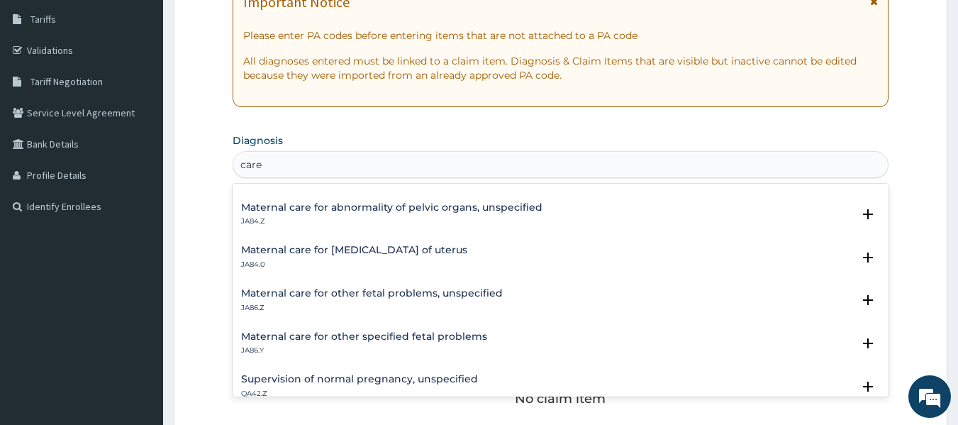
scroll to position [922, 0]
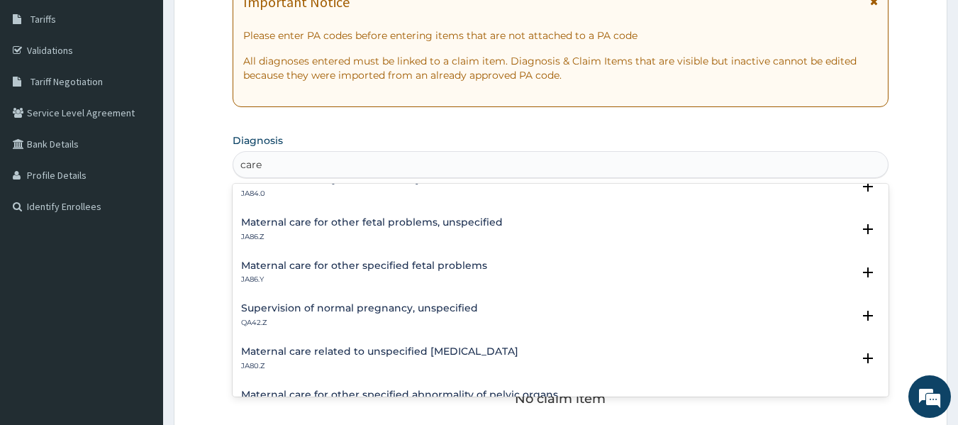
click at [353, 310] on h4 "Supervision of normal pregnancy, unspecified" at bounding box center [359, 308] width 237 height 11
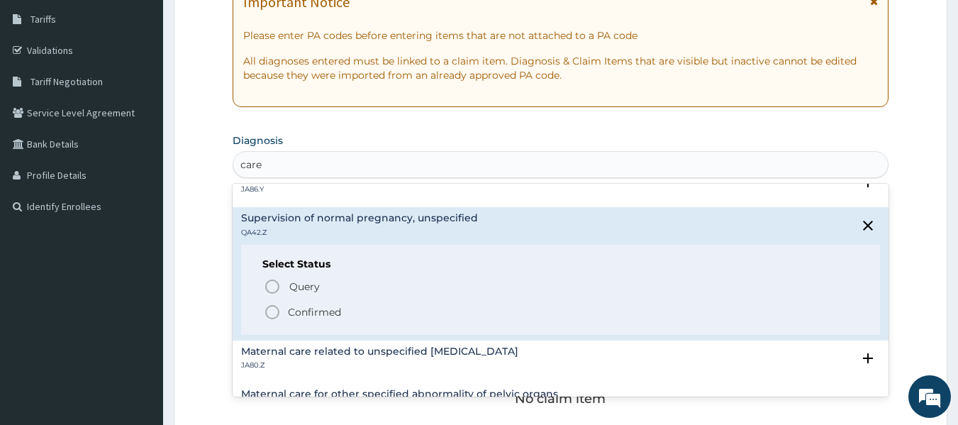
scroll to position [1064, 0]
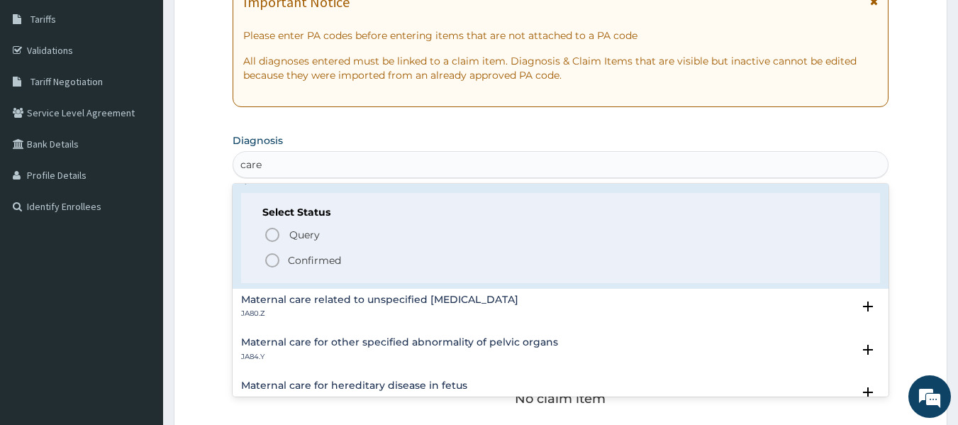
click at [269, 262] on icon "status option filled" at bounding box center [272, 260] width 17 height 17
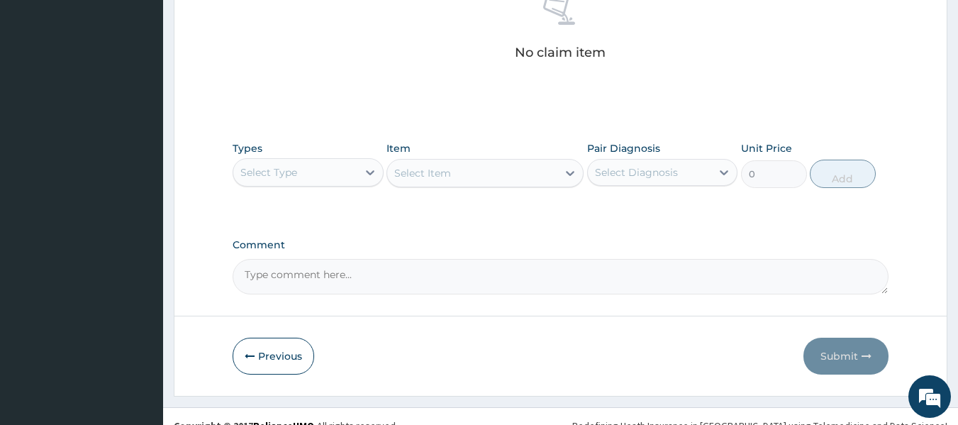
scroll to position [584, 0]
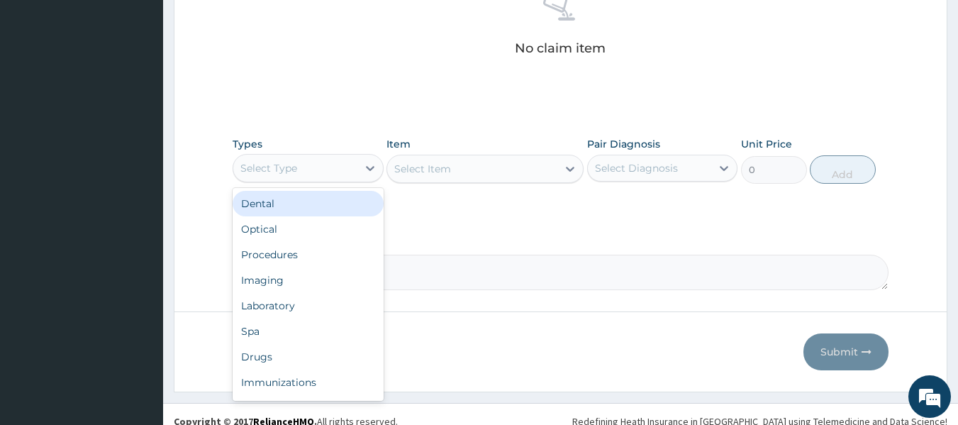
click at [284, 164] on div "Select Type" at bounding box center [268, 168] width 57 height 14
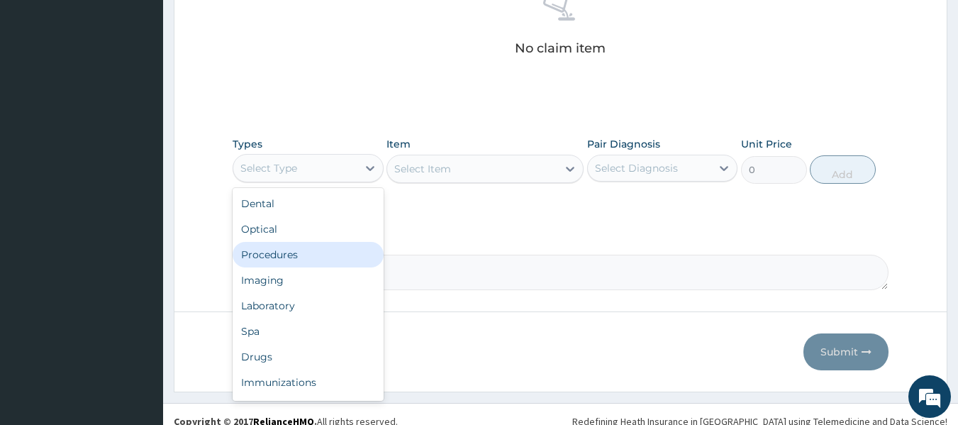
click at [289, 262] on div "Procedures" at bounding box center [308, 255] width 151 height 26
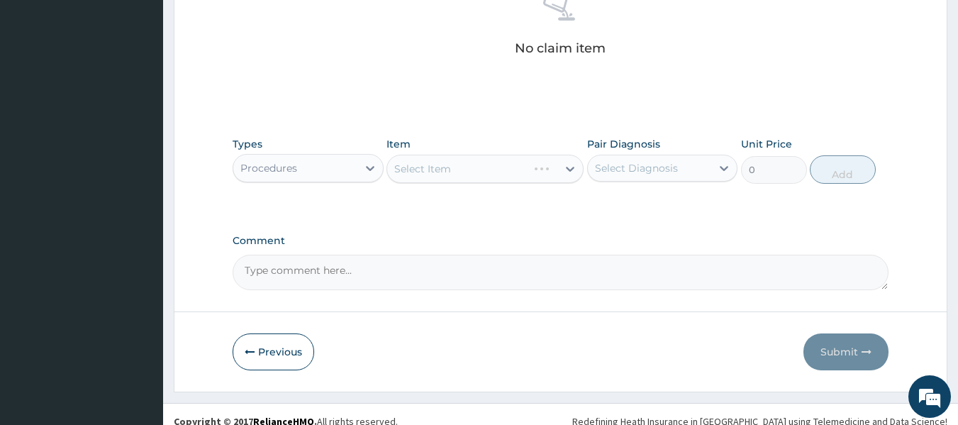
click at [445, 174] on div "Select Item" at bounding box center [484, 169] width 197 height 28
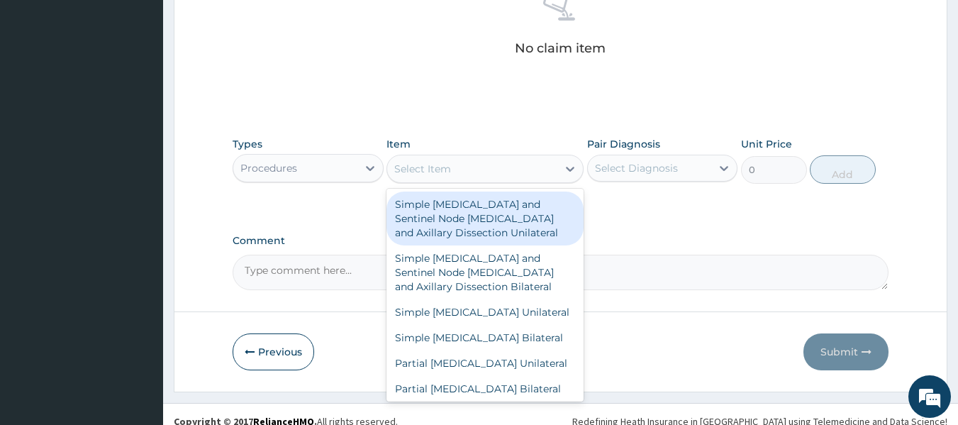
click at [445, 174] on div "Select Item" at bounding box center [422, 169] width 57 height 14
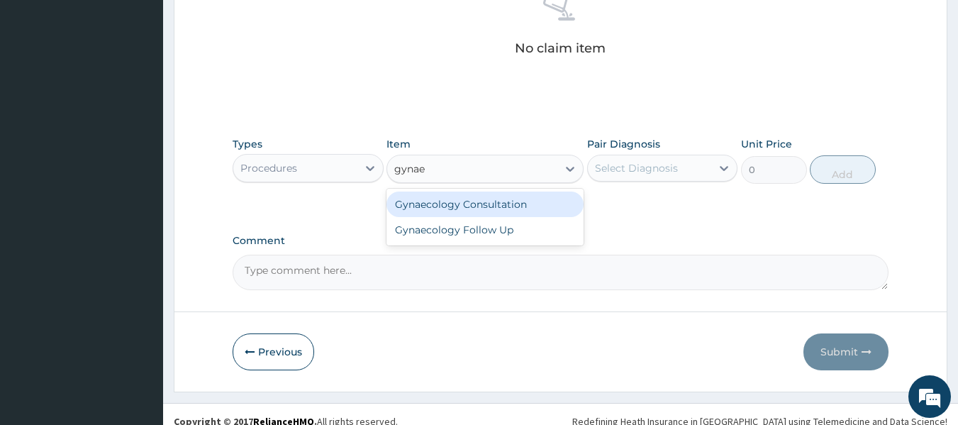
type input "gynaec"
drag, startPoint x: 457, startPoint y: 205, endPoint x: 480, endPoint y: 193, distance: 25.7
click at [458, 205] on div "Gynaecology Consultation" at bounding box center [484, 204] width 197 height 26
type input "20000"
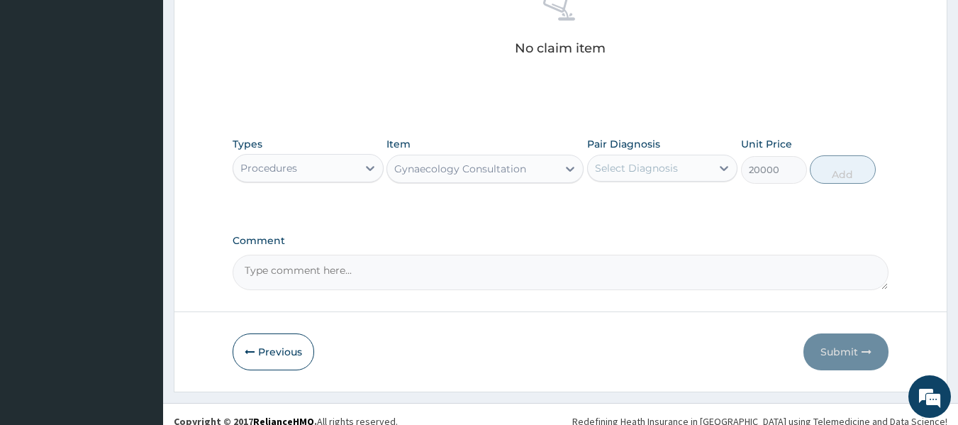
click at [633, 160] on div "Select Diagnosis" at bounding box center [650, 168] width 124 height 23
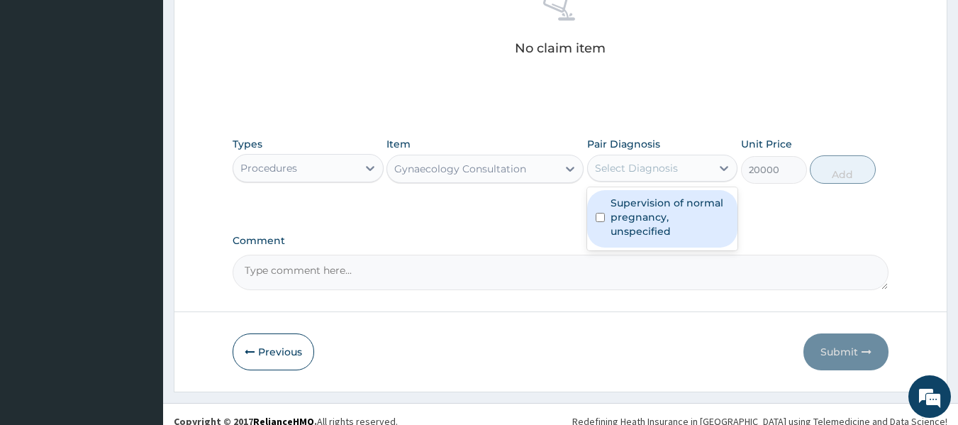
click at [640, 218] on label "Supervision of normal pregnancy, unspecified" at bounding box center [670, 217] width 119 height 43
checkbox input "true"
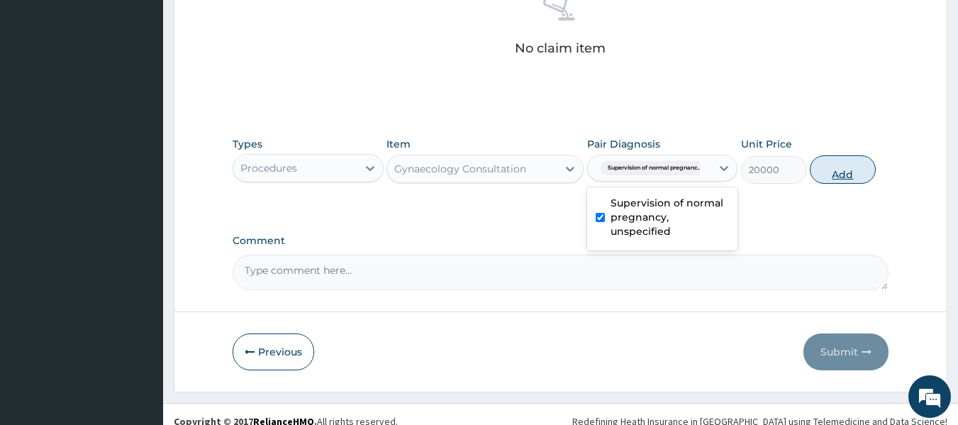
click at [851, 164] on button "Add" at bounding box center [843, 169] width 66 height 28
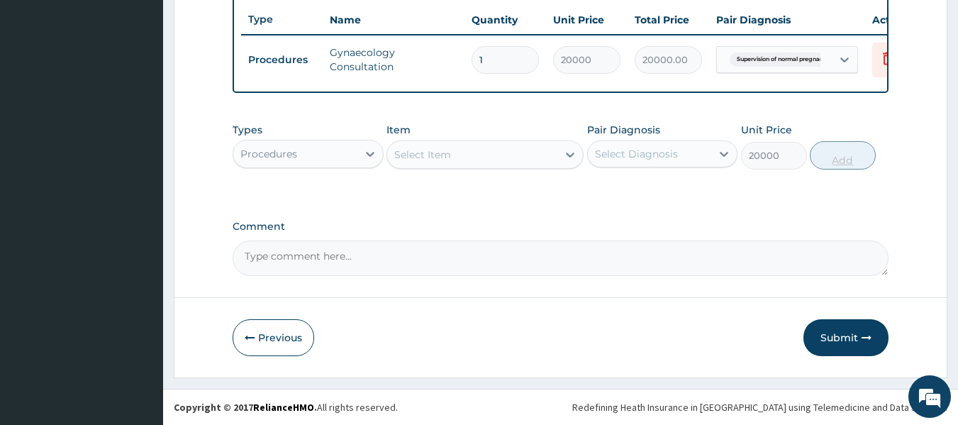
type input "0"
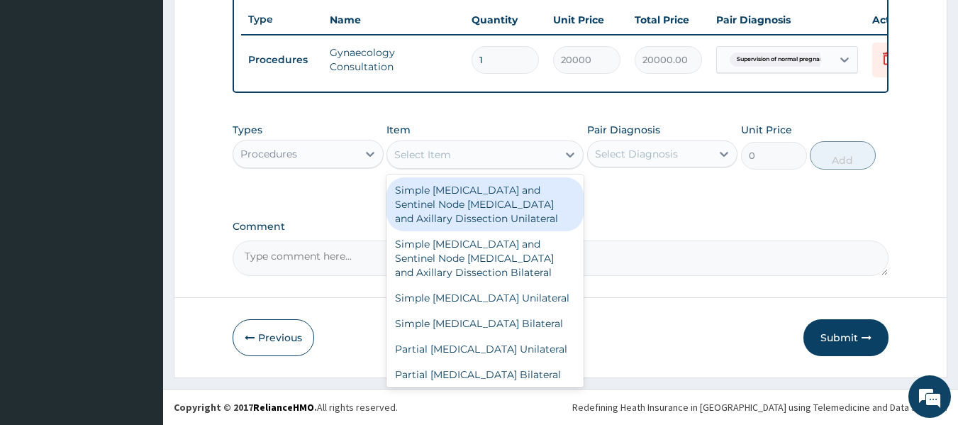
click at [435, 152] on div "Select Item" at bounding box center [422, 154] width 57 height 14
click at [323, 145] on div "Procedures" at bounding box center [295, 154] width 124 height 23
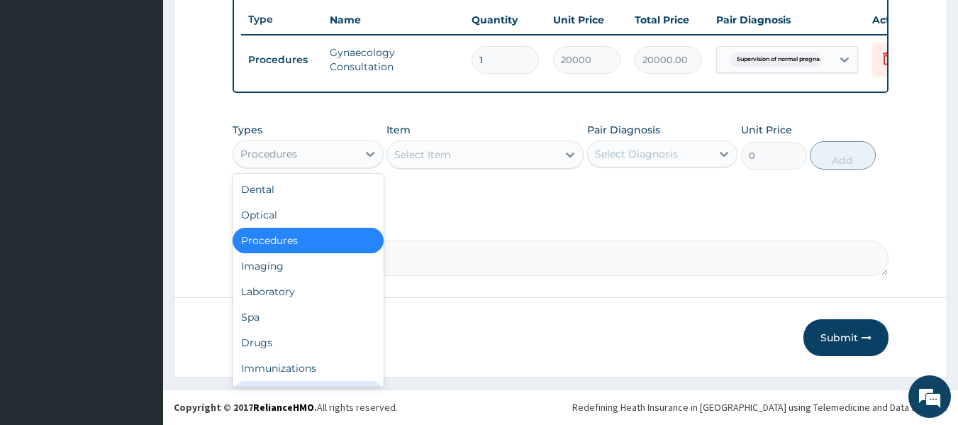
scroll to position [48, 0]
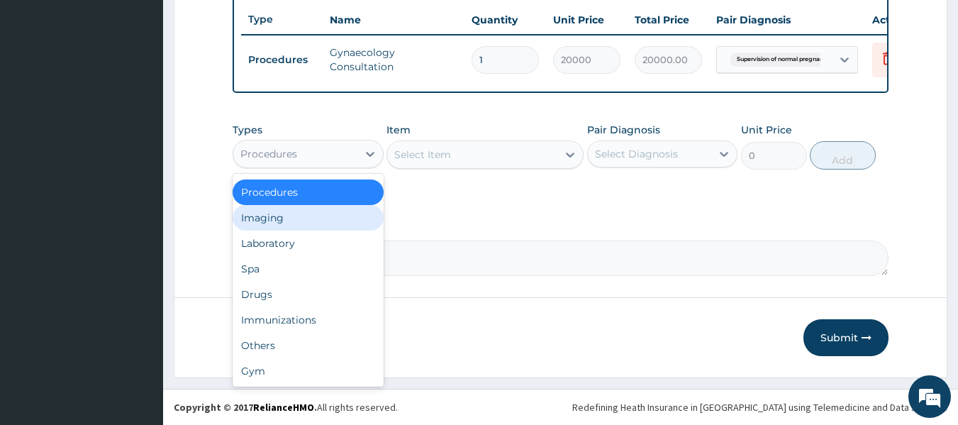
click at [287, 222] on div "Imaging" at bounding box center [308, 218] width 151 height 26
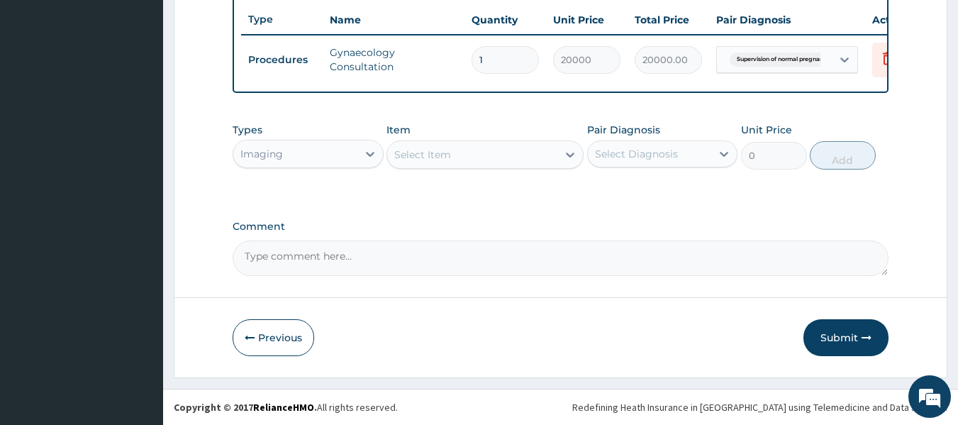
click at [459, 160] on div "Select Item" at bounding box center [472, 154] width 170 height 23
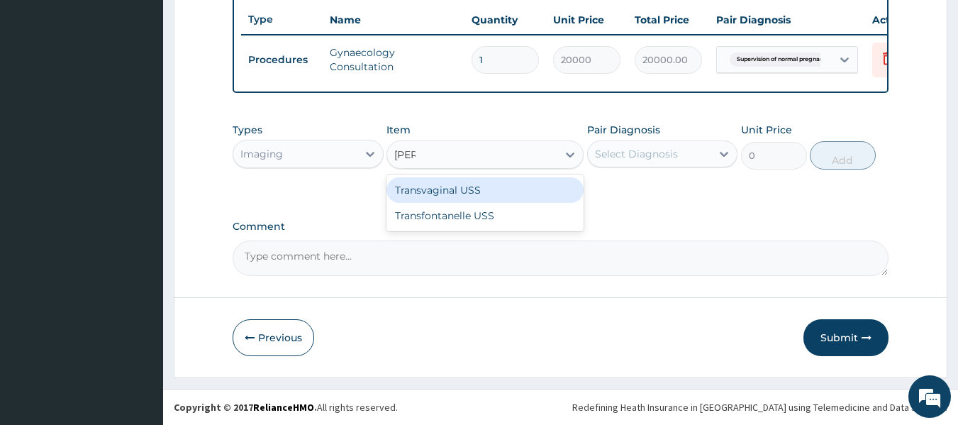
type input "trans"
drag, startPoint x: 464, startPoint y: 193, endPoint x: 476, endPoint y: 183, distance: 16.2
click at [464, 192] on div "Transvaginal USS" at bounding box center [484, 190] width 197 height 26
type input "12000"
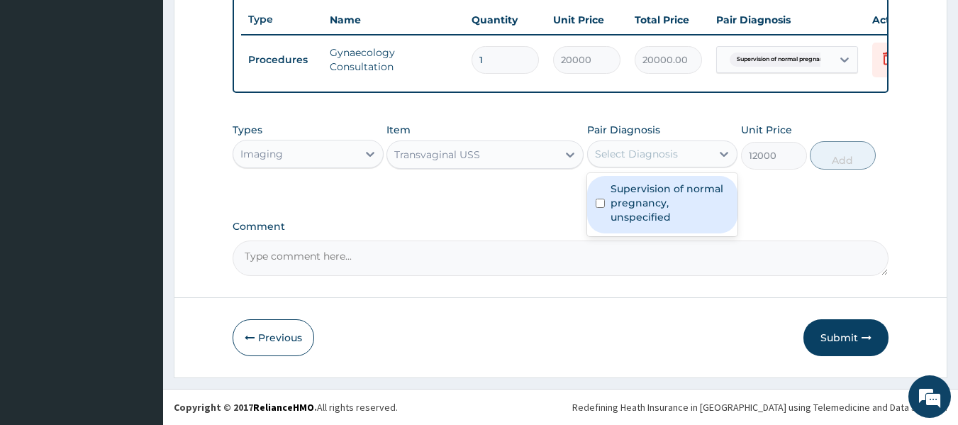
drag, startPoint x: 669, startPoint y: 155, endPoint x: 680, endPoint y: 148, distance: 12.8
click at [669, 155] on div "Select Diagnosis" at bounding box center [636, 154] width 83 height 14
click at [677, 186] on label "Supervision of normal pregnancy, unspecified" at bounding box center [670, 203] width 119 height 43
checkbox input "true"
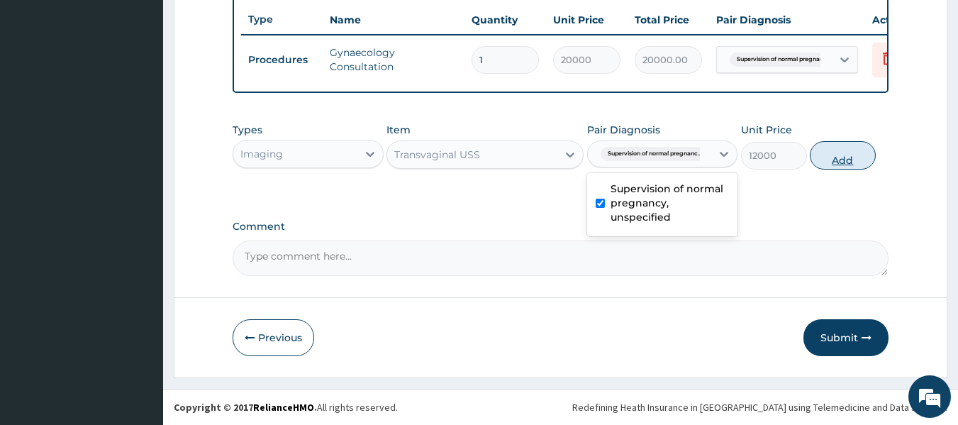
click at [814, 147] on button "Add" at bounding box center [843, 155] width 66 height 28
type input "0"
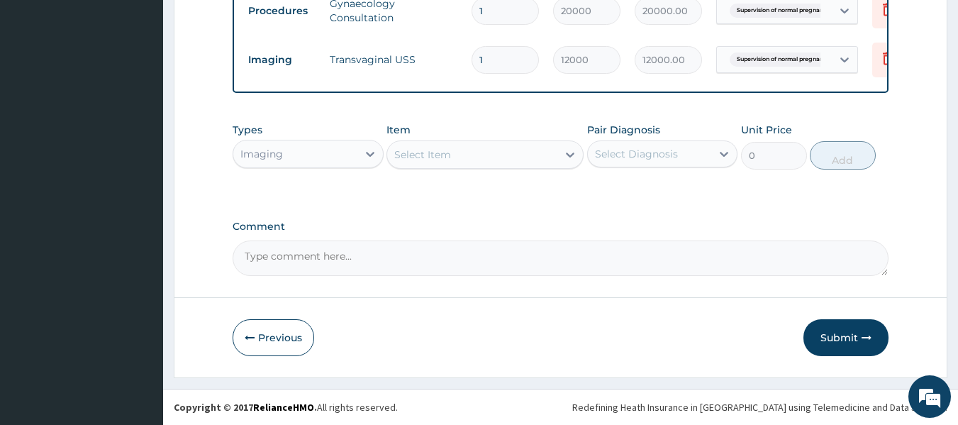
click at [839, 341] on button "Submit" at bounding box center [845, 337] width 85 height 37
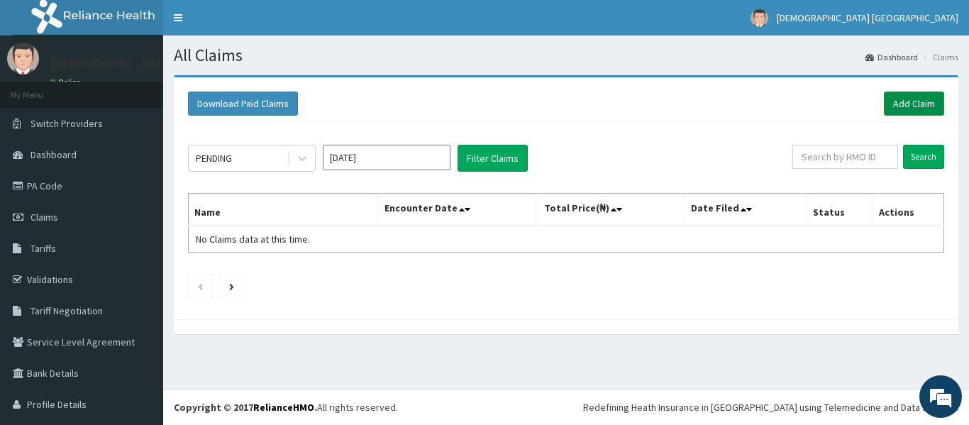
click at [893, 107] on link "Add Claim" at bounding box center [914, 103] width 60 height 24
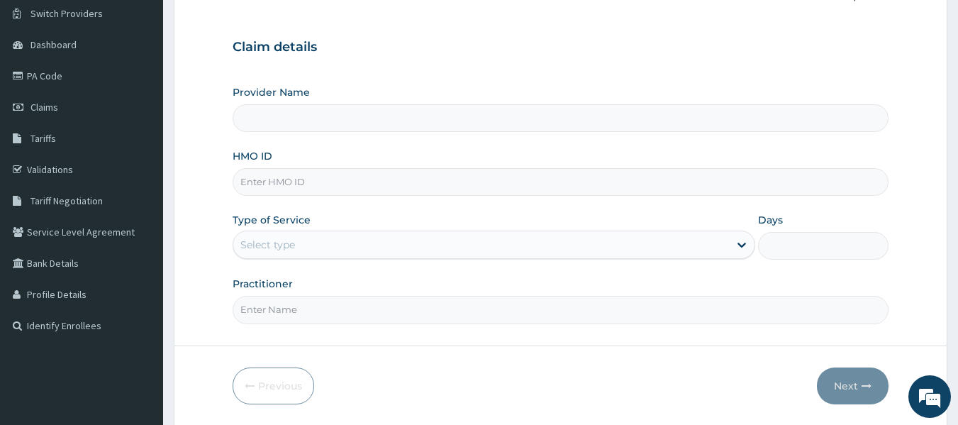
scroll to position [142, 0]
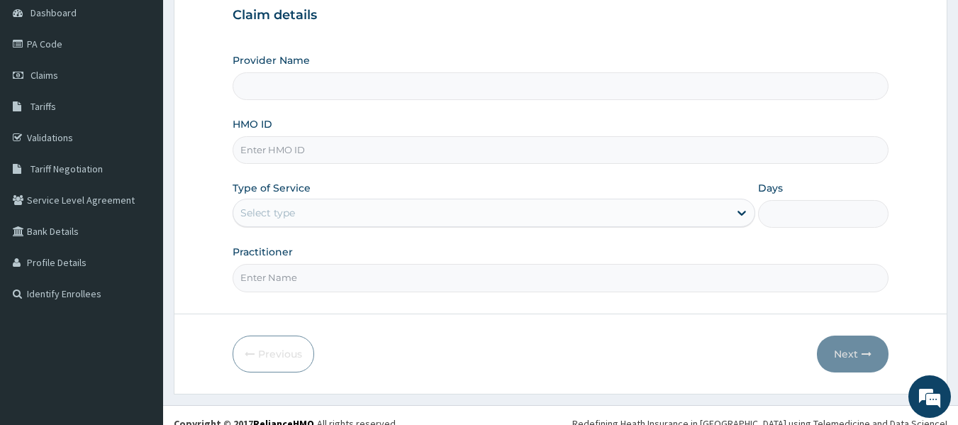
type input "[DEMOGRAPHIC_DATA] Lifecare"
drag, startPoint x: 289, startPoint y: 169, endPoint x: 265, endPoint y: 145, distance: 33.6
paste input "TVL/10015/C"
type input "TVL/10015/C"
click at [269, 210] on div "Select type" at bounding box center [267, 213] width 55 height 14
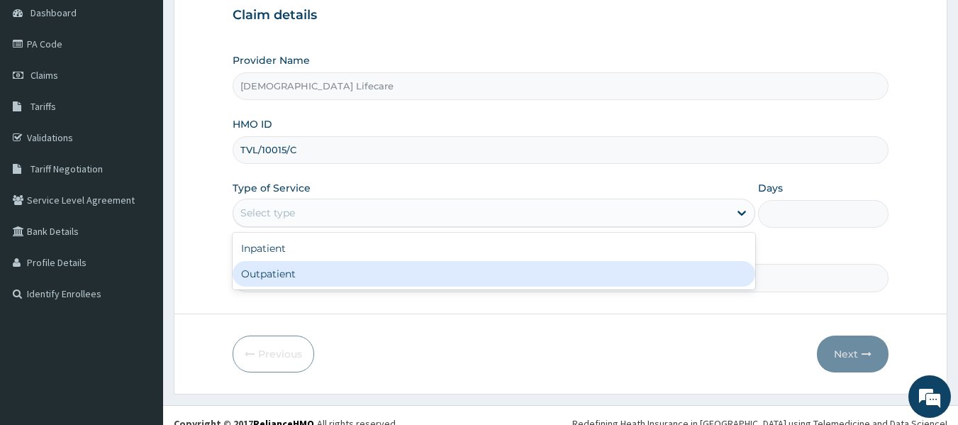
click at [286, 286] on div "Outpatient" at bounding box center [494, 274] width 523 height 26
type input "1"
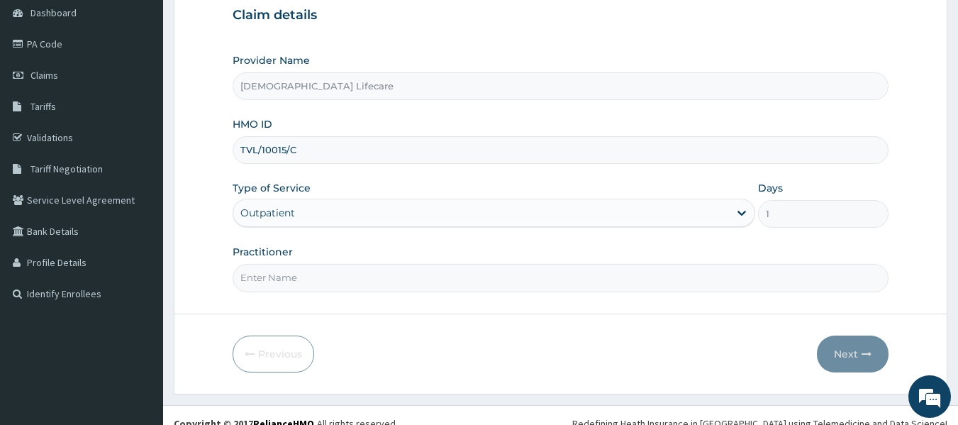
drag, startPoint x: 301, startPoint y: 278, endPoint x: 308, endPoint y: 276, distance: 7.4
click at [301, 278] on input "Practitioner" at bounding box center [561, 278] width 657 height 28
type input "[PERSON_NAME]"
click at [857, 347] on button "Next" at bounding box center [853, 353] width 72 height 37
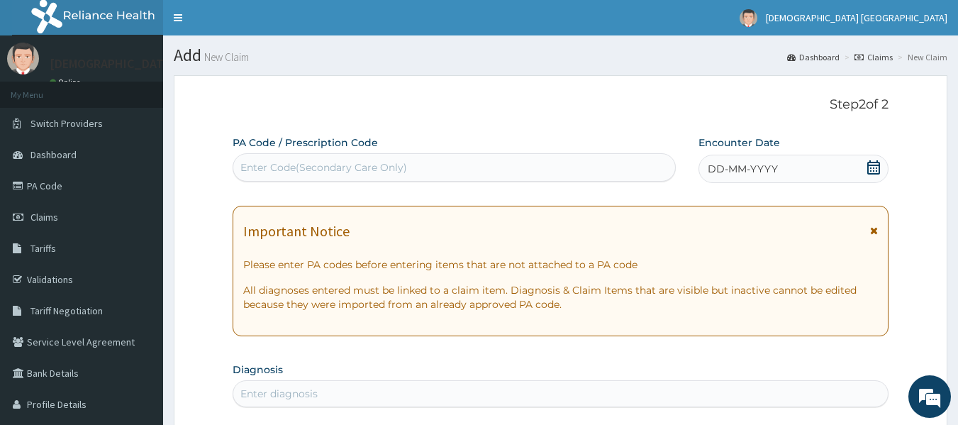
click at [877, 173] on icon at bounding box center [873, 167] width 13 height 14
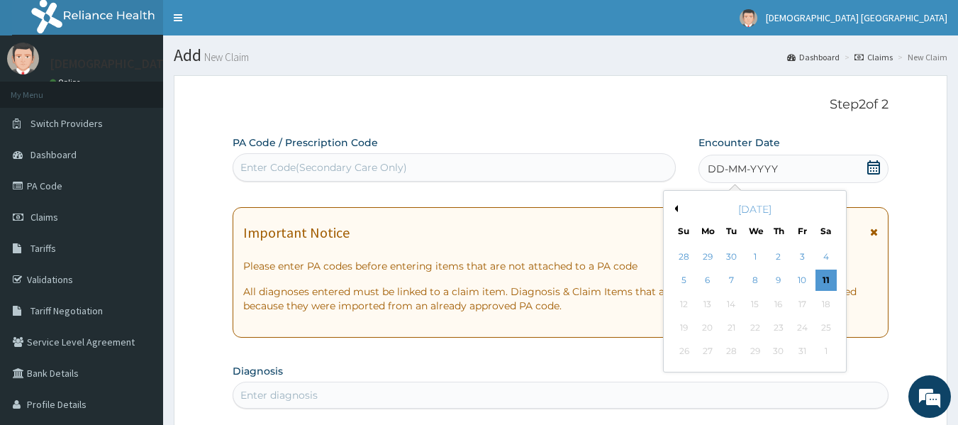
click at [675, 206] on button "Previous Month" at bounding box center [674, 208] width 7 height 7
click at [687, 331] on div "21" at bounding box center [684, 327] width 21 height 21
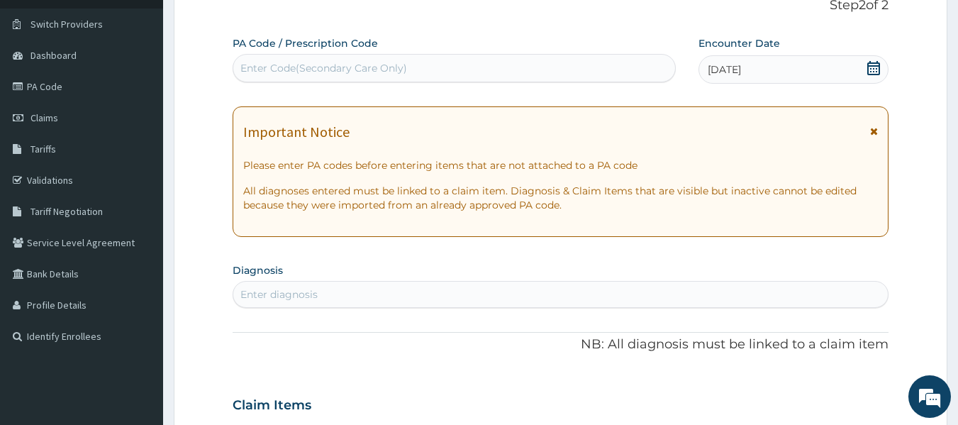
scroll to position [213, 0]
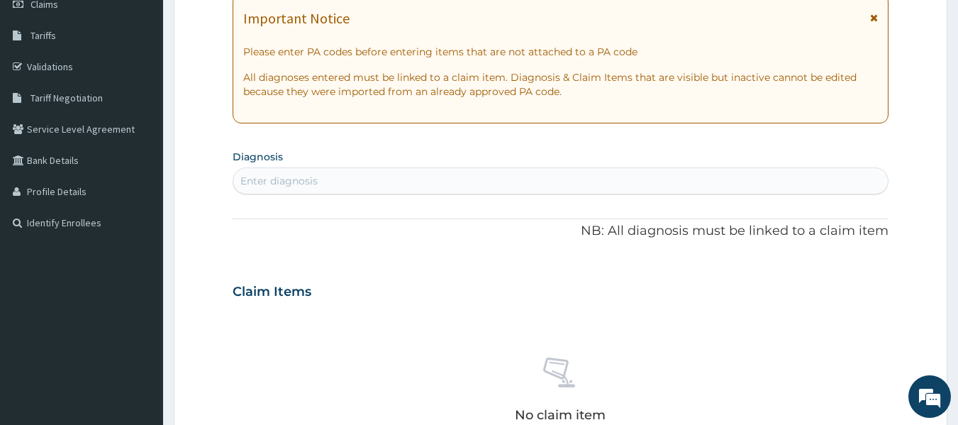
click at [320, 190] on div "Enter diagnosis" at bounding box center [560, 180] width 655 height 23
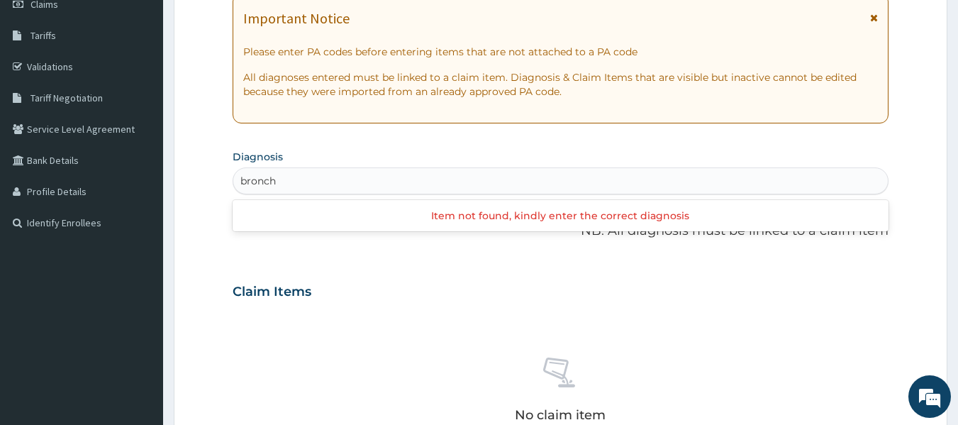
type input "bronchi"
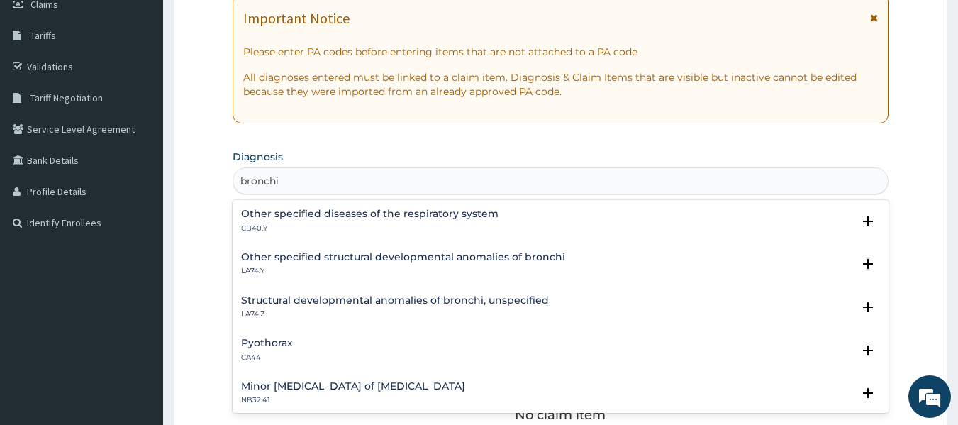
click at [312, 223] on p "CB40.Y" at bounding box center [369, 228] width 257 height 10
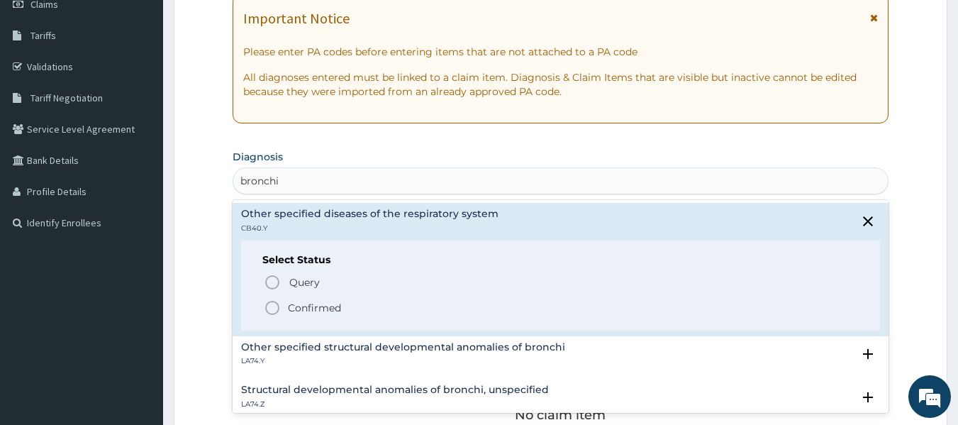
click at [282, 314] on span "Confirmed" at bounding box center [562, 307] width 596 height 17
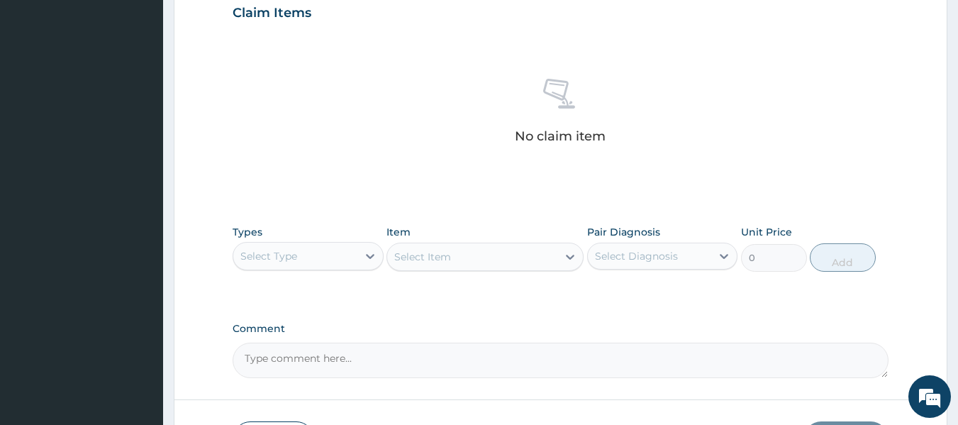
scroll to position [496, 0]
click at [312, 270] on div "Types Select Type" at bounding box center [308, 247] width 151 height 47
click at [330, 249] on div "Select Type" at bounding box center [295, 255] width 124 height 23
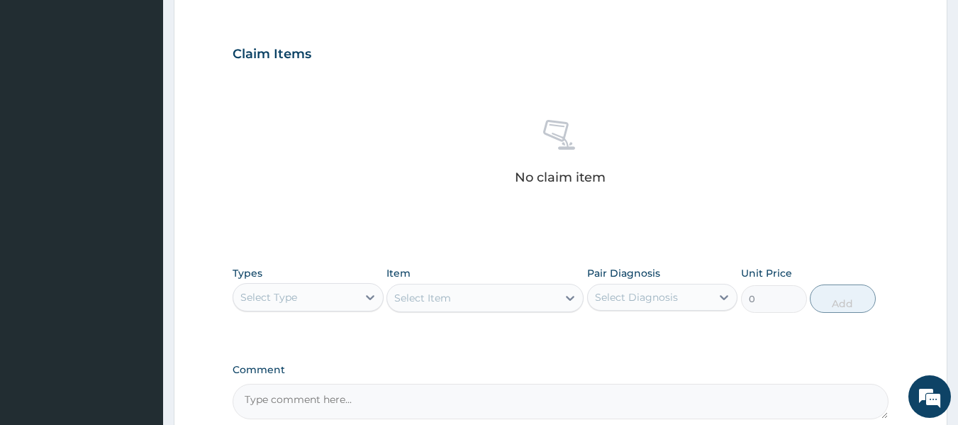
scroll to position [456, 0]
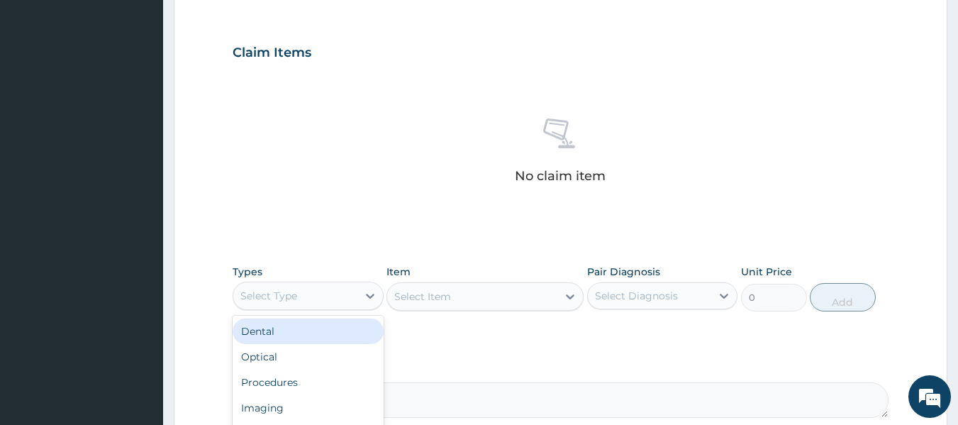
drag, startPoint x: 323, startPoint y: 294, endPoint x: 350, endPoint y: 296, distance: 27.0
click at [323, 294] on div "Select Type" at bounding box center [295, 295] width 124 height 23
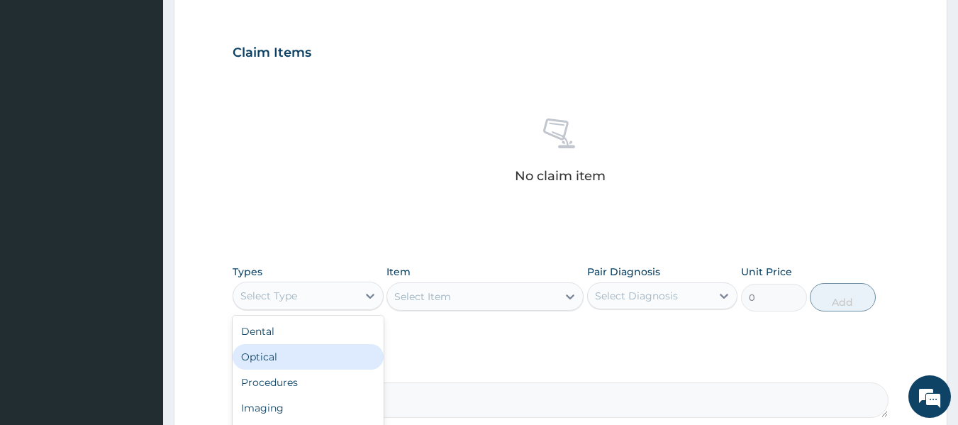
scroll to position [48, 0]
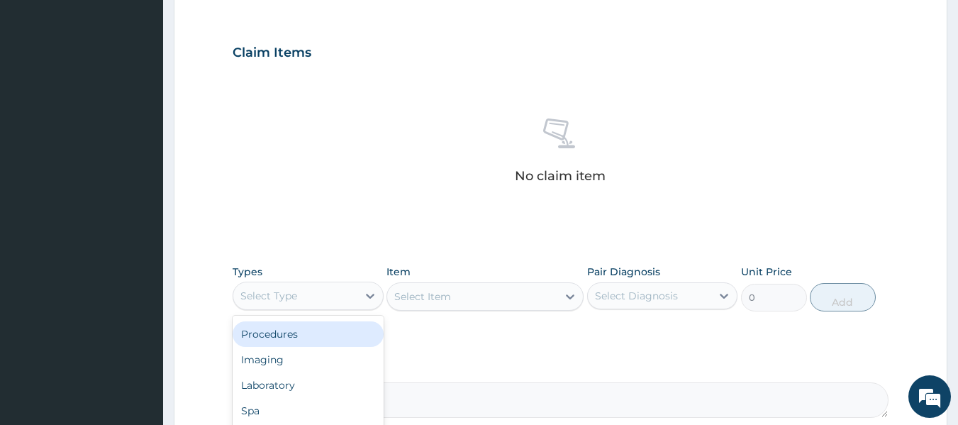
click at [293, 335] on div "Procedures" at bounding box center [308, 334] width 151 height 26
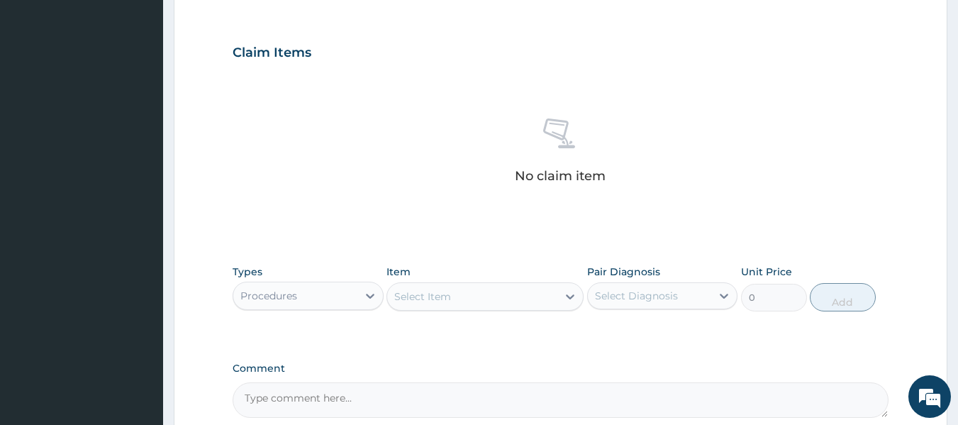
click at [469, 289] on div "Select Item" at bounding box center [472, 296] width 170 height 23
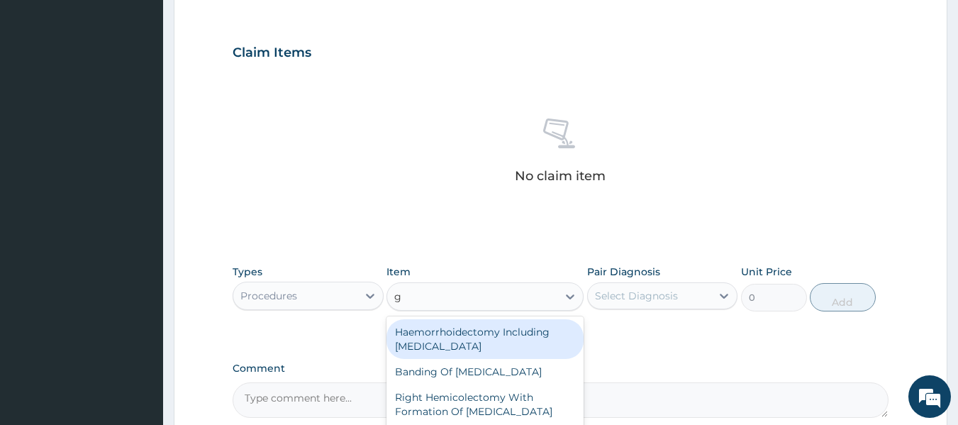
type input "gp"
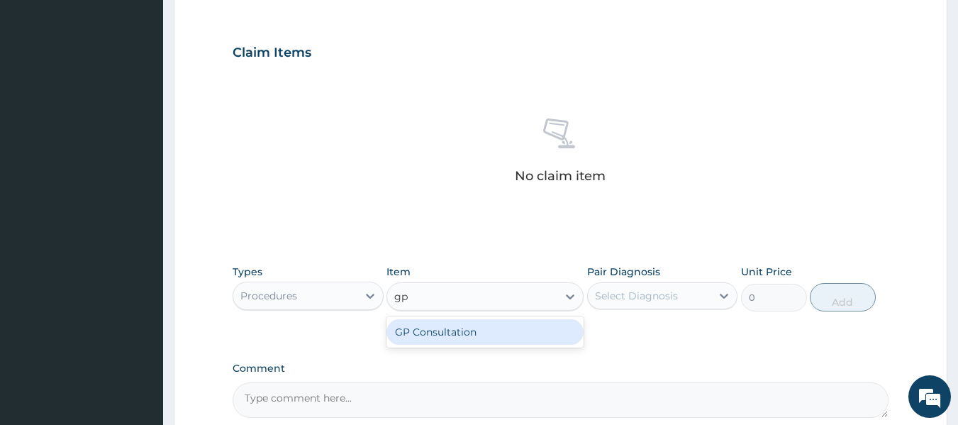
click at [450, 327] on div "GP Consultation" at bounding box center [484, 332] width 197 height 26
type input "10000"
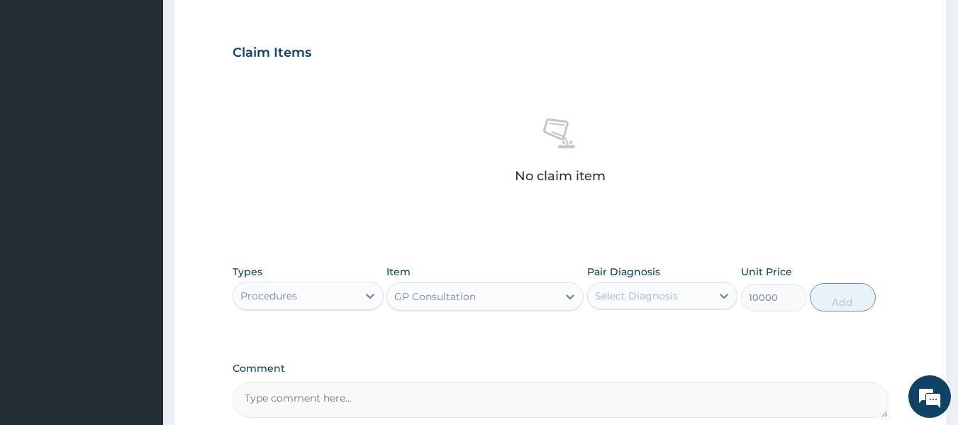
click at [654, 296] on div "Select Diagnosis" at bounding box center [636, 296] width 83 height 14
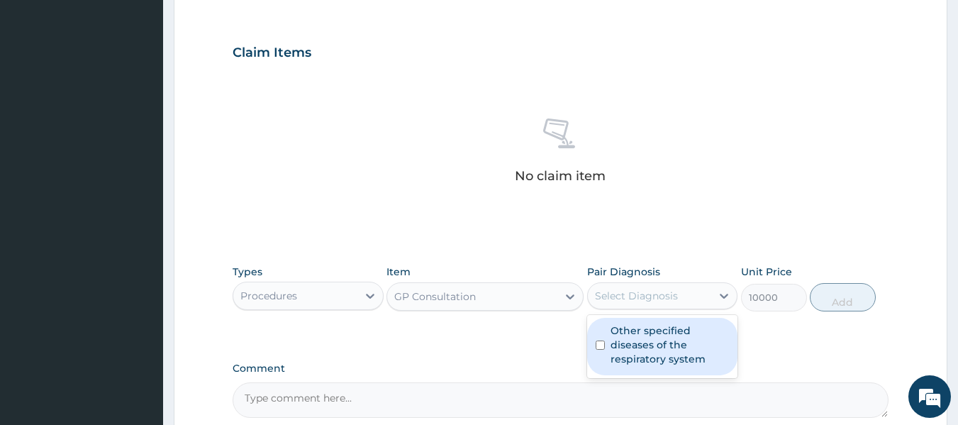
click at [635, 338] on label "Other specified diseases of the respiratory system" at bounding box center [670, 344] width 119 height 43
checkbox input "true"
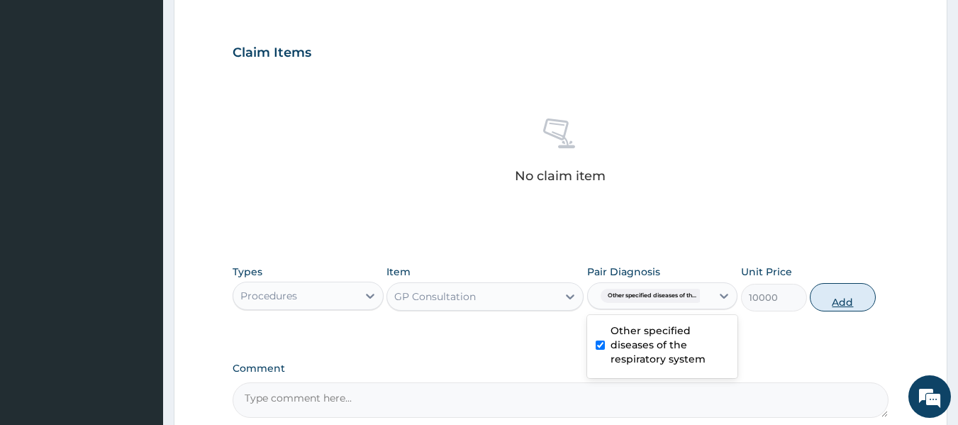
click at [843, 306] on button "Add" at bounding box center [843, 297] width 66 height 28
type input "0"
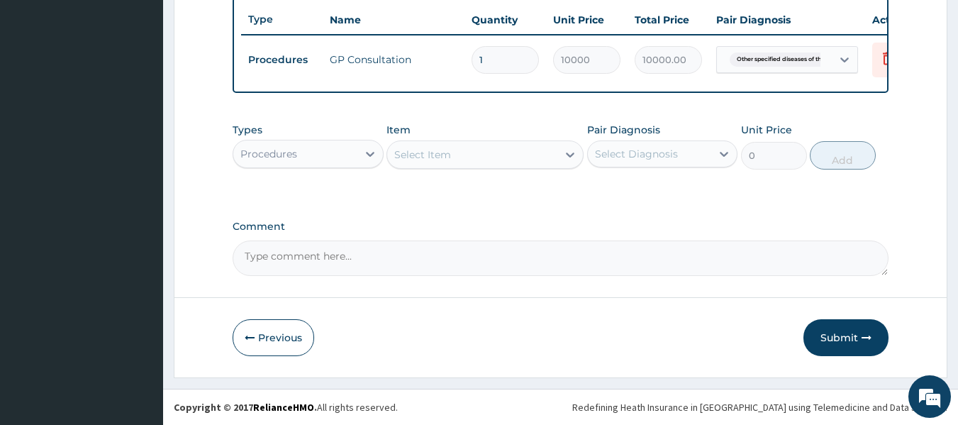
drag, startPoint x: 839, startPoint y: 335, endPoint x: 839, endPoint y: 327, distance: 7.8
click at [839, 330] on button "Submit" at bounding box center [845, 337] width 85 height 37
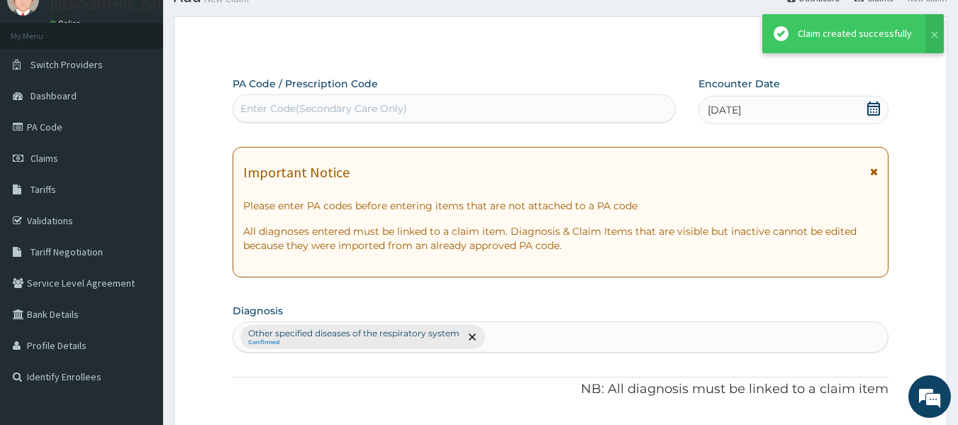
scroll to position [541, 0]
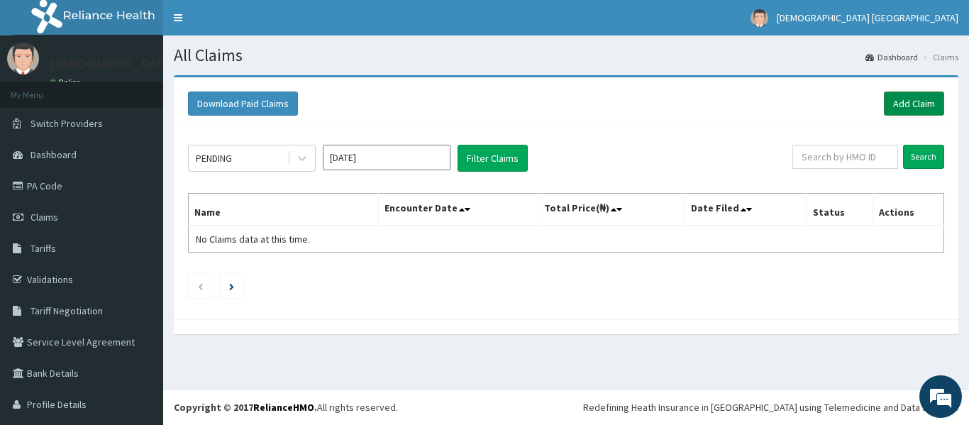
click at [898, 101] on link "Add Claim" at bounding box center [914, 103] width 60 height 24
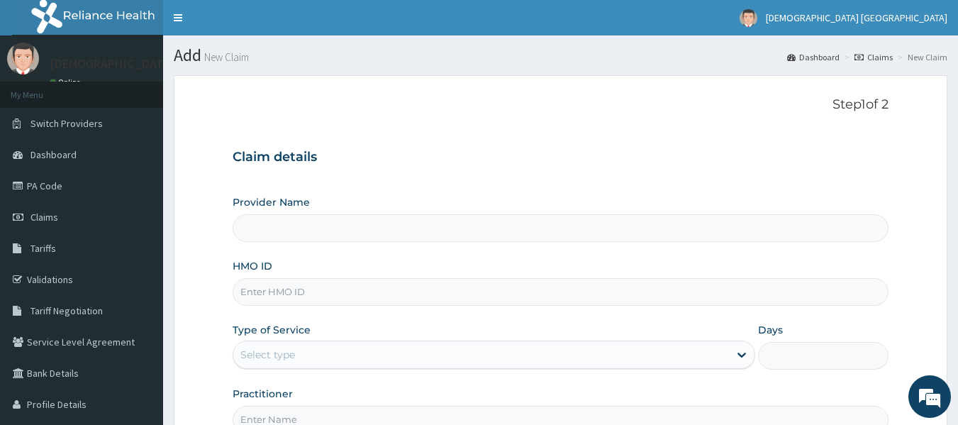
type input "Vedic Lifecare"
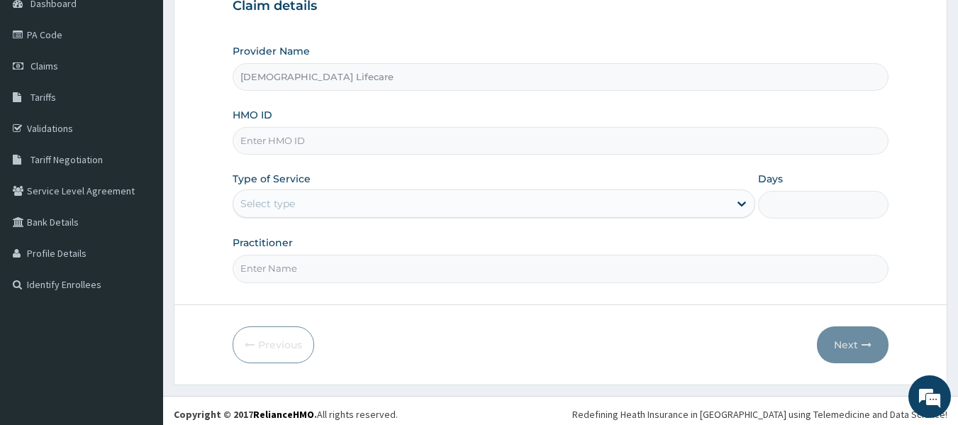
scroll to position [158, 0]
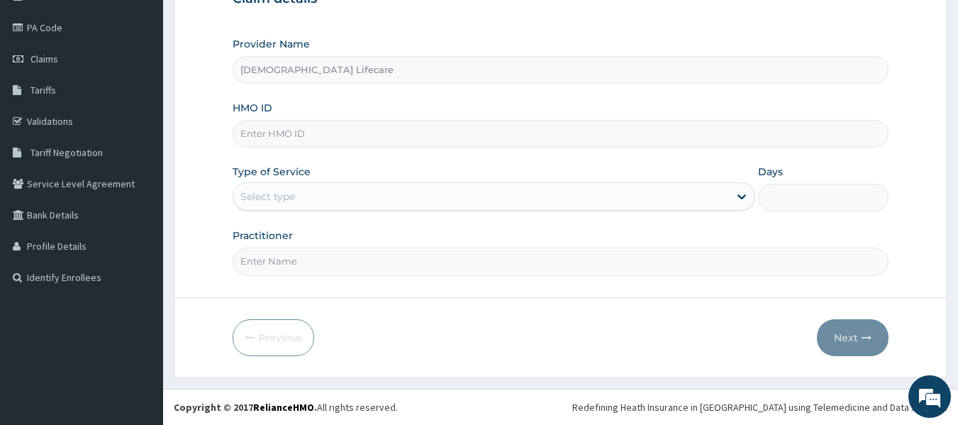
paste input "TVL/10015/C"
type input "TVL/10015/C"
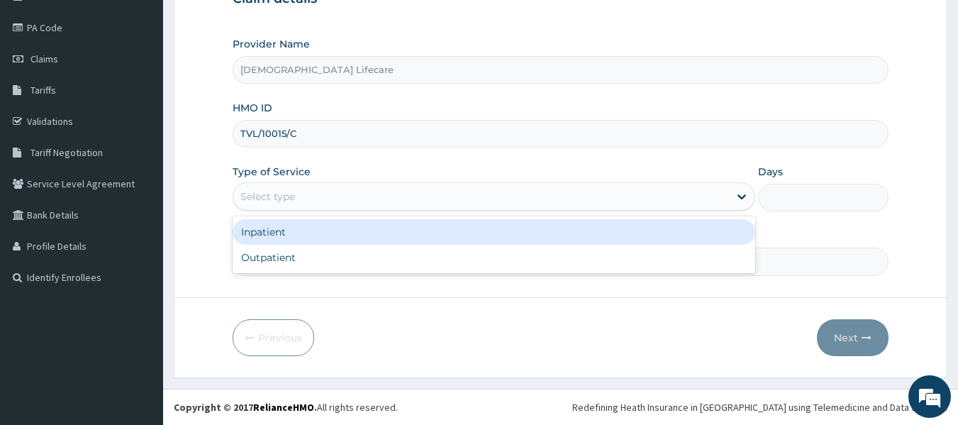
click at [272, 196] on div "Select type" at bounding box center [267, 196] width 55 height 14
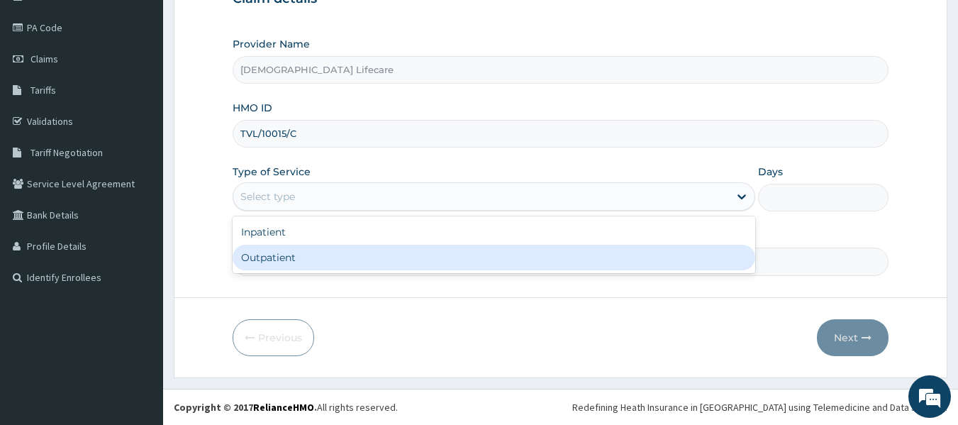
click at [272, 265] on div "Outpatient" at bounding box center [494, 258] width 523 height 26
type input "1"
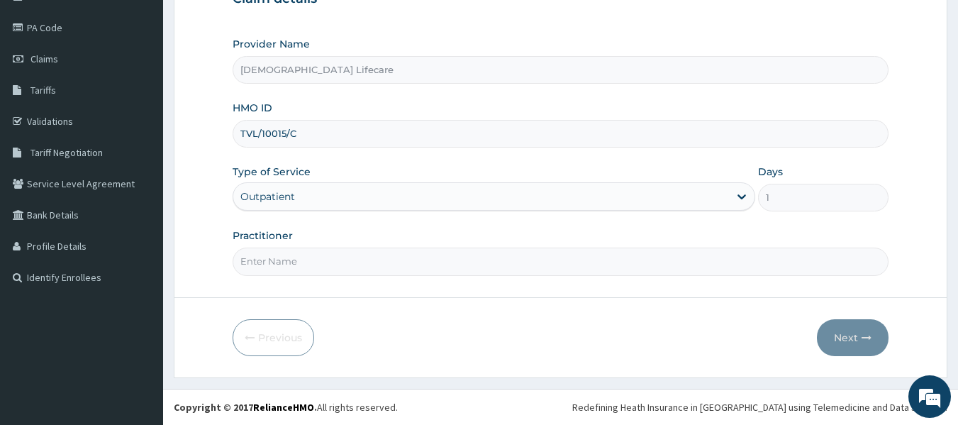
click at [282, 262] on input "Practitioner" at bounding box center [561, 261] width 657 height 28
drag, startPoint x: 256, startPoint y: 260, endPoint x: 246, endPoint y: 267, distance: 11.8
click at [246, 267] on input "Practitioner" at bounding box center [561, 261] width 657 height 28
click at [301, 251] on input "Practitioner" at bounding box center [561, 261] width 657 height 28
type input "Dr Emeka Ezeilo"
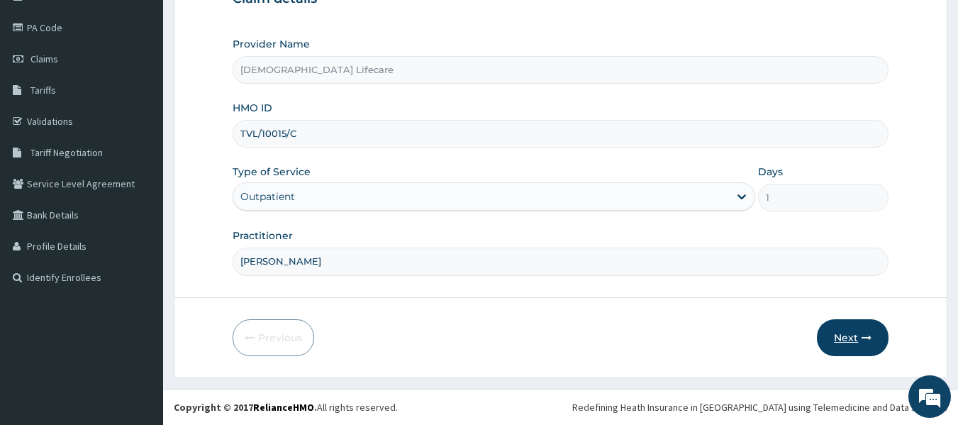
click at [852, 337] on button "Next" at bounding box center [853, 337] width 72 height 37
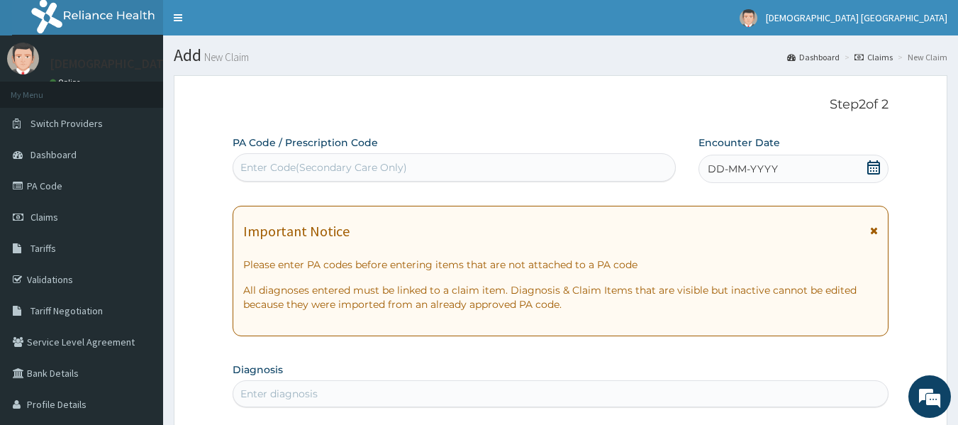
click at [879, 174] on icon at bounding box center [873, 167] width 13 height 14
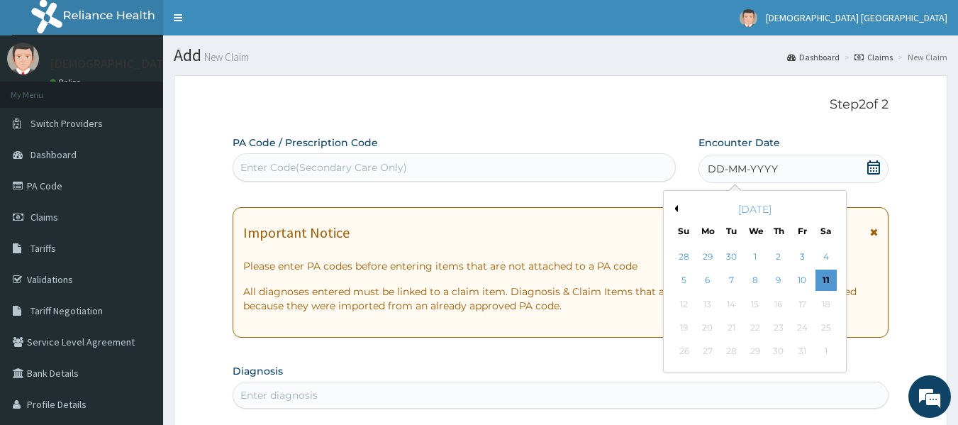
drag, startPoint x: 674, startPoint y: 218, endPoint x: 684, endPoint y: 207, distance: 15.6
click at [676, 215] on div "October 2025 Su Mo Tu We Th Fr Sa" at bounding box center [754, 216] width 171 height 41
click at [676, 203] on div "October 2025" at bounding box center [754, 209] width 171 height 14
click at [676, 208] on button "Previous Month" at bounding box center [674, 208] width 7 height 7
click at [777, 327] on div "25" at bounding box center [778, 327] width 21 height 21
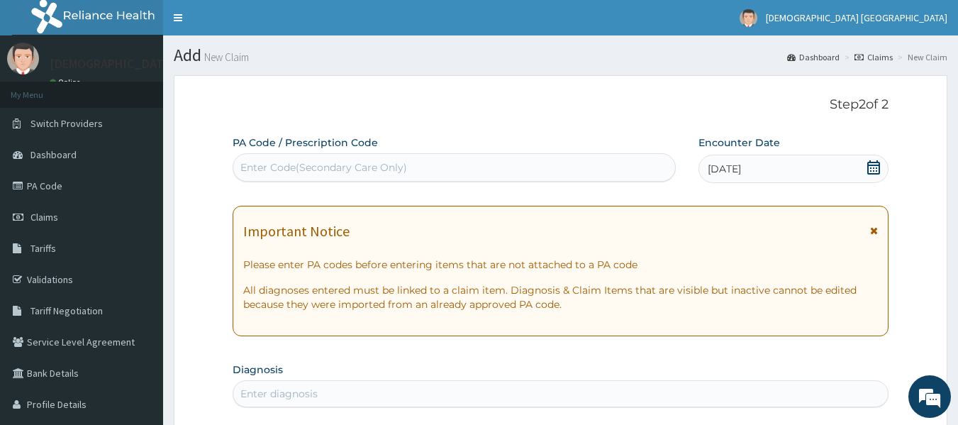
scroll to position [284, 0]
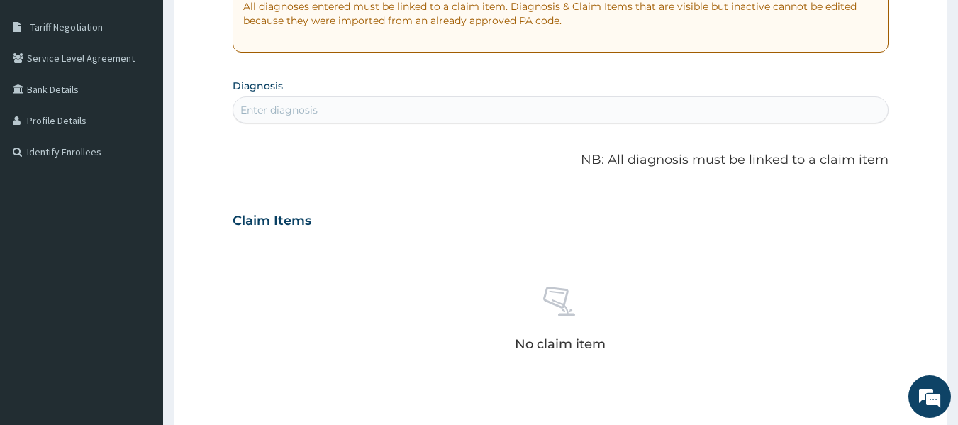
click at [304, 128] on div "PA Code / Prescription Code Enter Code(Secondary Care Only) Encounter Date 25-0…" at bounding box center [561, 219] width 657 height 734
click at [306, 105] on div "Enter diagnosis" at bounding box center [278, 110] width 77 height 14
type input "upper"
click at [374, 110] on div "Enter diagnosis" at bounding box center [560, 110] width 655 height 23
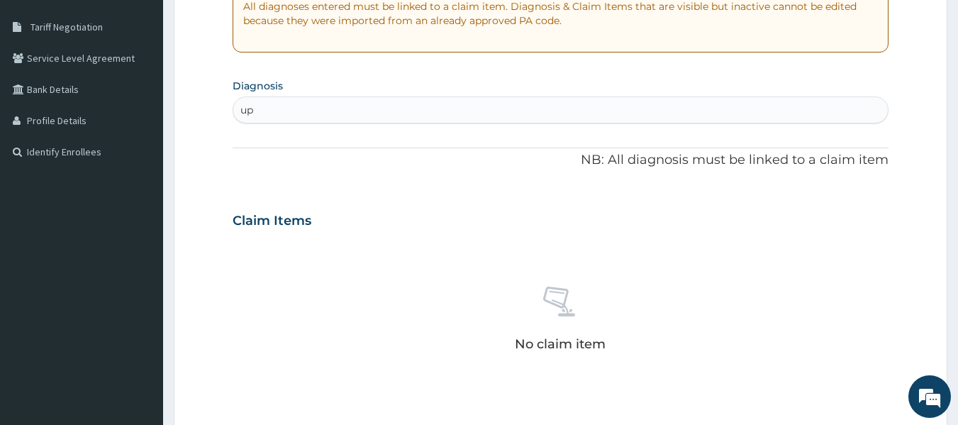
type input "u"
type input "other"
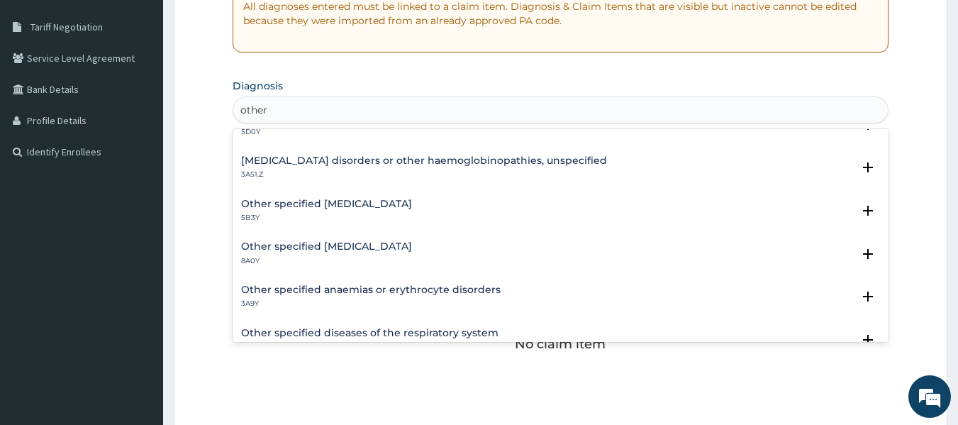
click at [410, 334] on h4 "Other specified diseases of the respiratory system" at bounding box center [369, 333] width 257 height 11
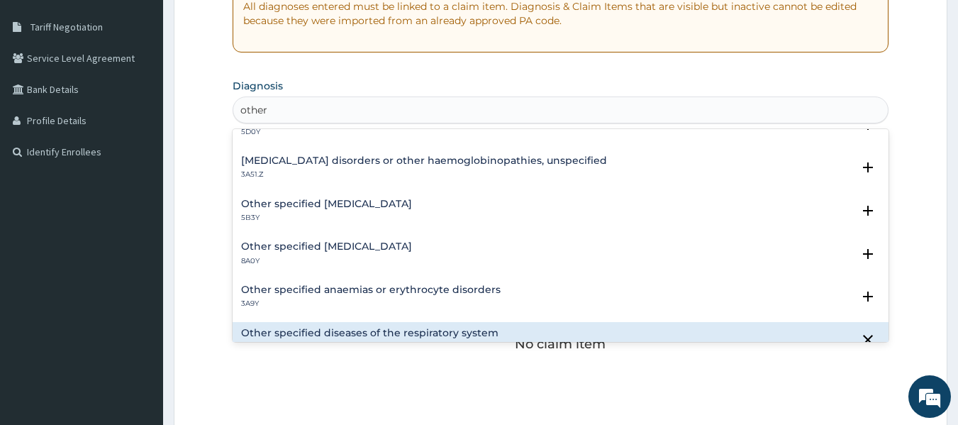
click at [411, 331] on h4 "Other specified diseases of the respiratory system" at bounding box center [369, 333] width 257 height 11
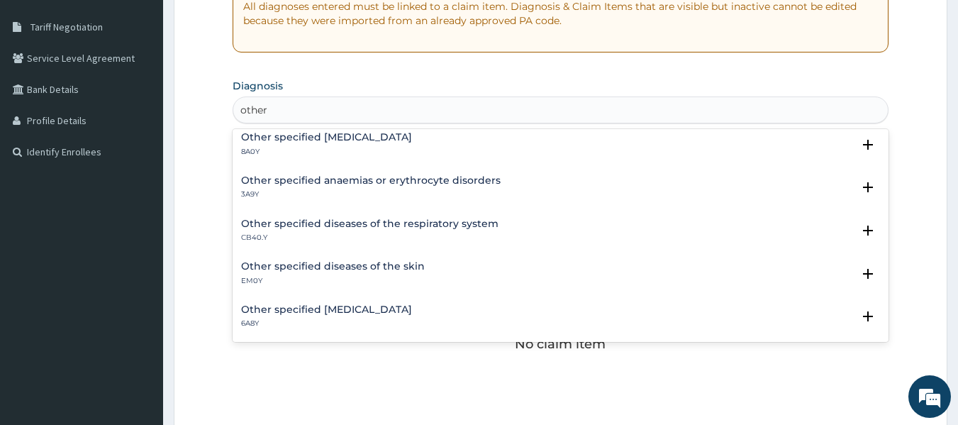
scroll to position [425, 0]
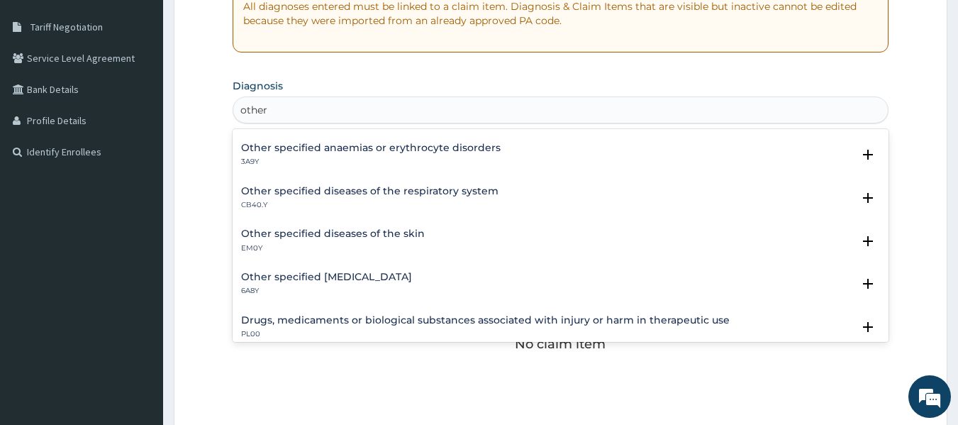
click at [401, 202] on p "CB40.Y" at bounding box center [369, 205] width 257 height 10
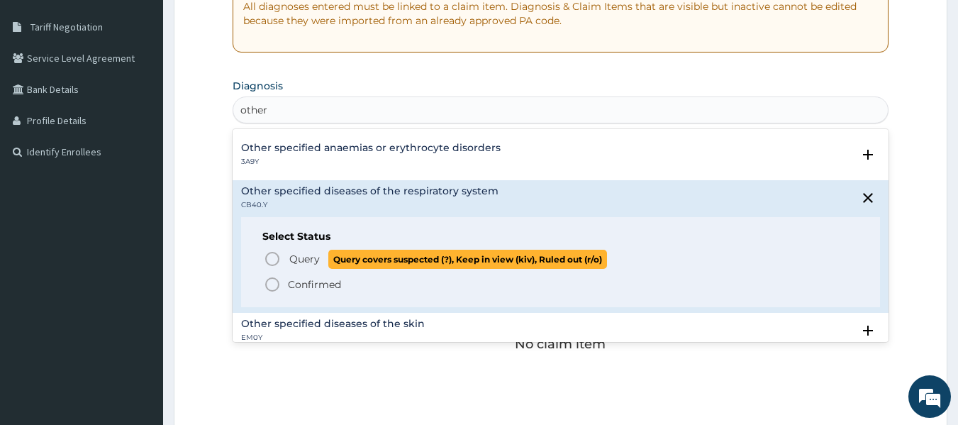
click at [264, 255] on icon "status option query" at bounding box center [272, 258] width 17 height 17
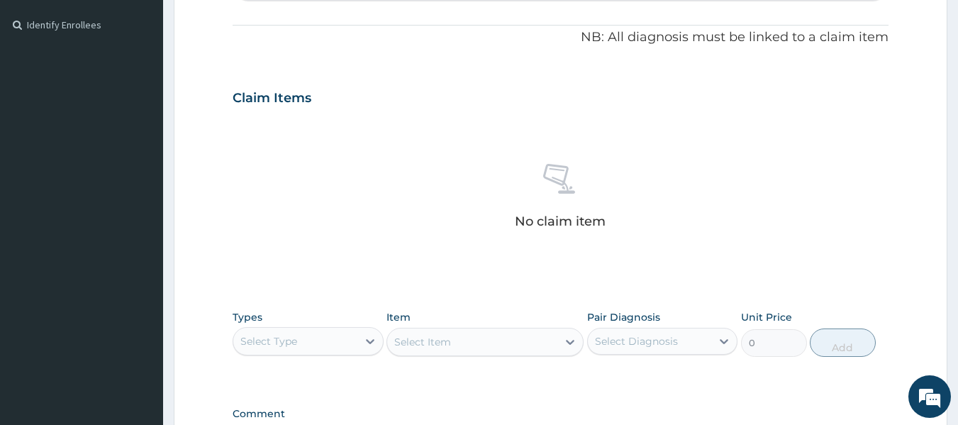
scroll to position [496, 0]
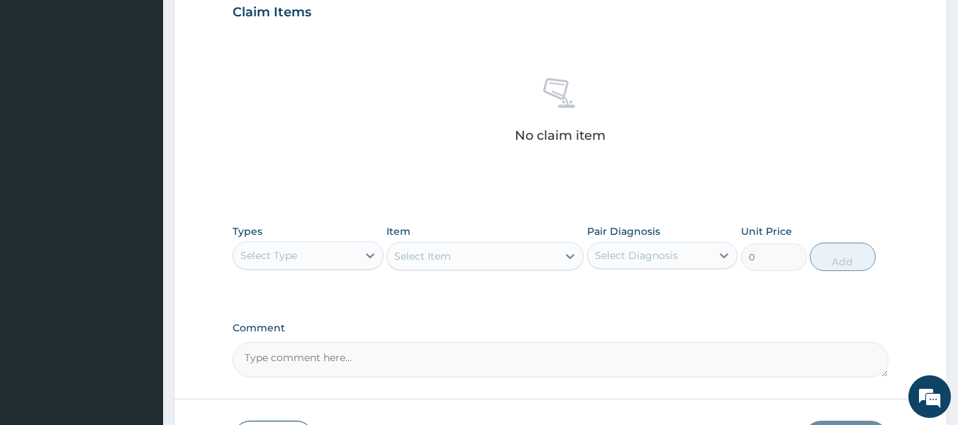
click at [296, 260] on div "Select Type" at bounding box center [268, 255] width 57 height 14
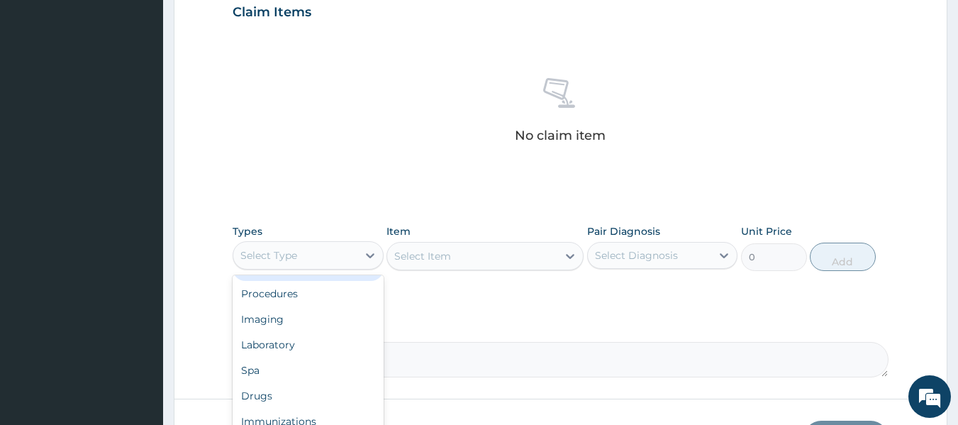
scroll to position [0, 0]
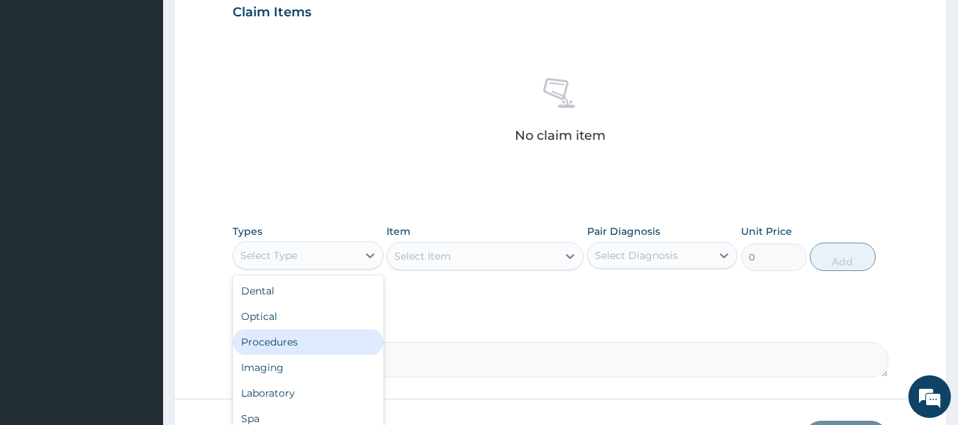
click at [280, 345] on div "Procedures" at bounding box center [308, 342] width 151 height 26
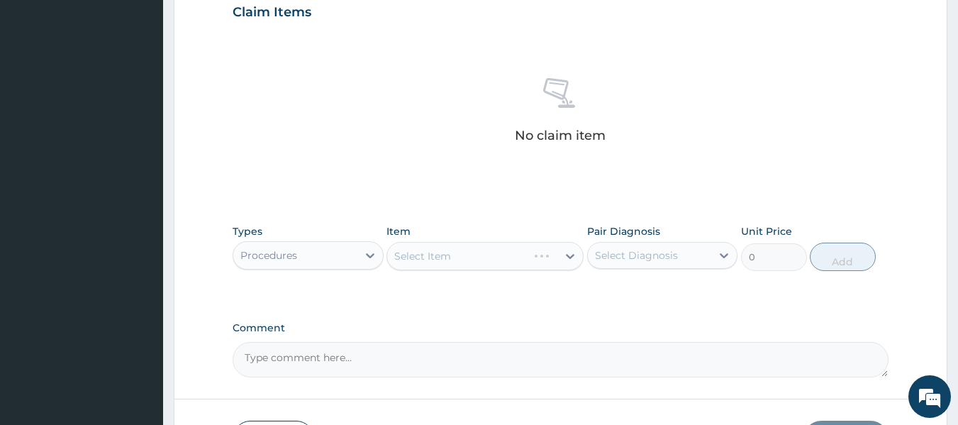
click at [414, 254] on div "Select Item" at bounding box center [484, 256] width 197 height 28
click at [411, 264] on div "Select Item" at bounding box center [472, 256] width 170 height 23
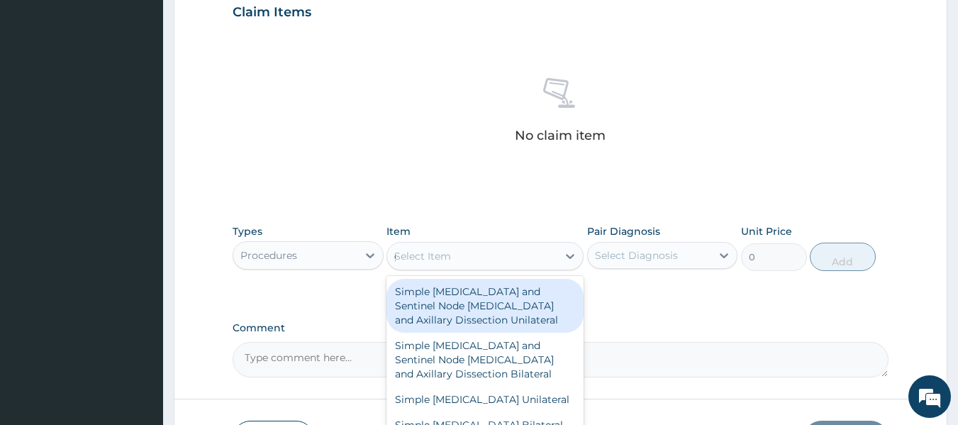
type input "gp"
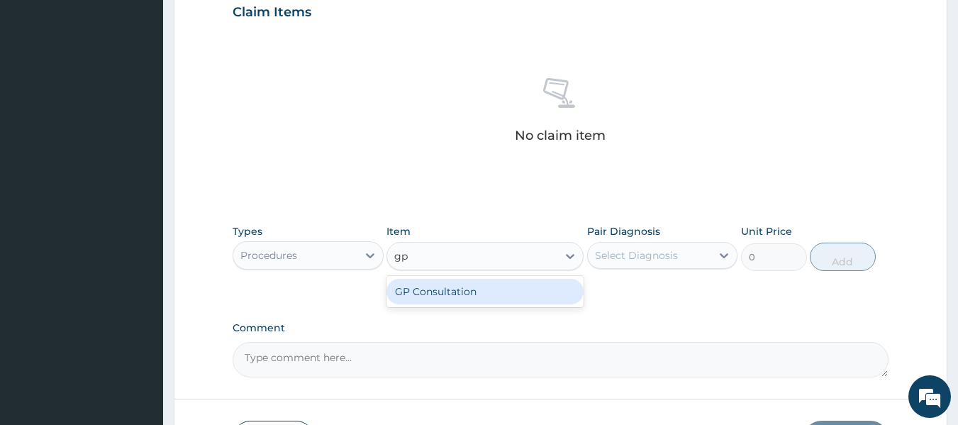
click at [450, 286] on div "GP Consultation" at bounding box center [484, 292] width 197 height 26
type input "10000"
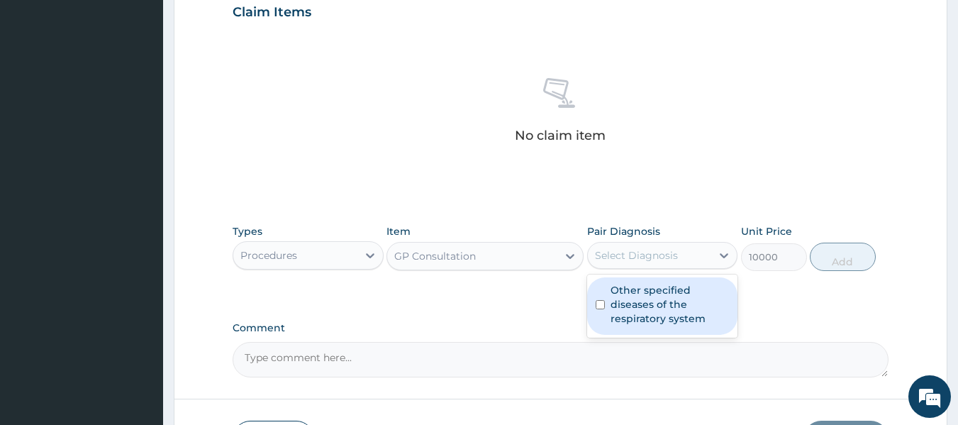
click at [611, 244] on div "Select Diagnosis" at bounding box center [650, 255] width 124 height 23
click at [633, 290] on label "Other specified diseases of the respiratory system" at bounding box center [670, 304] width 119 height 43
checkbox input "true"
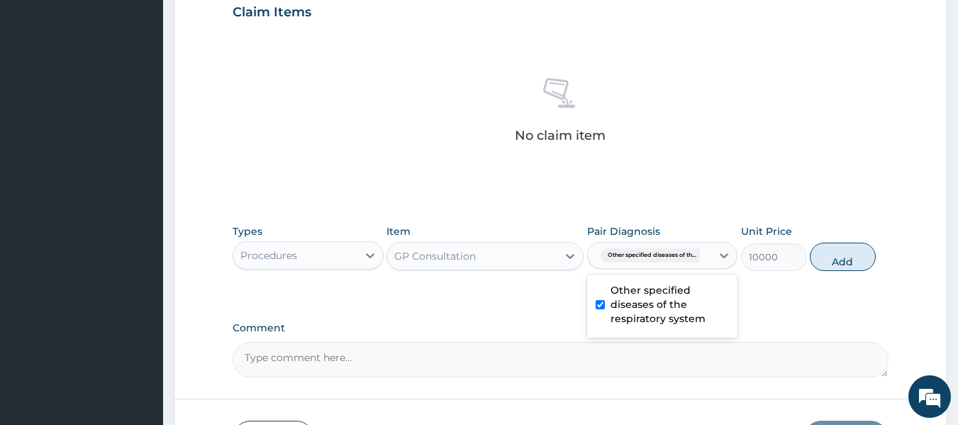
click at [879, 270] on div "Types Procedures Item GP Consultation Pair Diagnosis option Other specified dis…" at bounding box center [561, 247] width 657 height 61
drag, startPoint x: 858, startPoint y: 263, endPoint x: 745, endPoint y: 260, distance: 113.5
click at [857, 262] on button "Add" at bounding box center [843, 257] width 66 height 28
type input "0"
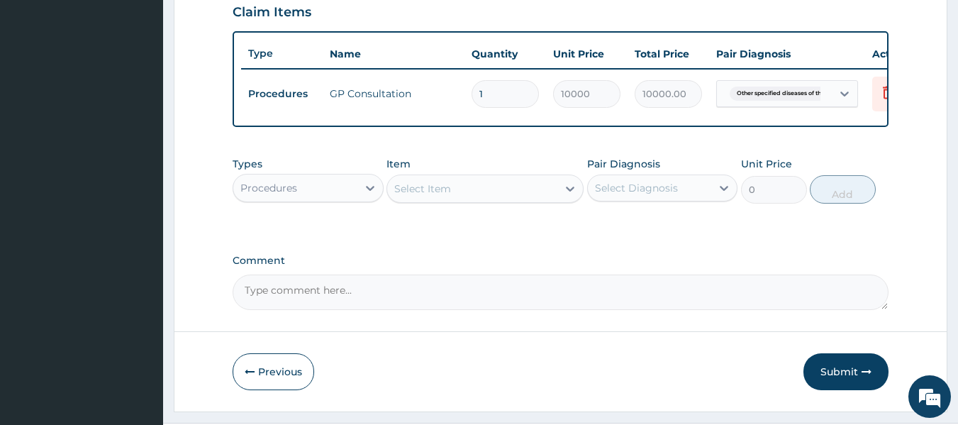
scroll to position [541, 0]
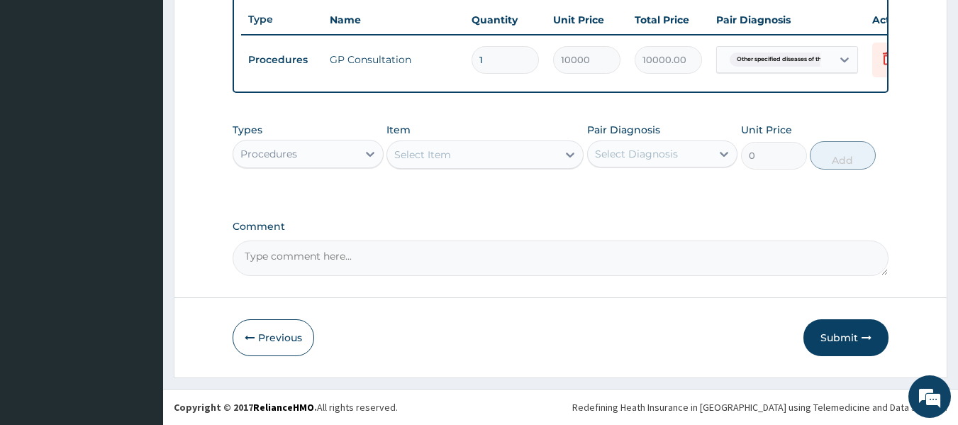
click at [460, 160] on div "Select Item" at bounding box center [472, 154] width 170 height 23
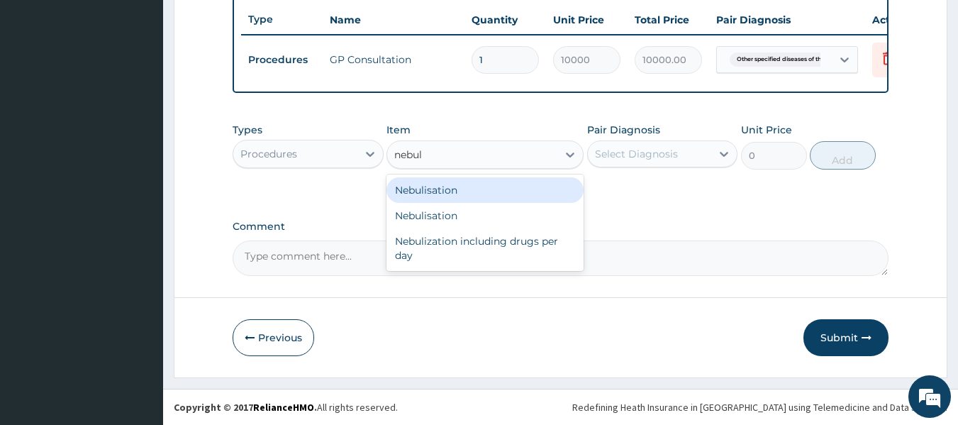
type input "nebuli"
click at [484, 196] on div "Nebulisation" at bounding box center [484, 190] width 197 height 26
type input "9302.4"
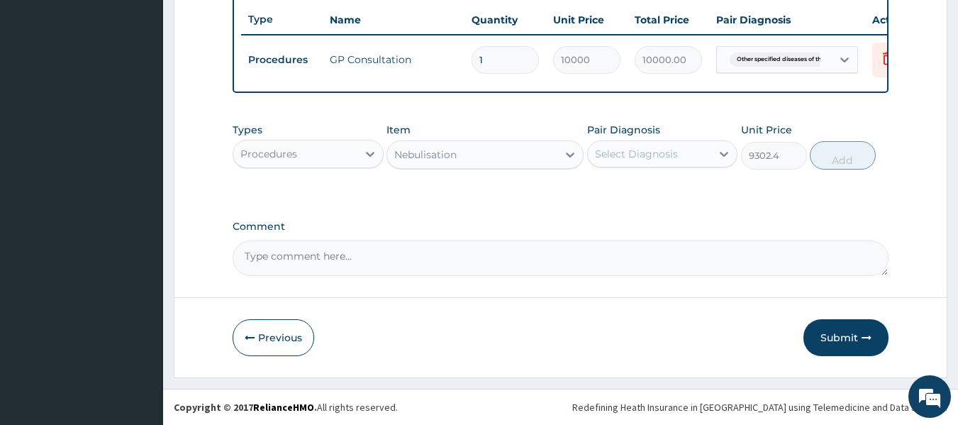
click at [498, 161] on div "Nebulisation" at bounding box center [472, 154] width 170 height 23
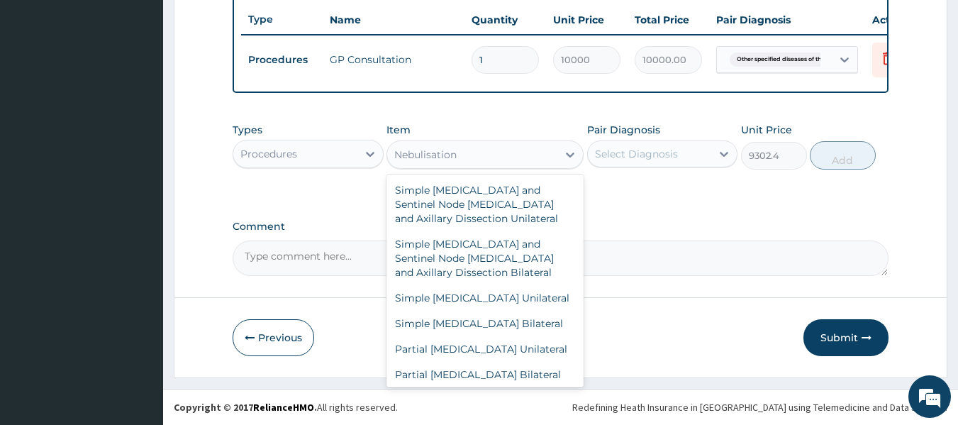
scroll to position [8526, 0]
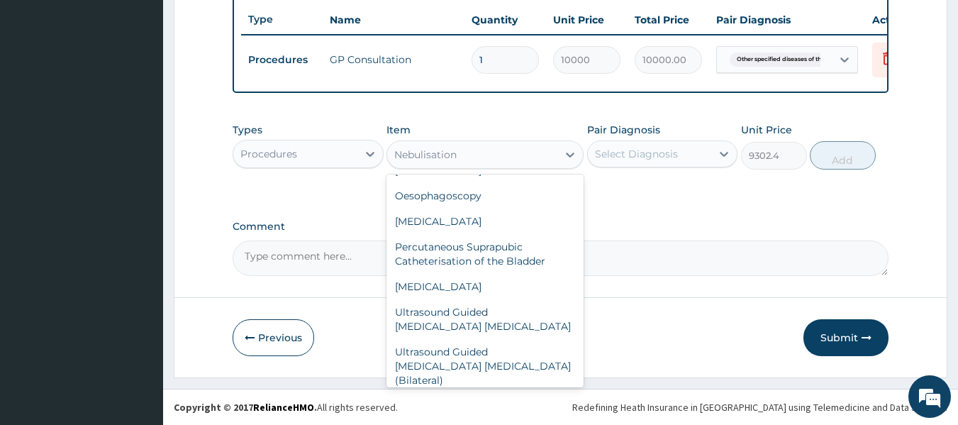
click at [640, 157] on div "Select Diagnosis" at bounding box center [636, 154] width 83 height 14
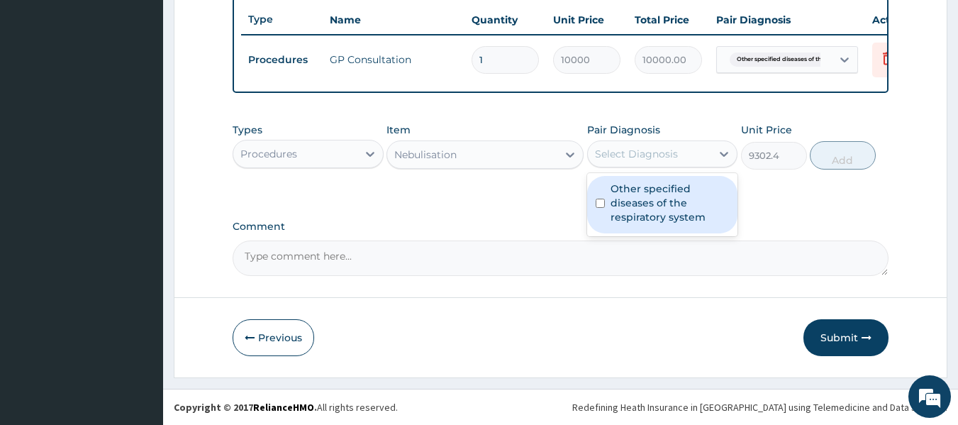
drag, startPoint x: 632, startPoint y: 202, endPoint x: 681, endPoint y: 201, distance: 48.9
click at [632, 203] on label "Other specified diseases of the respiratory system" at bounding box center [670, 203] width 119 height 43
checkbox input "true"
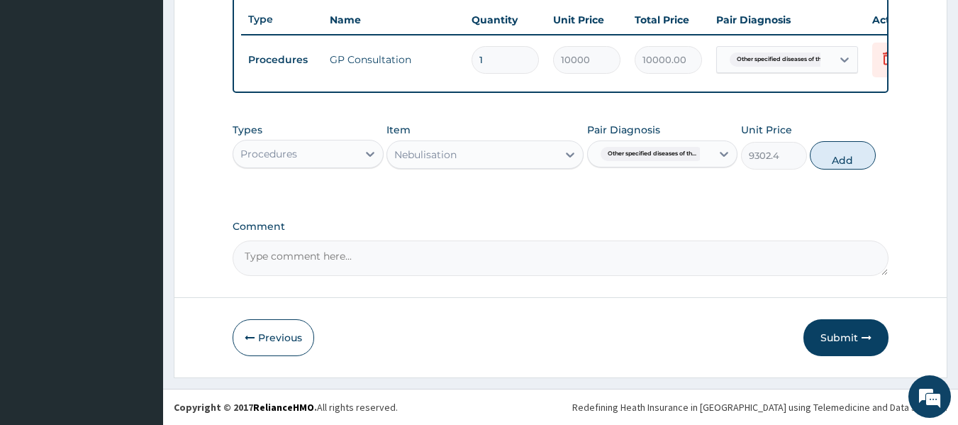
click at [796, 173] on div "Types Procedures Item Nebulisation Pair Diagnosis Other specified diseases of t…" at bounding box center [561, 146] width 657 height 61
click at [815, 169] on div "Types Procedures Item Nebulisation Pair Diagnosis Other specified diseases of t…" at bounding box center [561, 146] width 657 height 61
click at [855, 153] on button "Add" at bounding box center [843, 155] width 66 height 28
type input "0"
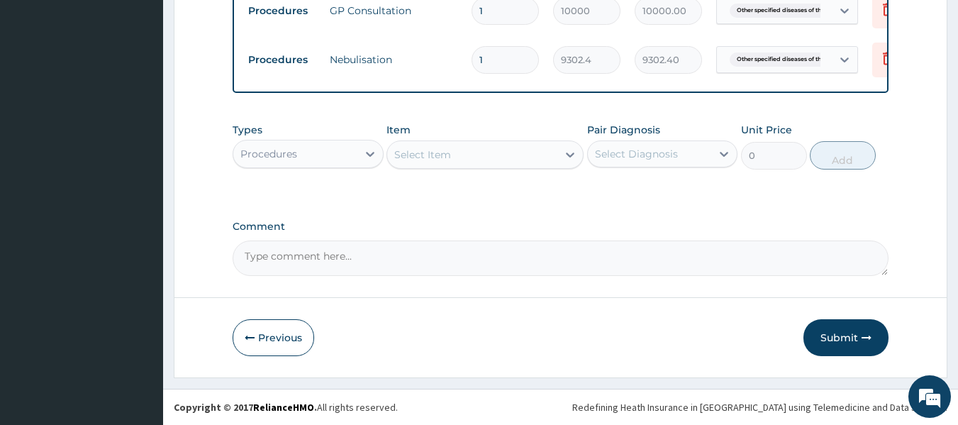
scroll to position [519, 0]
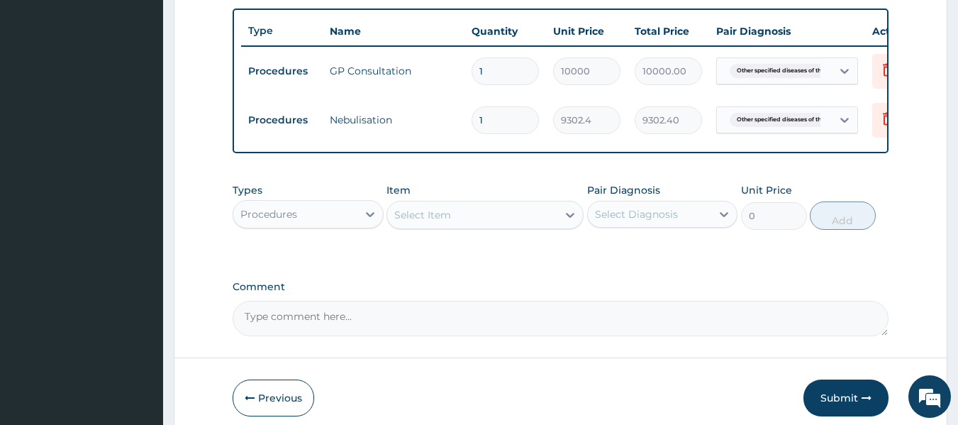
click at [310, 217] on div "Procedures" at bounding box center [295, 214] width 124 height 23
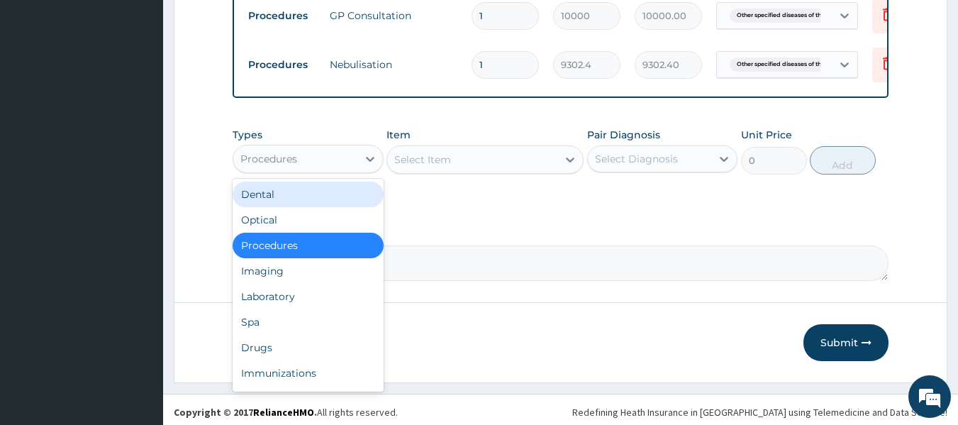
scroll to position [590, 0]
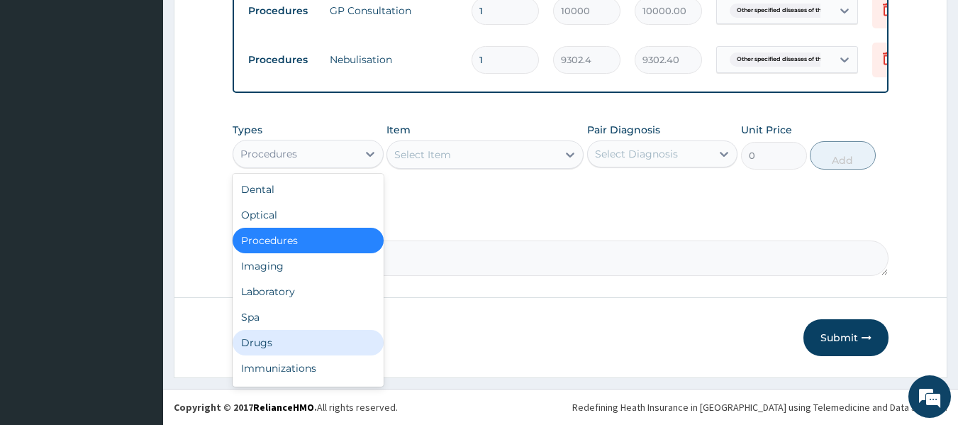
click at [279, 353] on div "Drugs" at bounding box center [308, 343] width 151 height 26
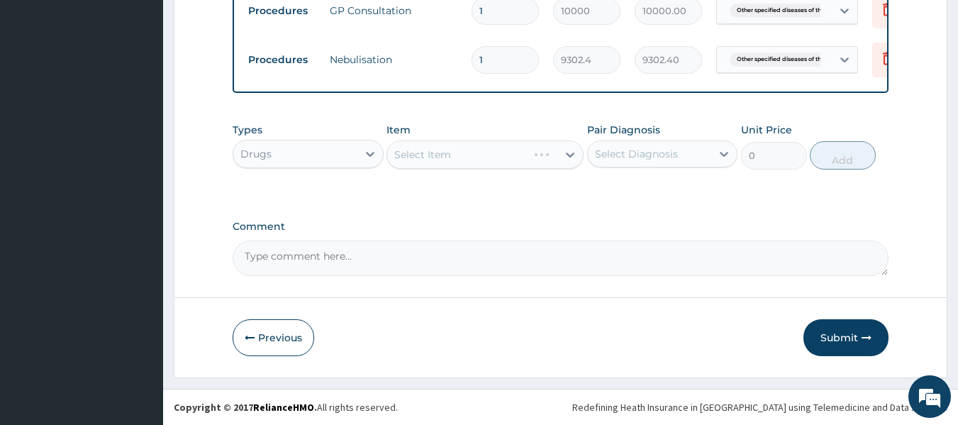
click at [478, 165] on div "Select Item" at bounding box center [484, 154] width 197 height 28
click at [477, 152] on div "Select Item" at bounding box center [472, 154] width 170 height 23
type input "norm"
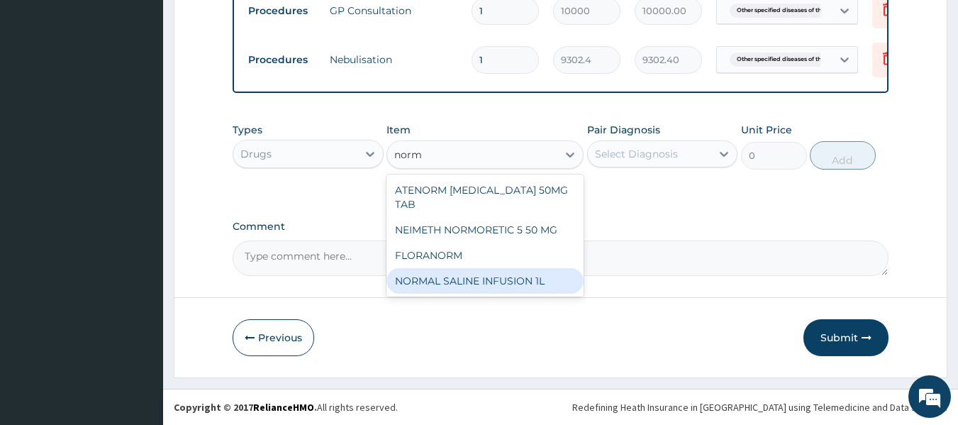
click at [484, 274] on div "NORMAL SALINE INFUSION 1L" at bounding box center [484, 281] width 197 height 26
type input "2202.2"
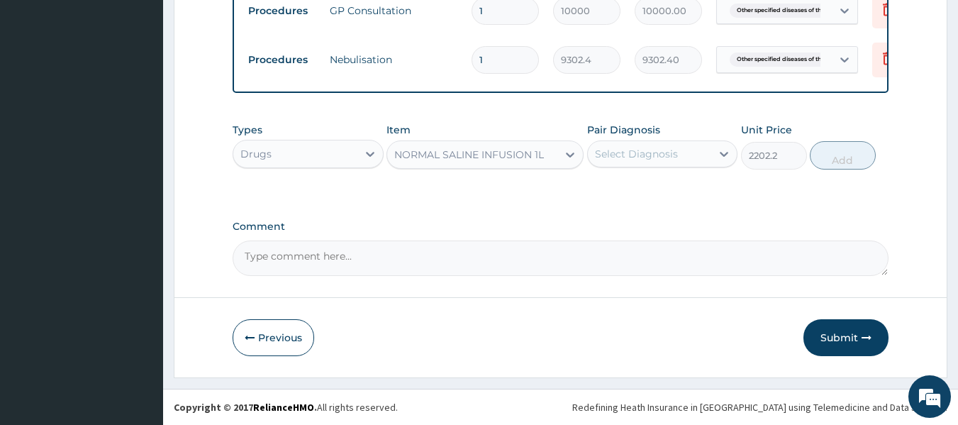
click at [615, 168] on div "Pair Diagnosis Select Diagnosis" at bounding box center [662, 146] width 151 height 47
drag, startPoint x: 635, startPoint y: 157, endPoint x: 633, endPoint y: 169, distance: 11.5
click at [636, 157] on div "Select Diagnosis" at bounding box center [636, 154] width 83 height 14
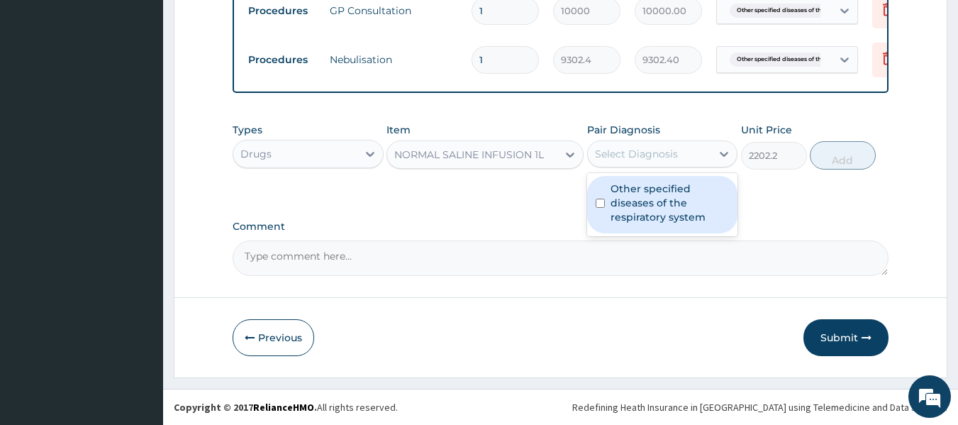
click at [623, 214] on label "Other specified diseases of the respiratory system" at bounding box center [670, 203] width 119 height 43
checkbox input "true"
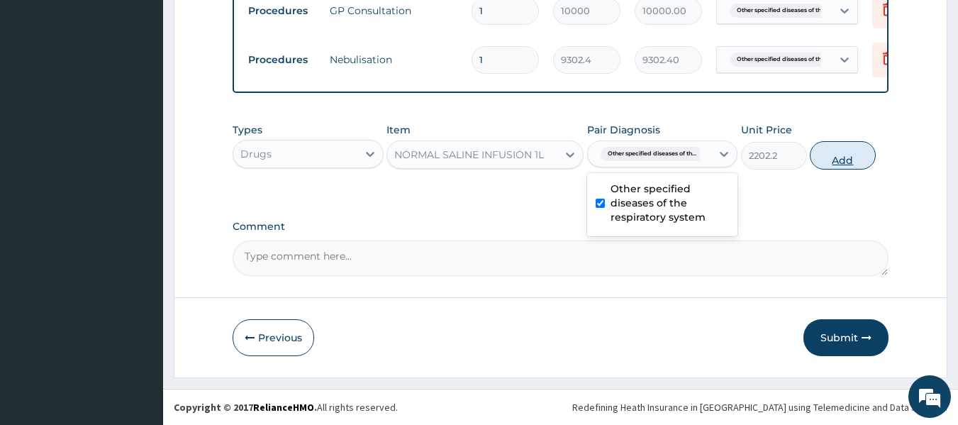
click at [842, 162] on button "Add" at bounding box center [843, 155] width 66 height 28
type input "0"
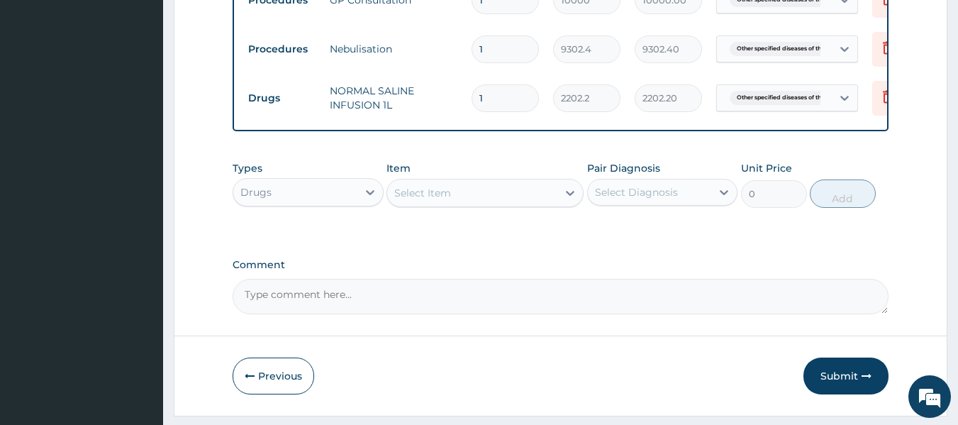
click at [445, 207] on div "Select Item" at bounding box center [484, 193] width 197 height 28
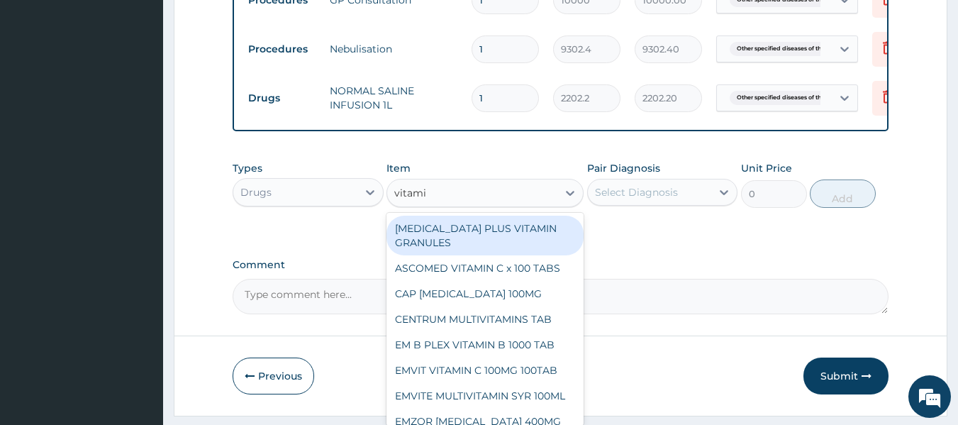
type input "vitamin"
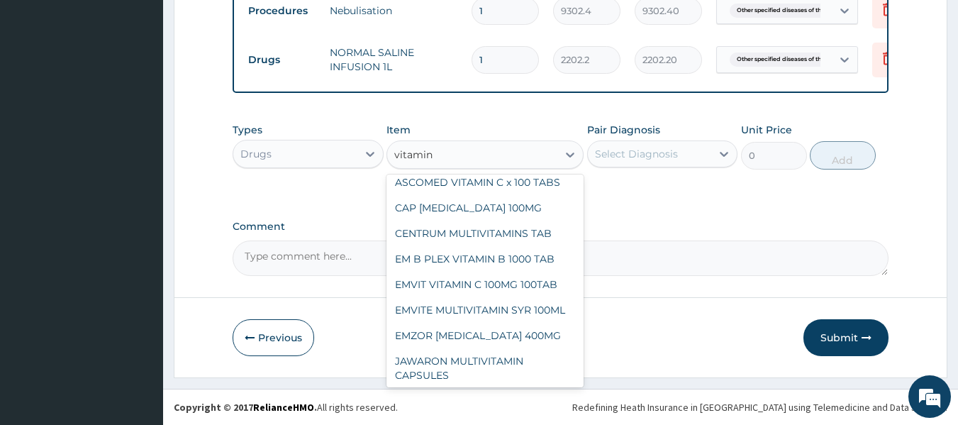
scroll to position [0, 0]
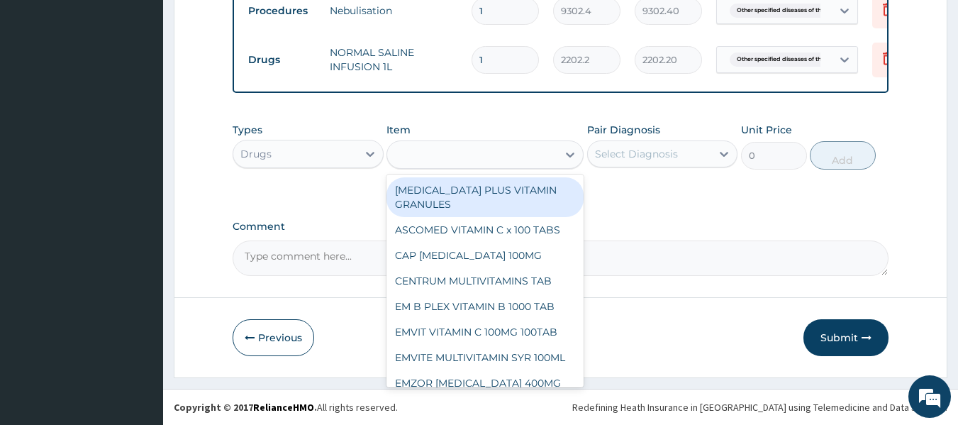
click at [429, 143] on div "vitamin" at bounding box center [472, 154] width 170 height 23
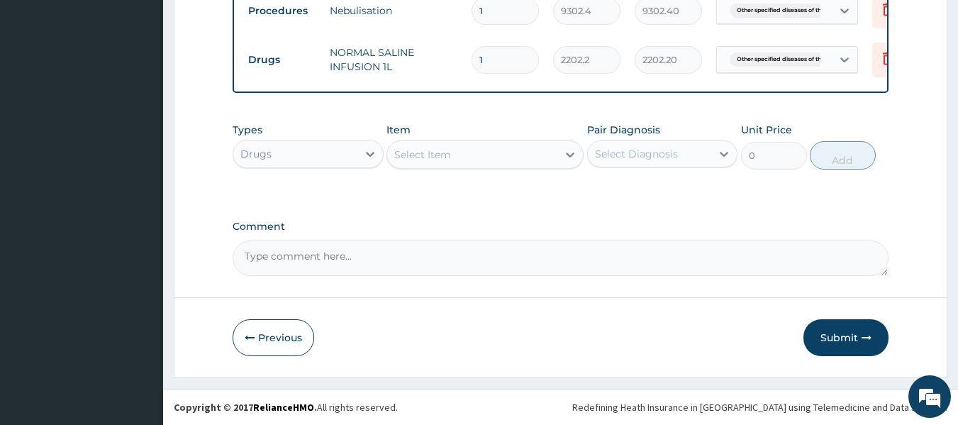
click at [433, 153] on div "Select Item" at bounding box center [422, 154] width 57 height 14
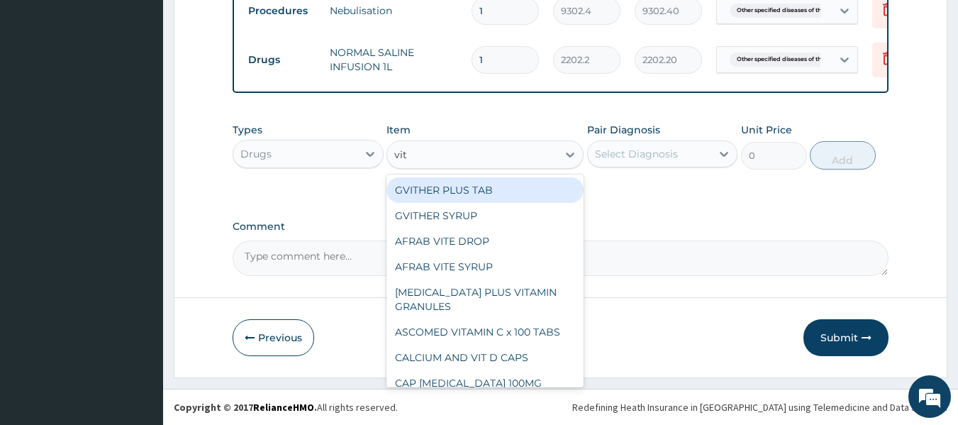
type input "vit c"
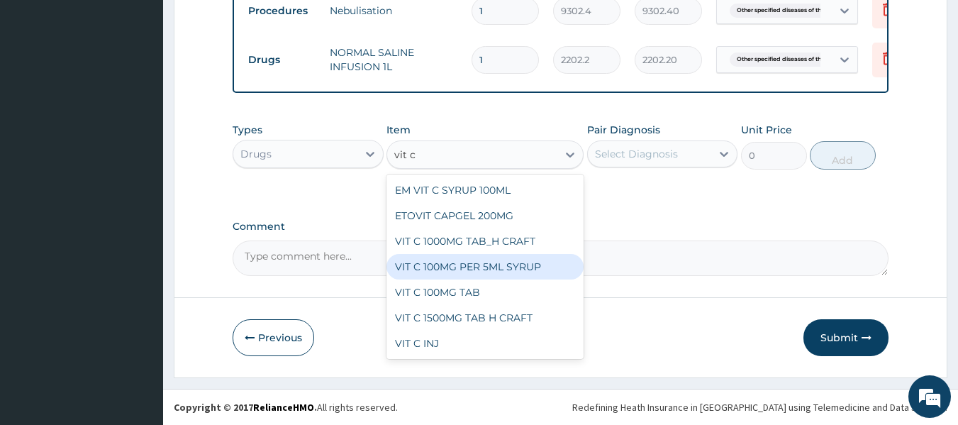
click at [463, 273] on div "VIT C 100MG PER 5ML SYRUP" at bounding box center [484, 267] width 197 height 26
type input "660.66"
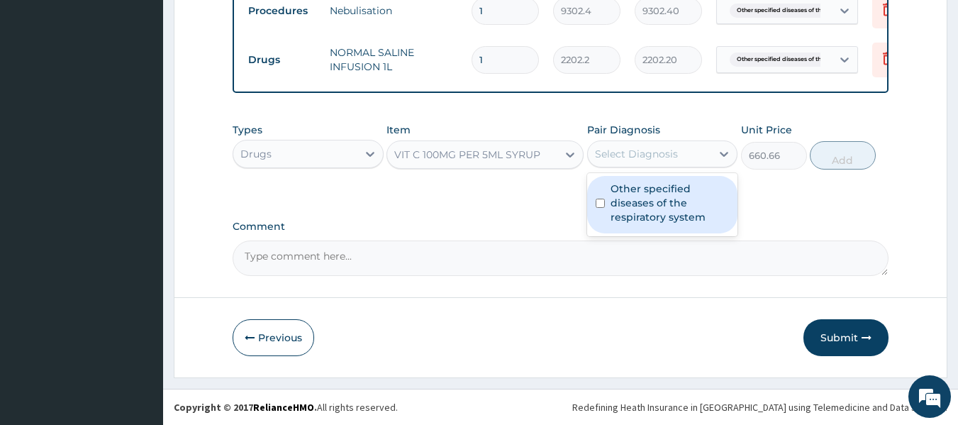
click at [650, 164] on div "Select Diagnosis" at bounding box center [650, 154] width 124 height 23
click at [608, 209] on div "Other specified diseases of the respiratory system" at bounding box center [662, 204] width 151 height 57
checkbox input "true"
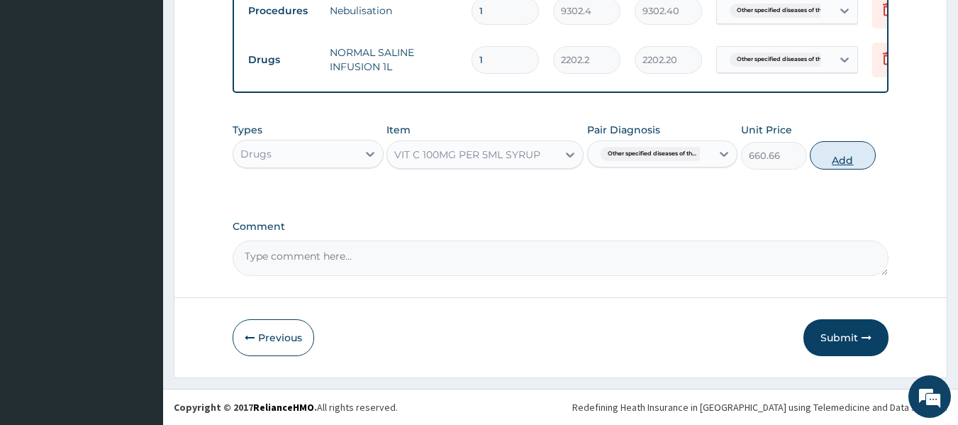
click at [840, 157] on button "Add" at bounding box center [843, 155] width 66 height 28
type input "0"
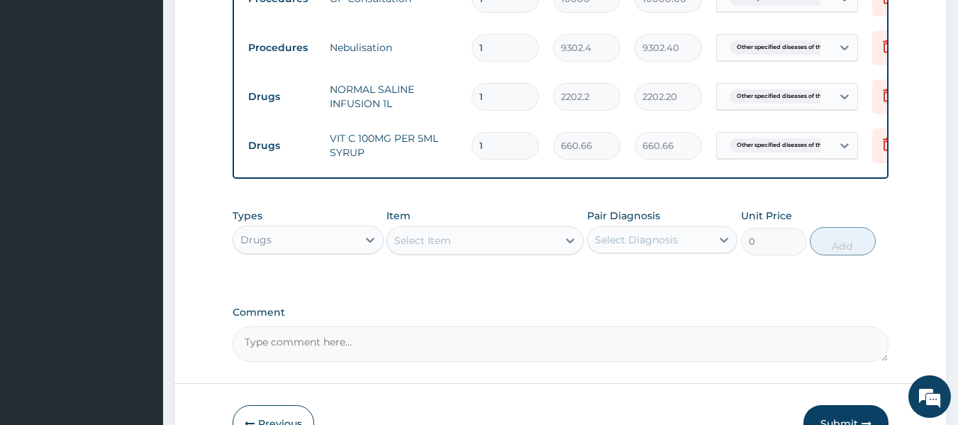
scroll to position [688, 0]
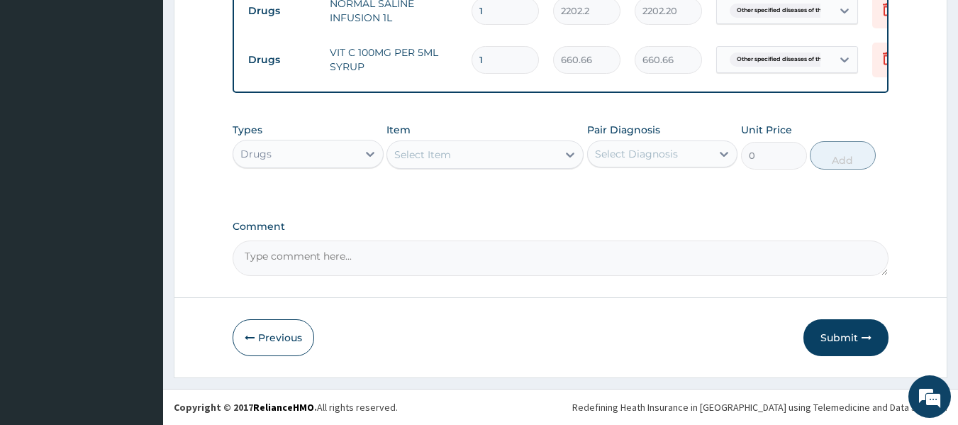
click at [455, 162] on div "Select Item" at bounding box center [472, 154] width 170 height 23
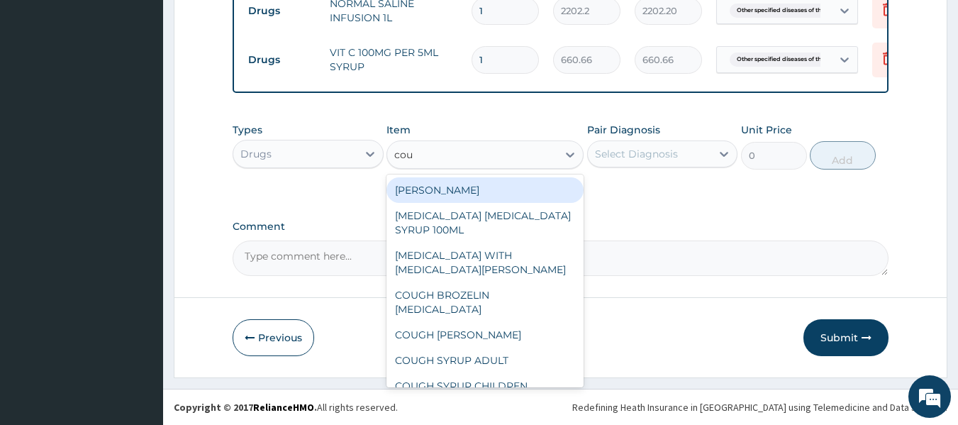
type input "coug"
click at [455, 163] on div "coug" at bounding box center [472, 154] width 170 height 23
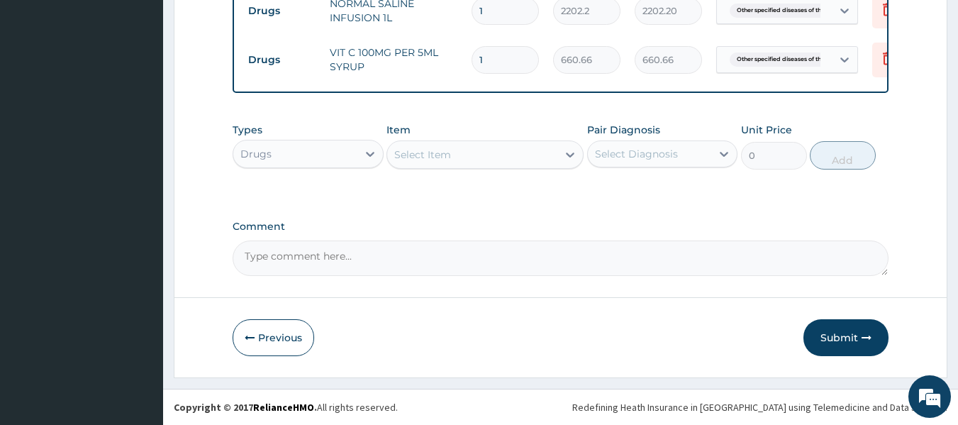
click at [452, 150] on div "Select Item" at bounding box center [472, 154] width 170 height 23
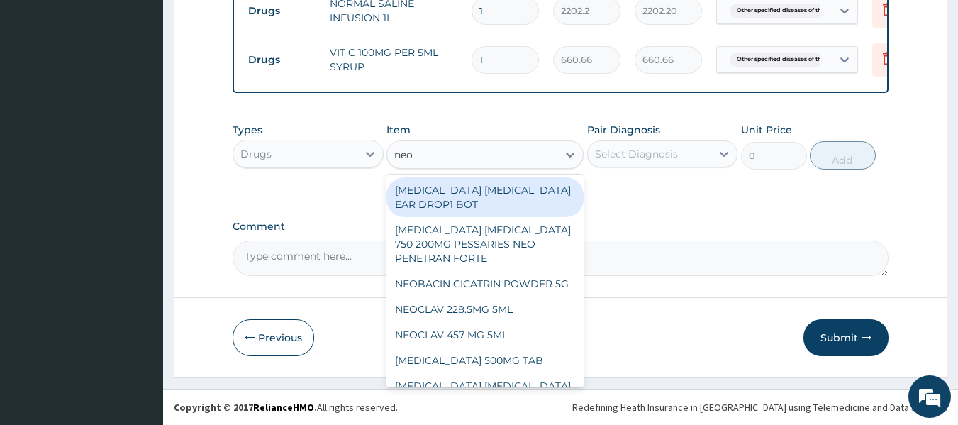
type input "neop"
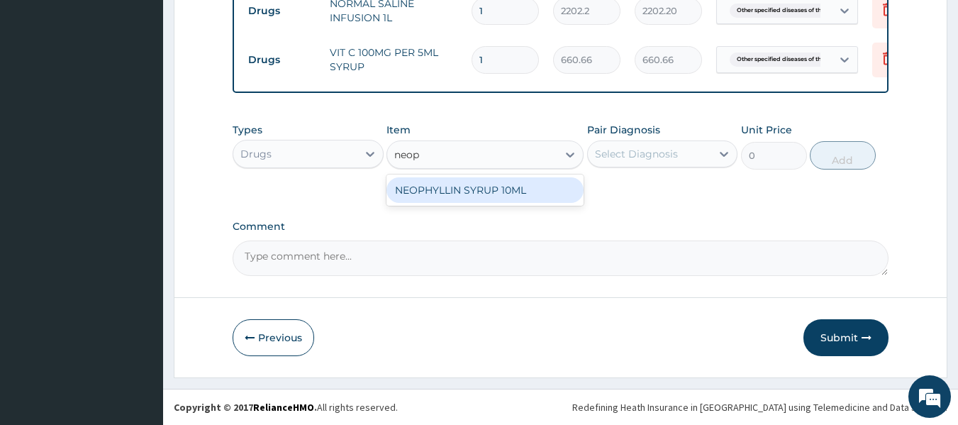
click at [412, 191] on div "NEOPHYLLIN SYRUP 10ML" at bounding box center [484, 190] width 197 height 26
type input "744.3436"
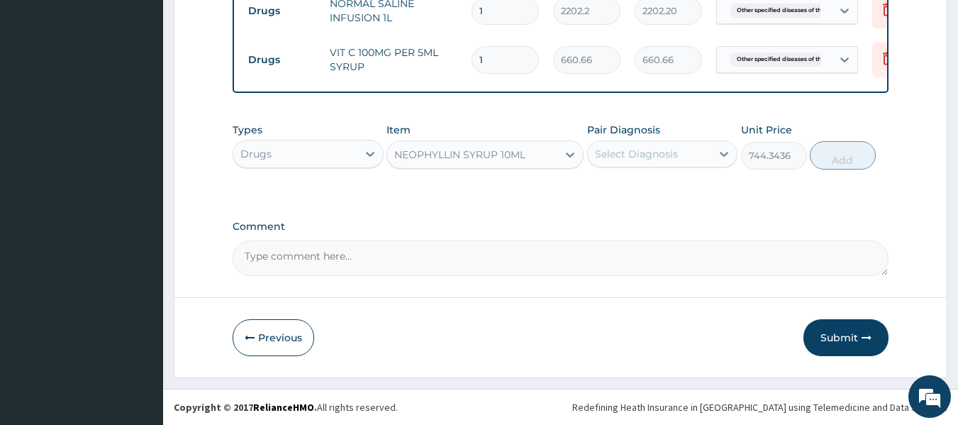
click at [664, 155] on div "Select Diagnosis" at bounding box center [636, 154] width 83 height 14
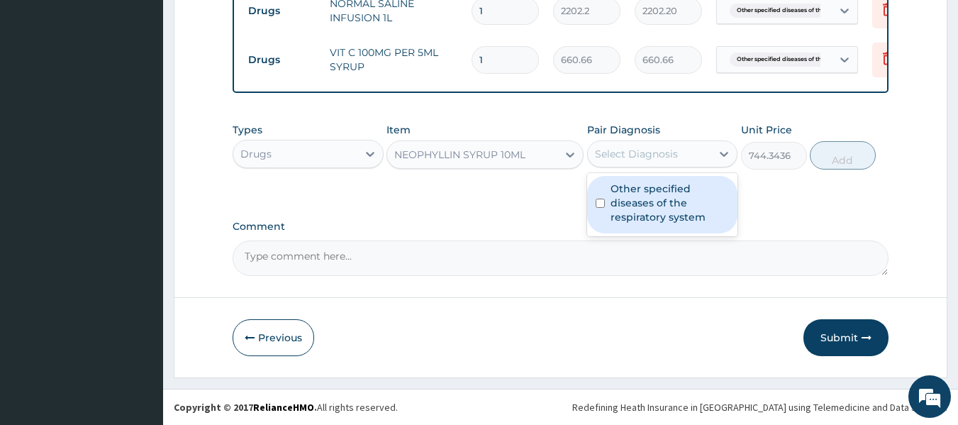
click at [640, 203] on label "Other specified diseases of the respiratory system" at bounding box center [670, 203] width 119 height 43
checkbox input "true"
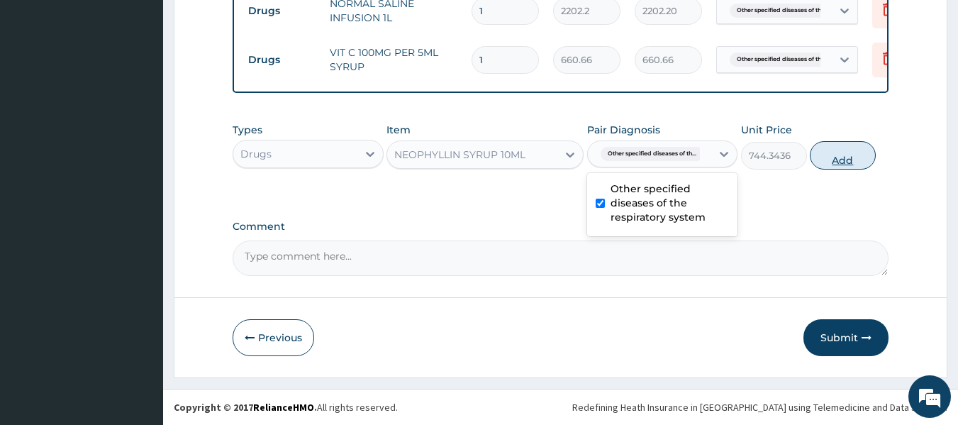
click at [829, 163] on button "Add" at bounding box center [843, 155] width 66 height 28
type input "0"
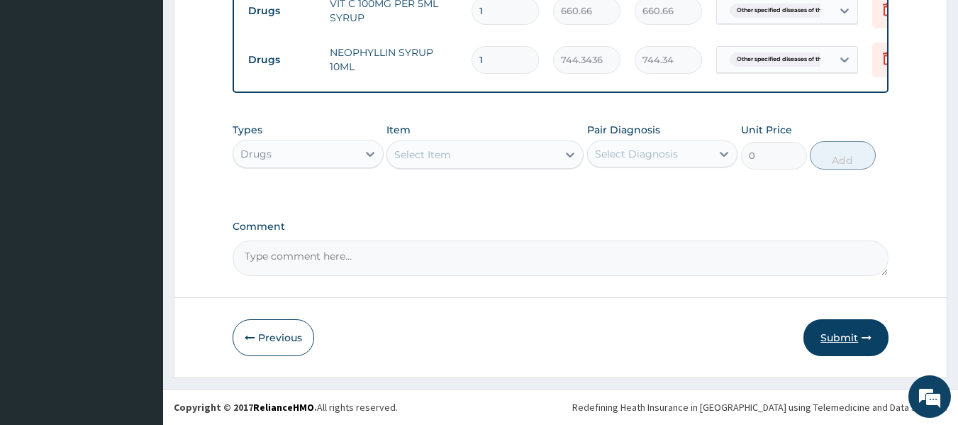
click at [839, 323] on button "Submit" at bounding box center [845, 337] width 85 height 37
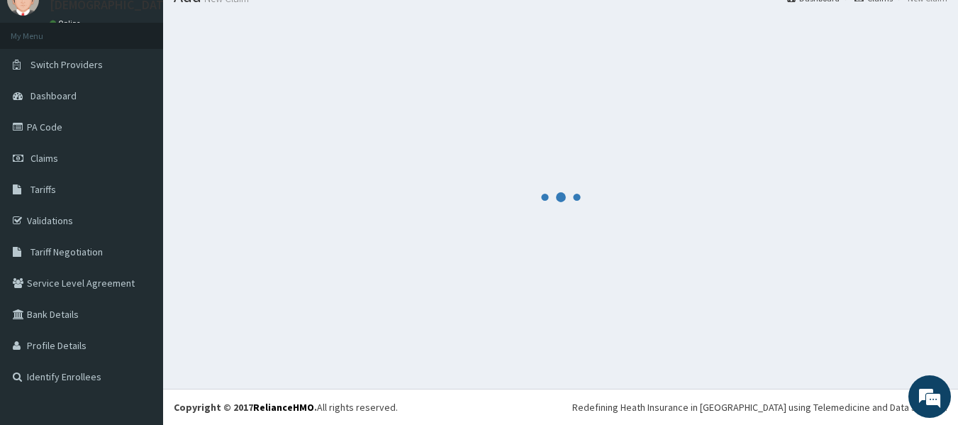
scroll to position [737, 0]
